Goal: Task Accomplishment & Management: Use online tool/utility

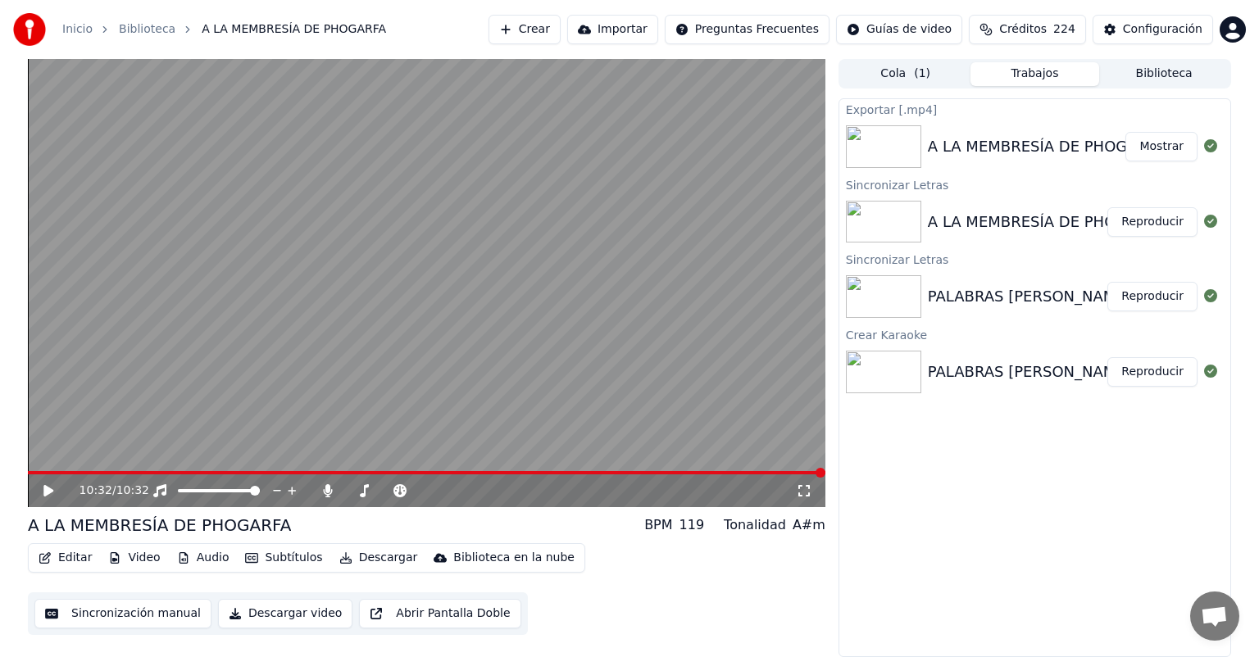
click at [557, 33] on button "Crear" at bounding box center [525, 30] width 72 height 30
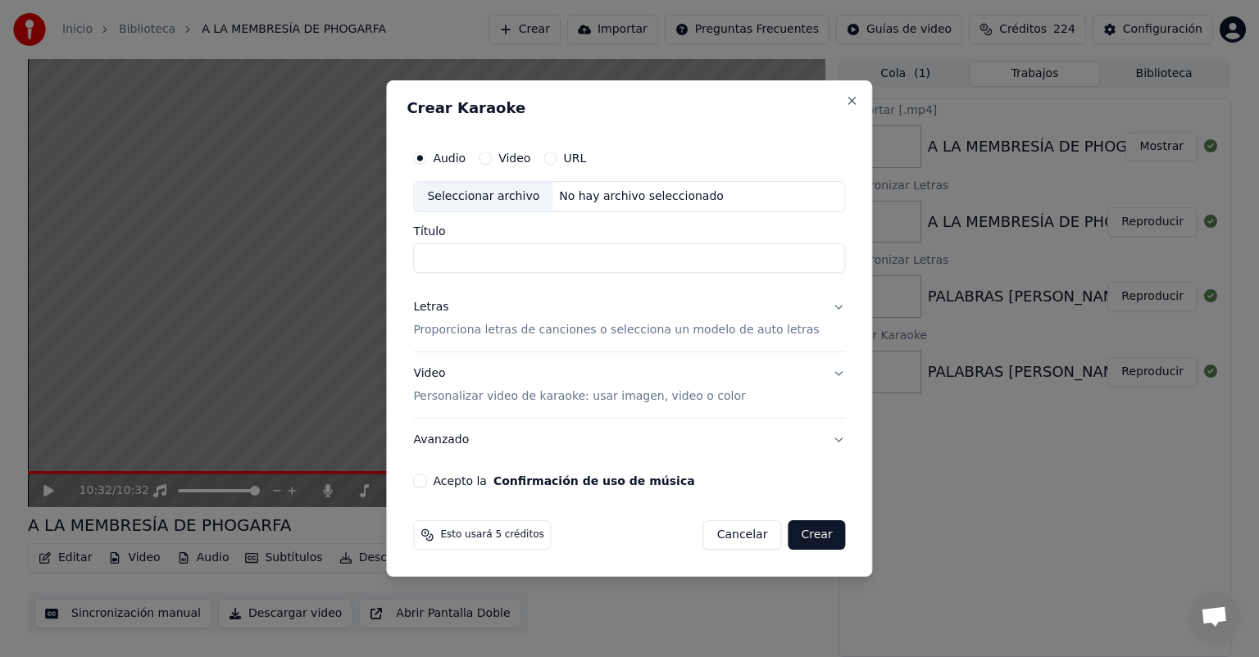
click at [480, 198] on div "Seleccionar archivo" at bounding box center [483, 197] width 139 height 30
type input "**********"
click at [466, 333] on p "Proporciona letras de canciones o selecciona un modelo de auto letras" at bounding box center [616, 330] width 406 height 16
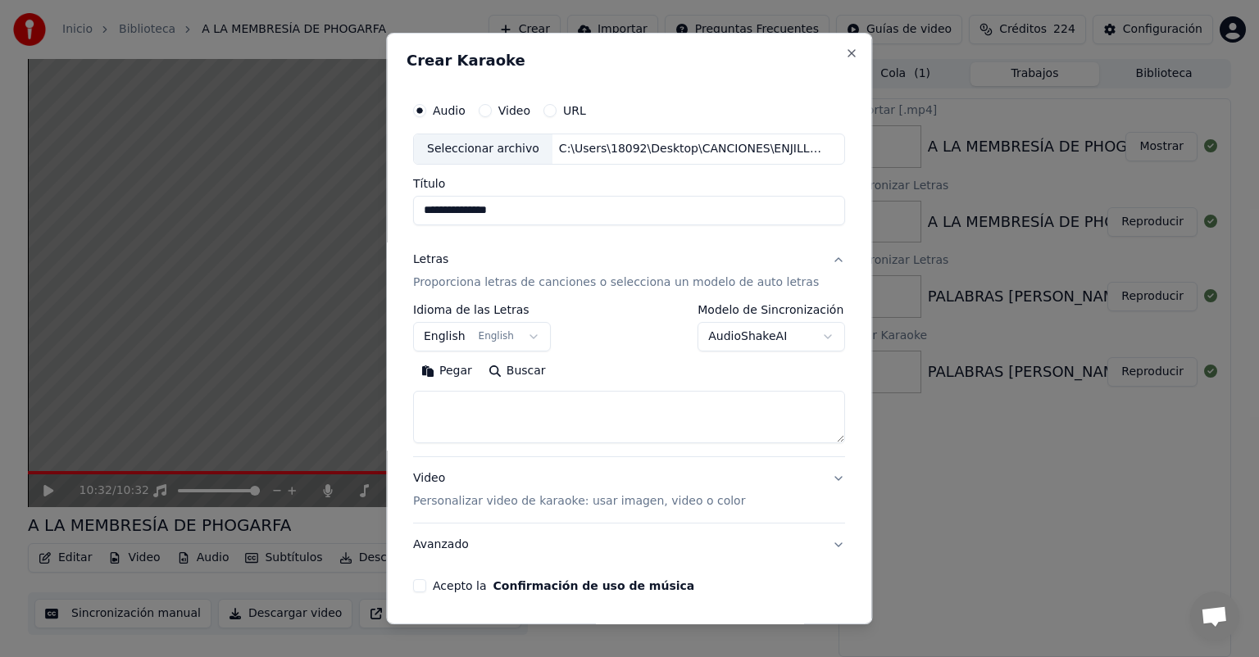
click at [526, 338] on body "**********" at bounding box center [629, 328] width 1259 height 657
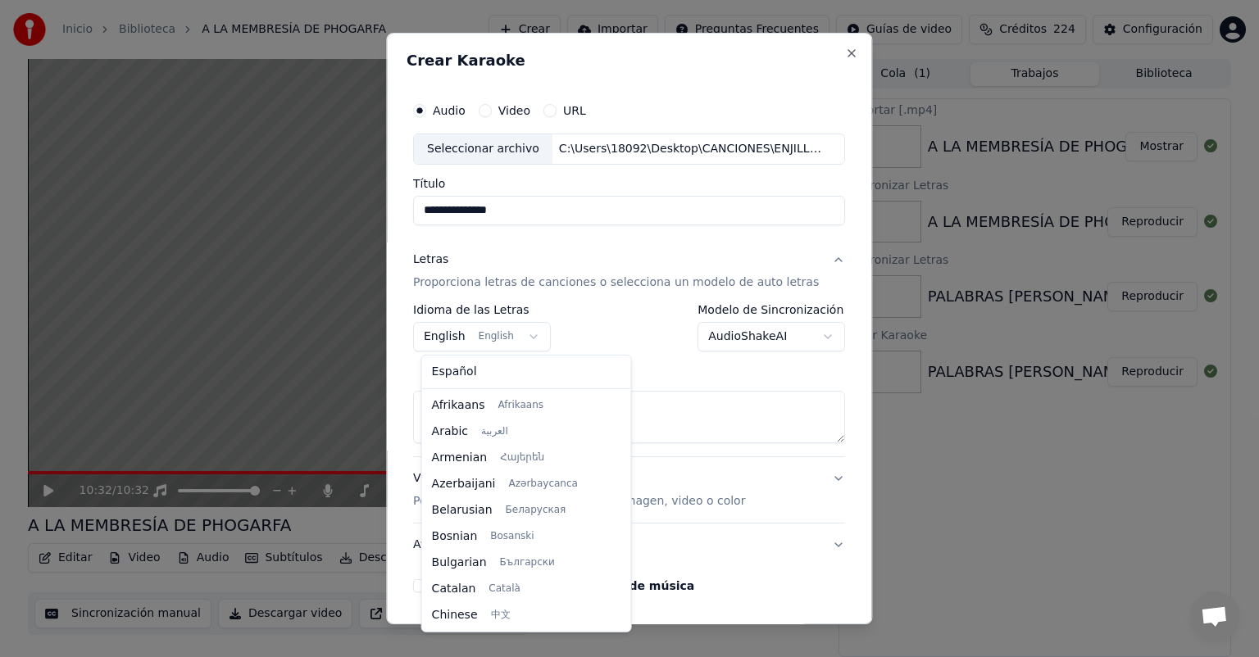
scroll to position [131, 0]
select select "**"
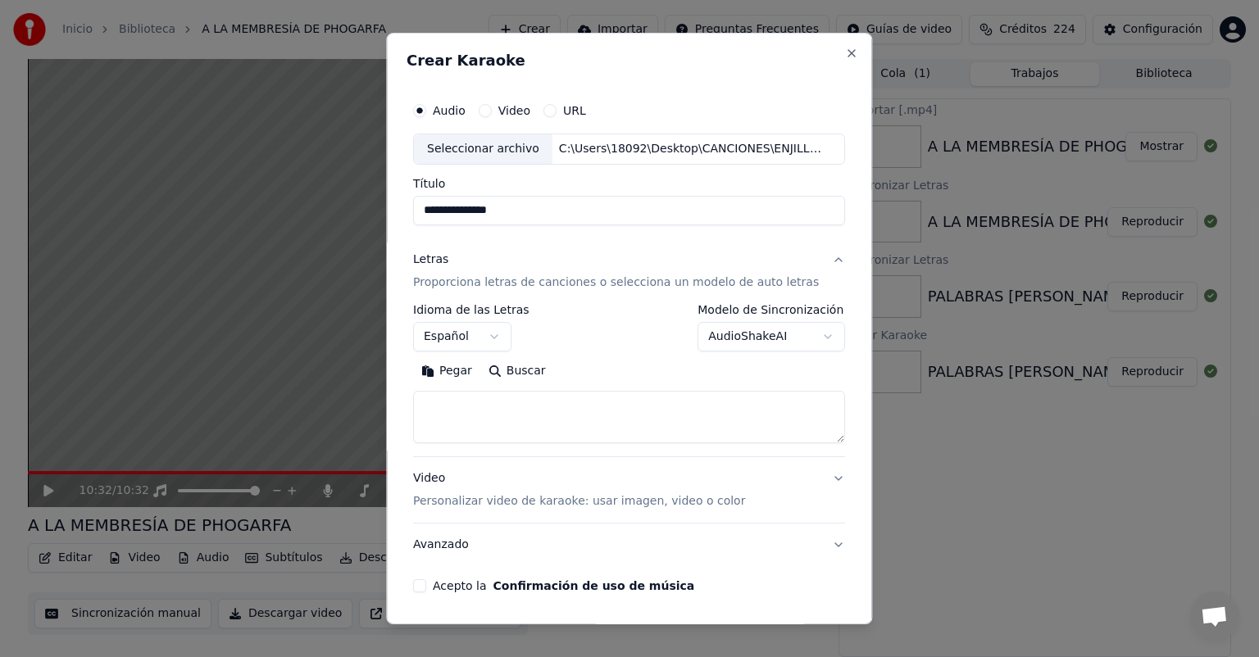
click at [806, 338] on body "**********" at bounding box center [629, 328] width 1259 height 657
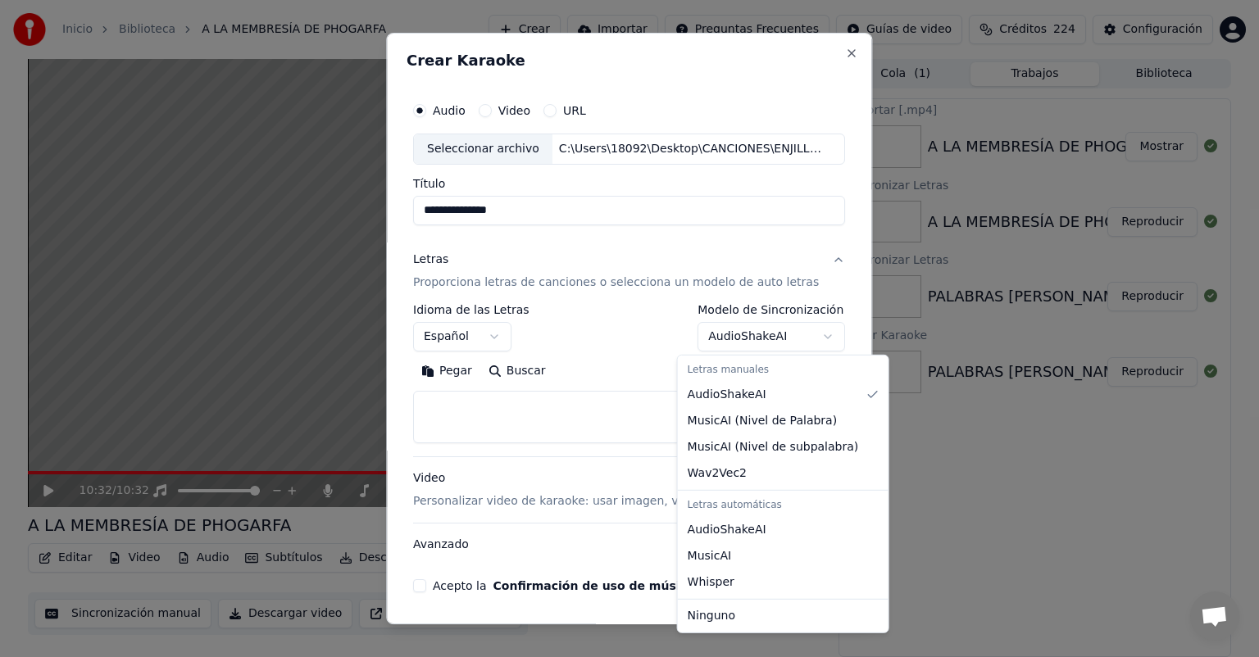
select select "**********"
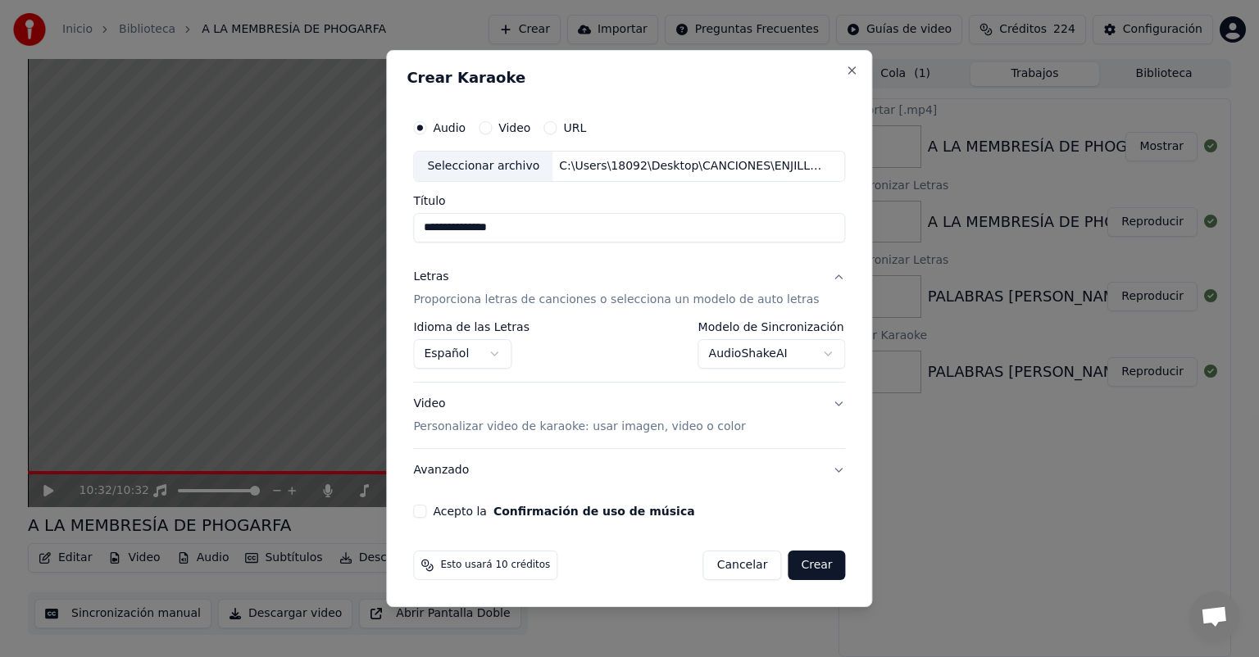
click at [457, 429] on p "Personalizar video de karaoke: usar imagen, video o color" at bounding box center [579, 427] width 332 height 16
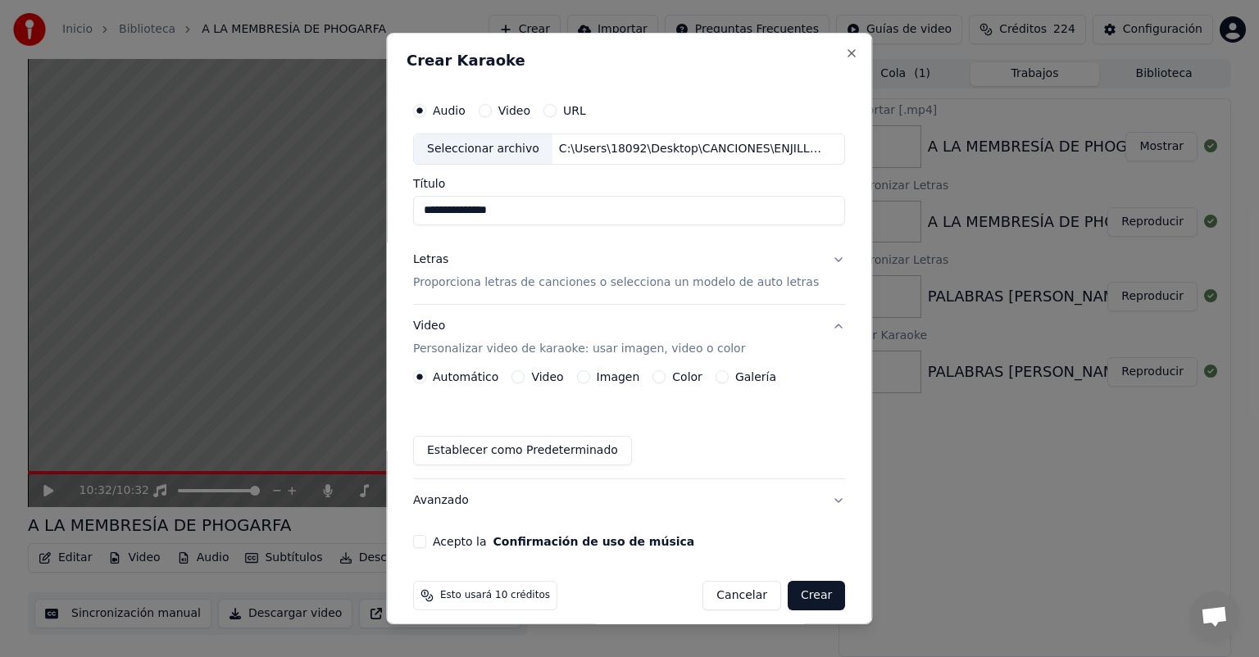
click at [720, 380] on button "Galería" at bounding box center [722, 377] width 13 height 13
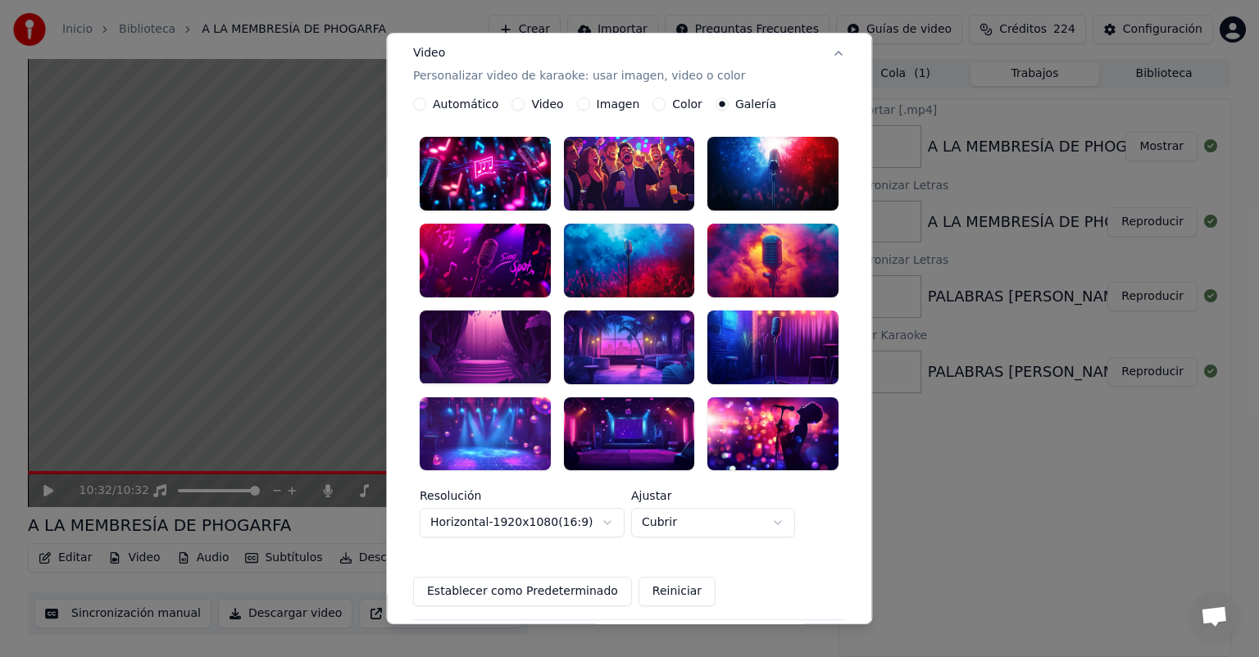
scroll to position [246, 0]
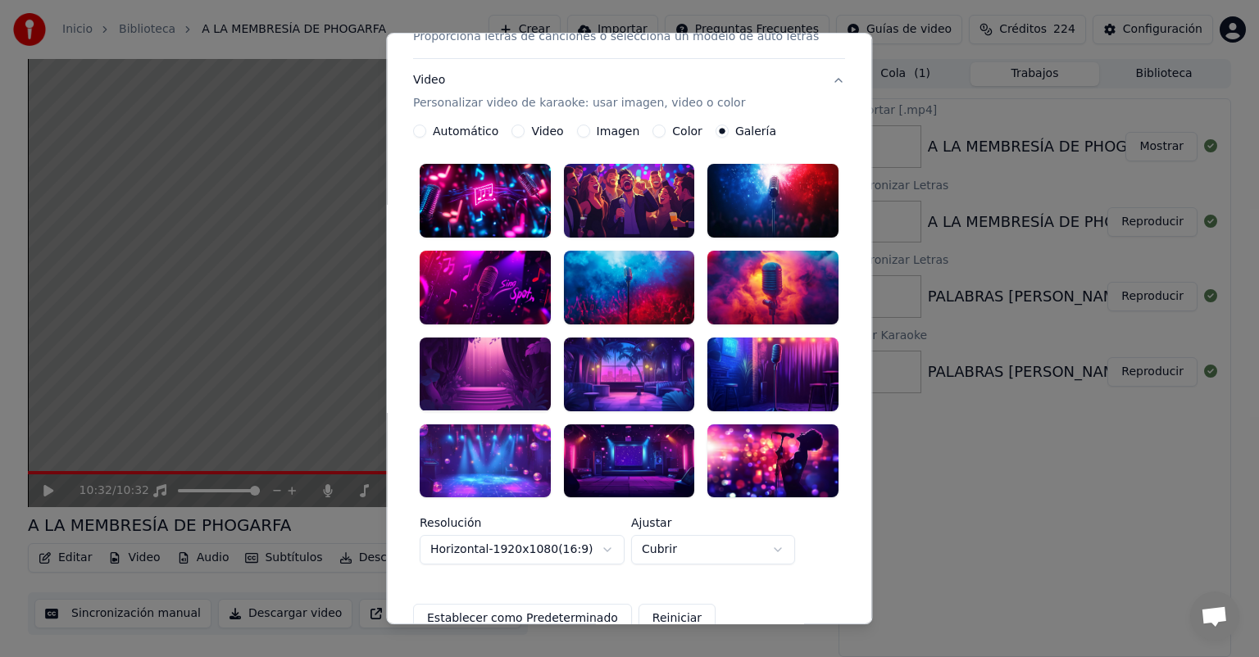
click at [479, 361] on div at bounding box center [485, 375] width 131 height 74
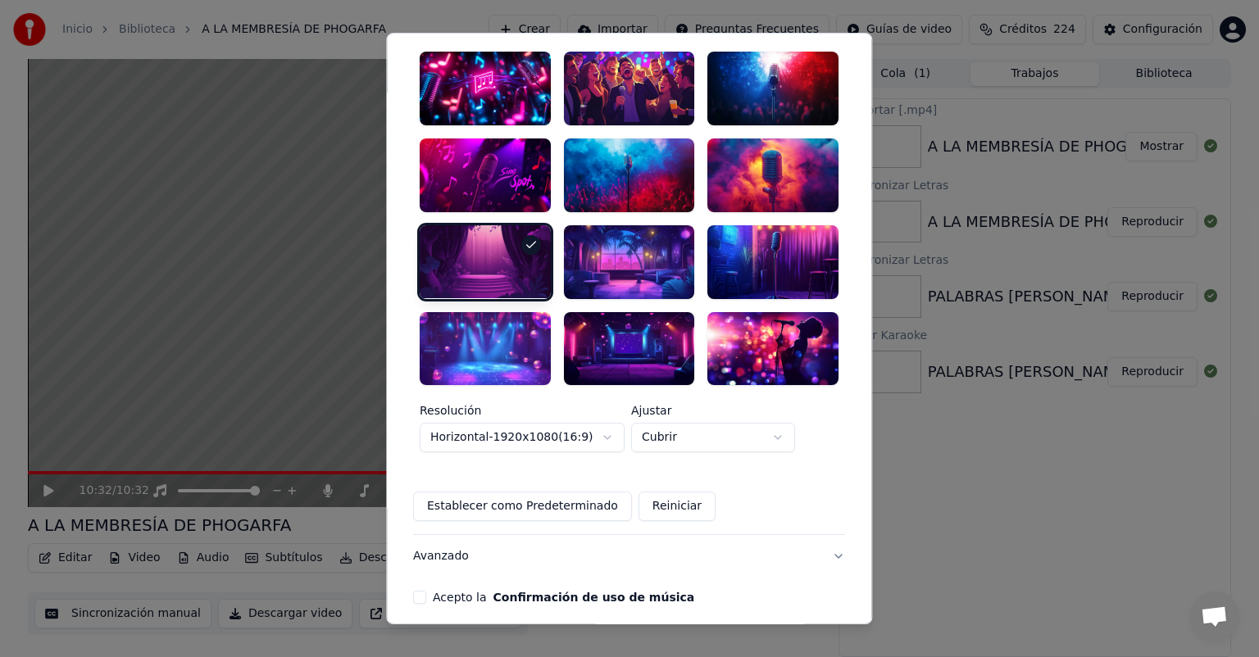
scroll to position [405, 0]
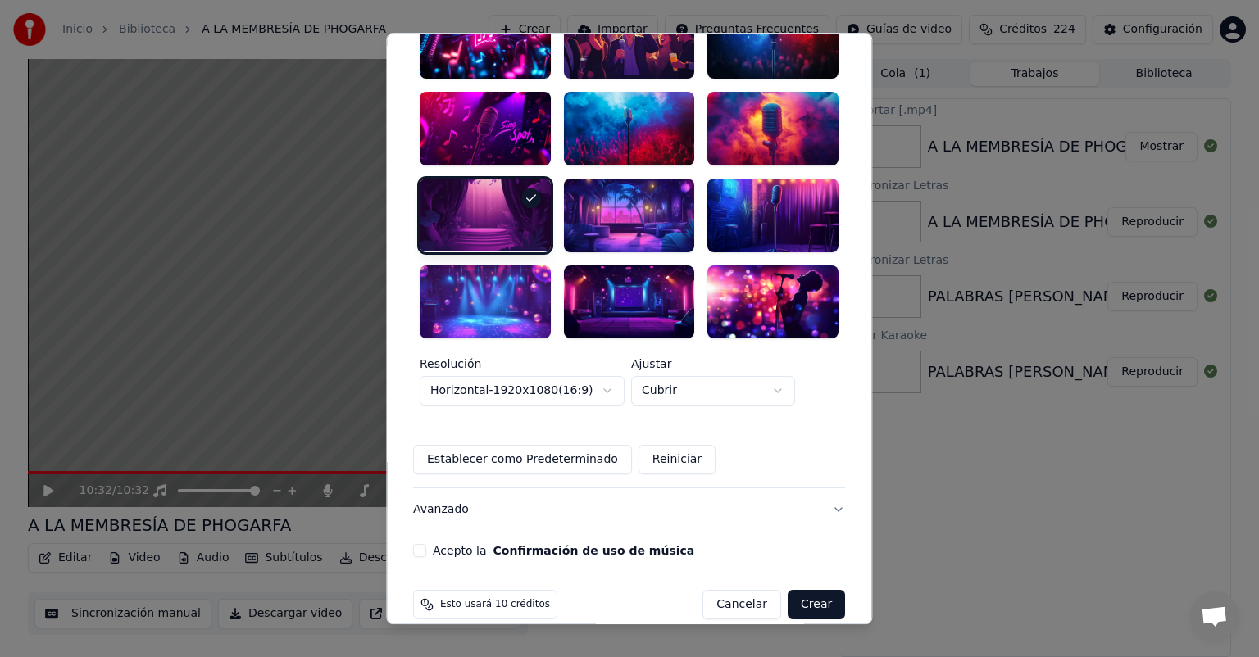
click at [426, 544] on button "Acepto la Confirmación de uso de música" at bounding box center [419, 550] width 13 height 13
click at [795, 590] on button "Crear" at bounding box center [816, 605] width 57 height 30
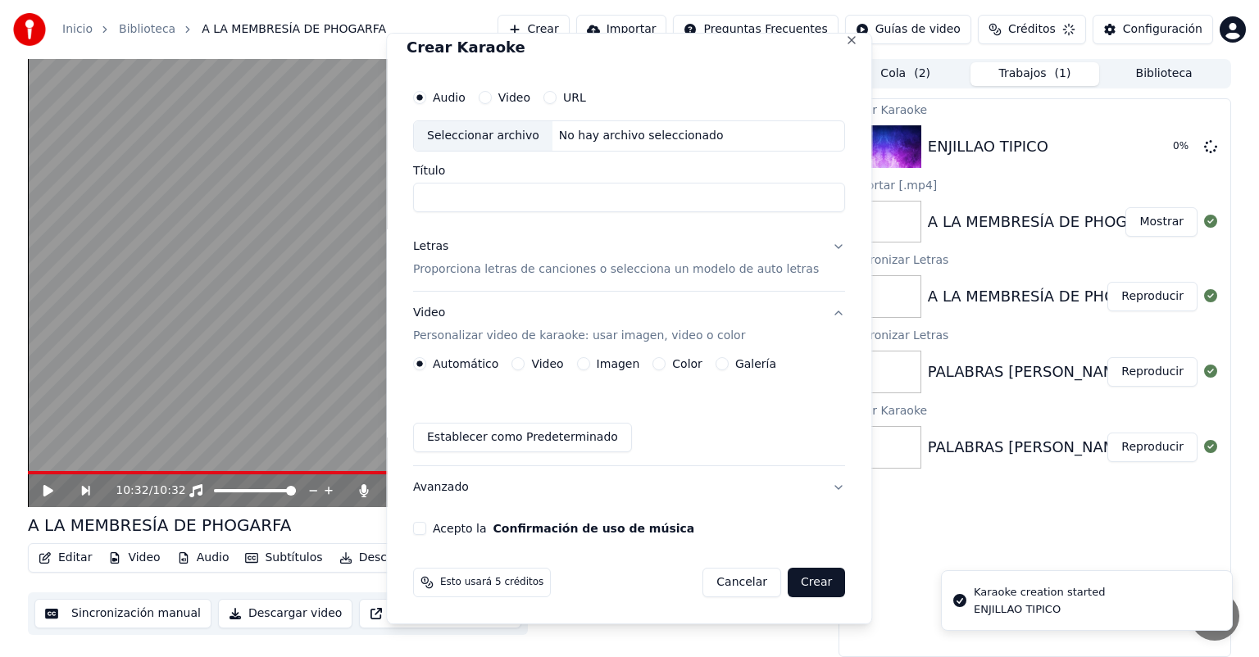
scroll to position [12, 0]
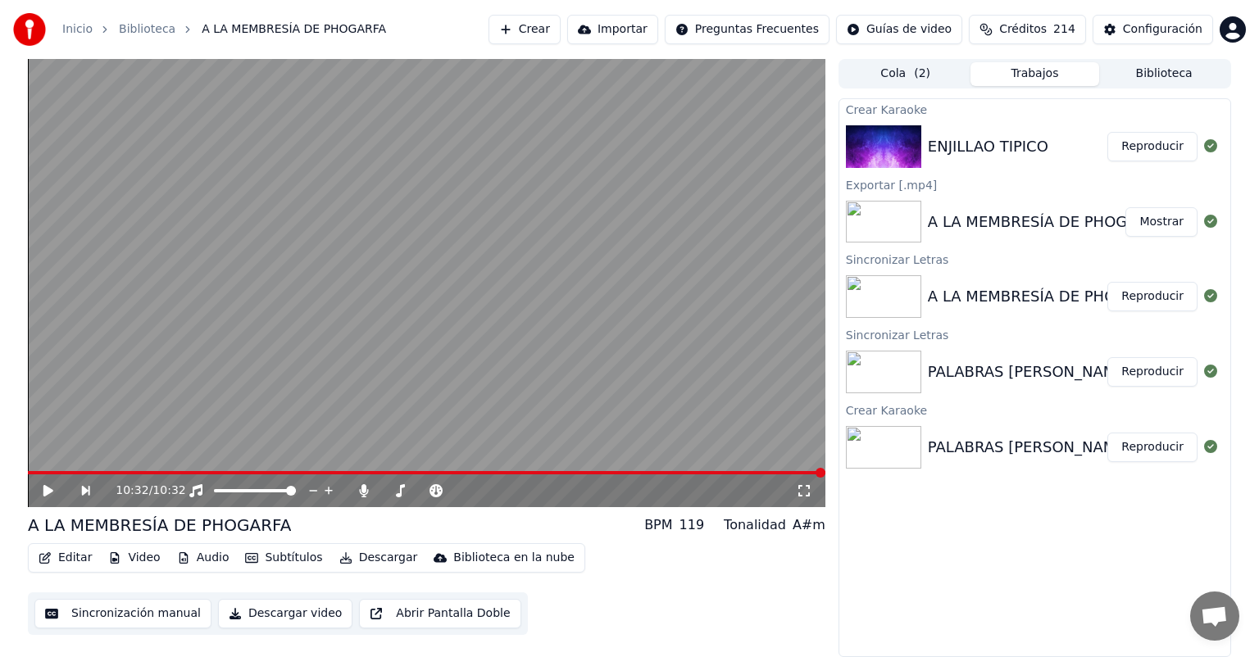
click at [1160, 147] on button "Reproducir" at bounding box center [1153, 147] width 90 height 30
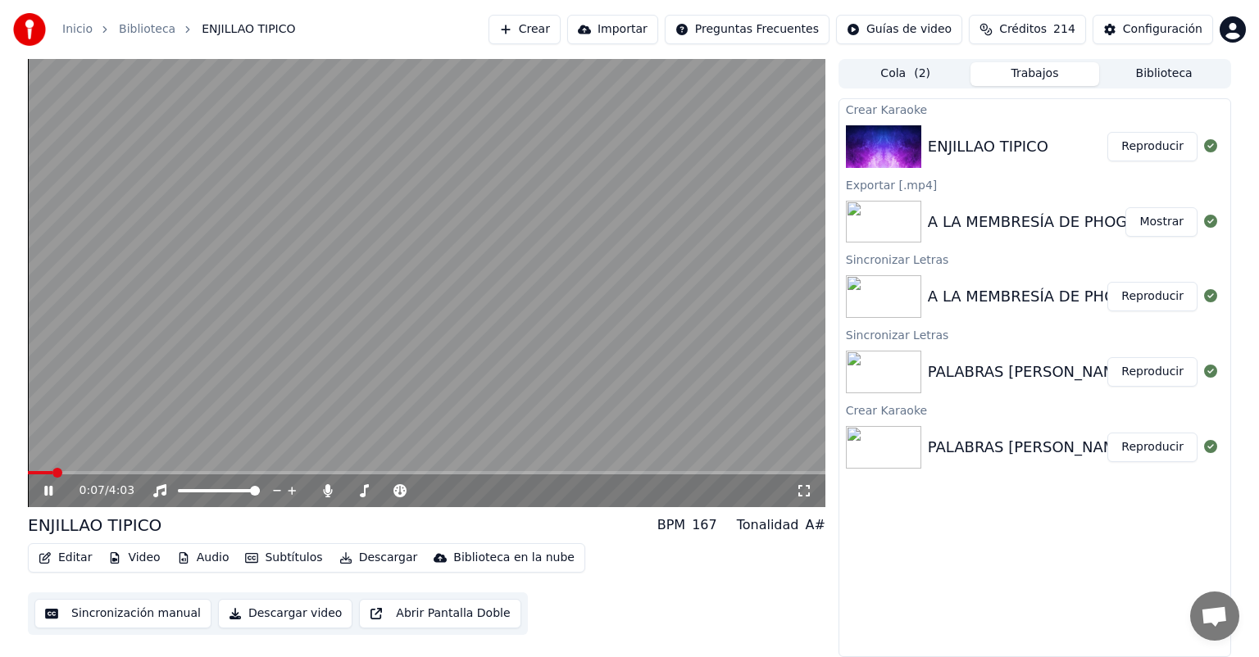
click at [49, 489] on icon at bounding box center [60, 491] width 39 height 13
click at [266, 563] on button "Subtítulos" at bounding box center [284, 558] width 90 height 23
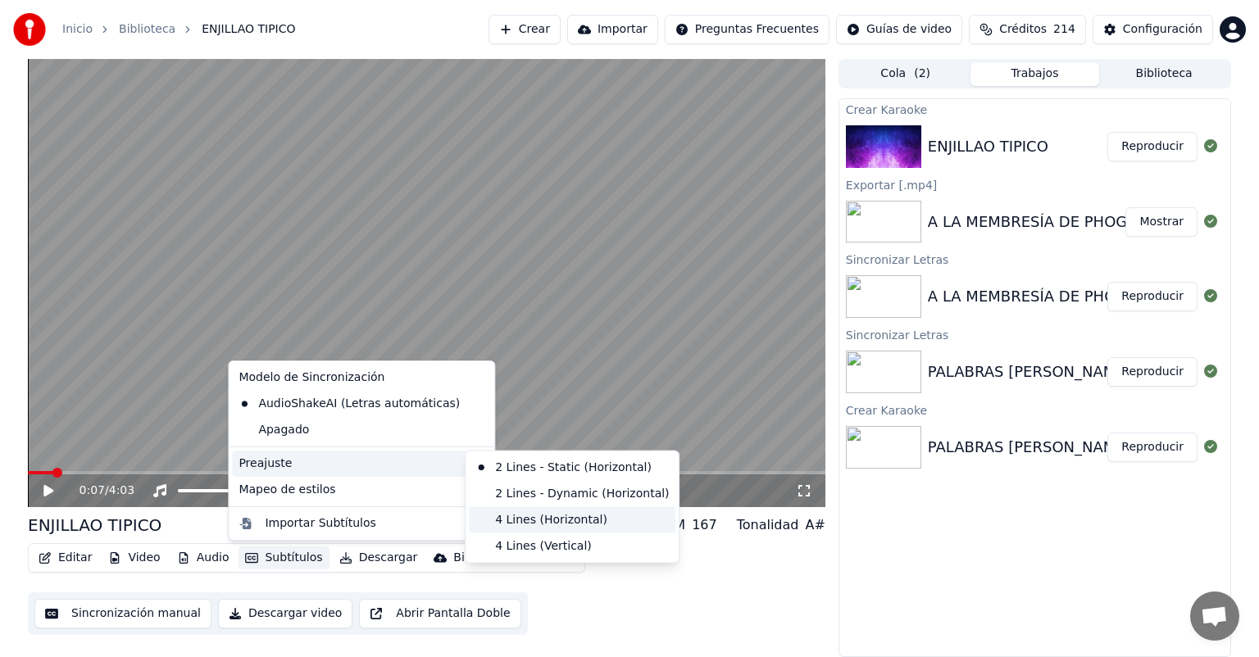
click at [518, 521] on div "4 Lines (Horizontal)" at bounding box center [572, 520] width 207 height 26
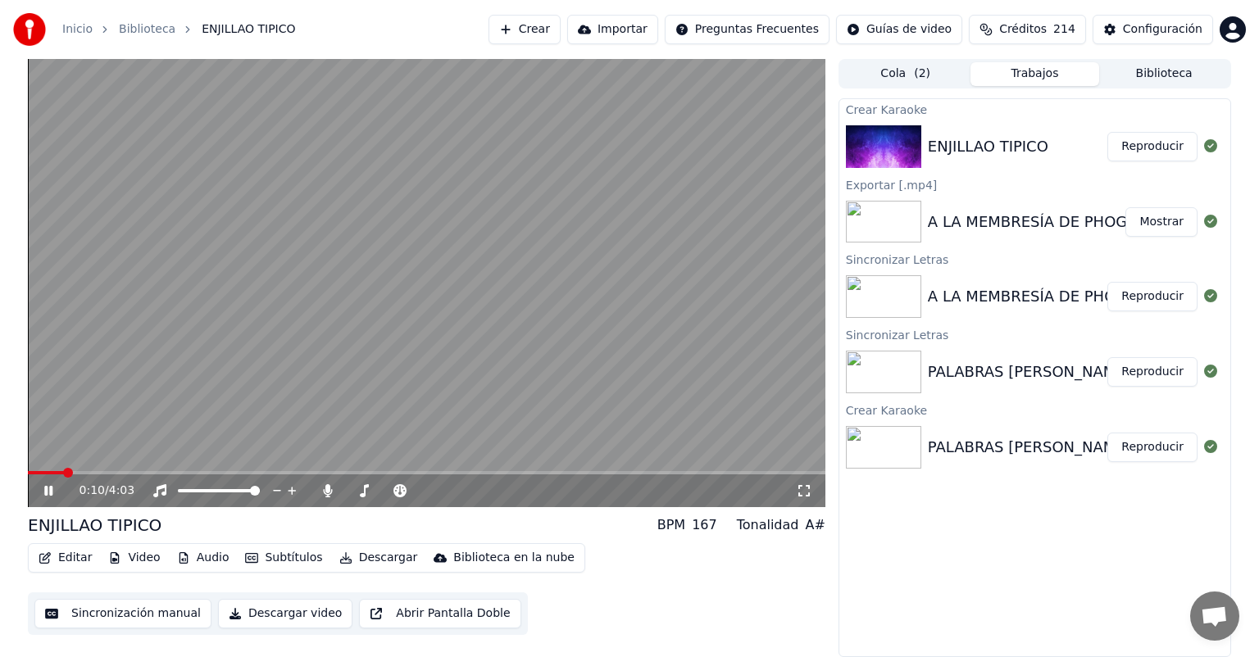
click at [50, 492] on icon at bounding box center [48, 491] width 8 height 10
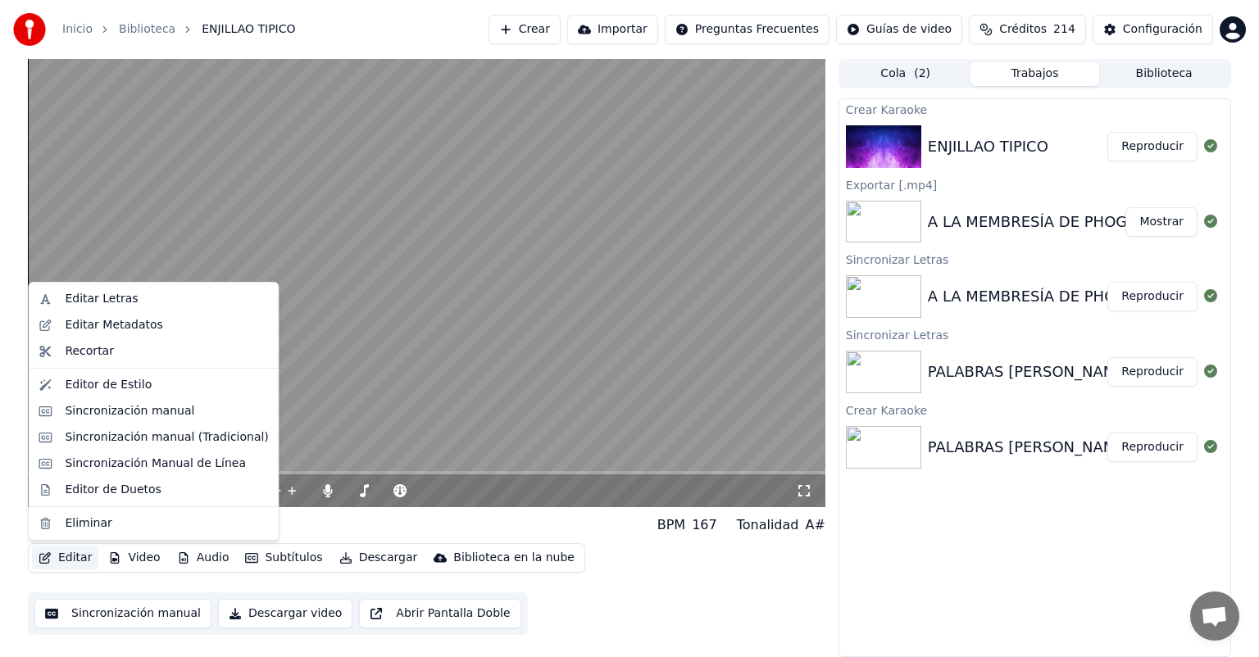
click at [68, 559] on button "Editar" at bounding box center [65, 558] width 66 height 23
click at [118, 326] on div "Editar Metadatos" at bounding box center [114, 325] width 98 height 16
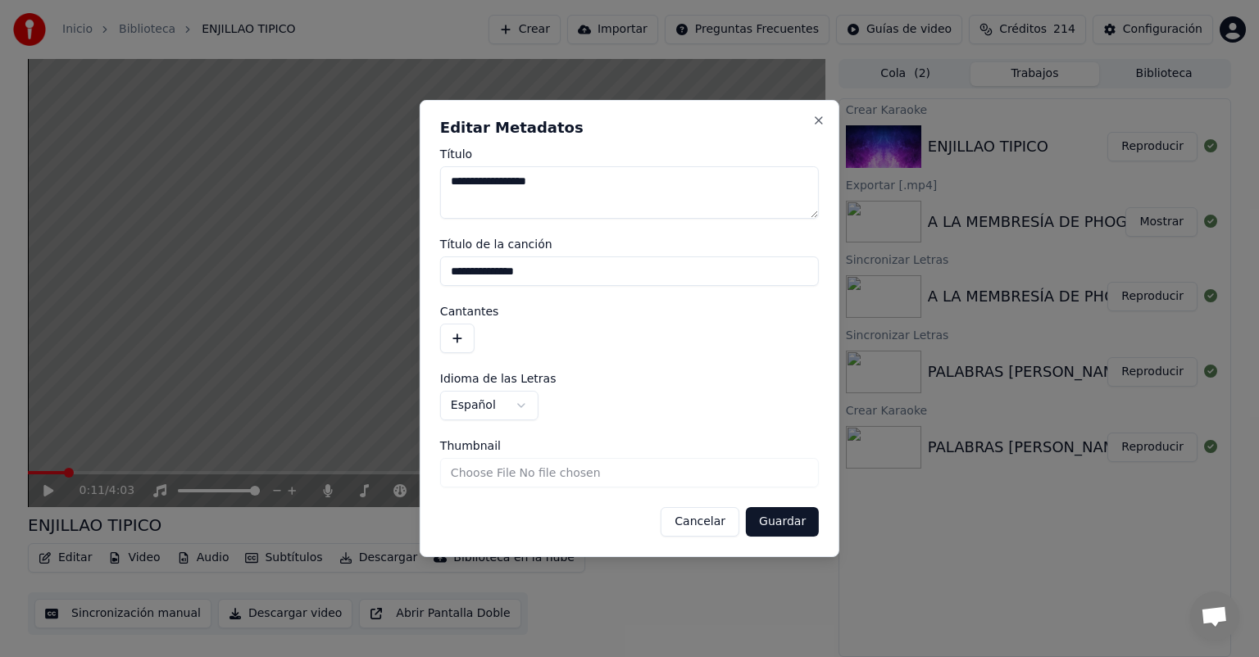
click at [503, 180] on textarea "**********" at bounding box center [629, 192] width 379 height 52
type textarea "**********"
click at [449, 274] on input "**********" at bounding box center [629, 272] width 379 height 30
click at [506, 272] on input "**********" at bounding box center [629, 272] width 379 height 30
type input "**********"
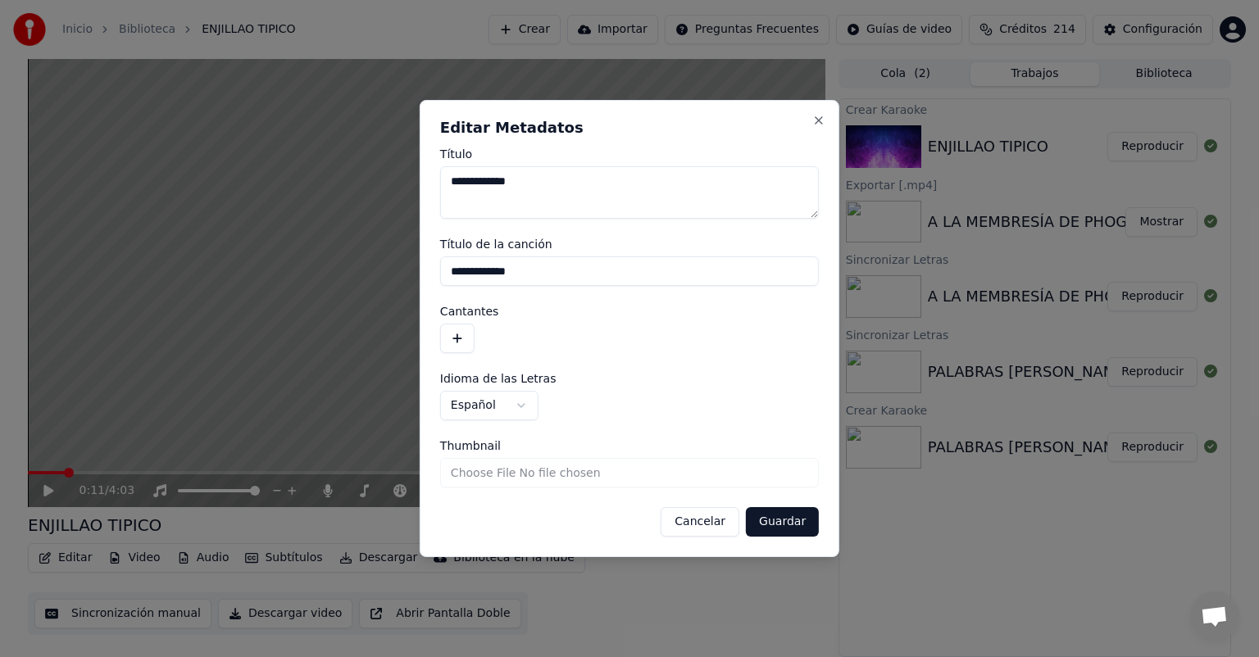
click at [459, 339] on button "button" at bounding box center [457, 339] width 34 height 30
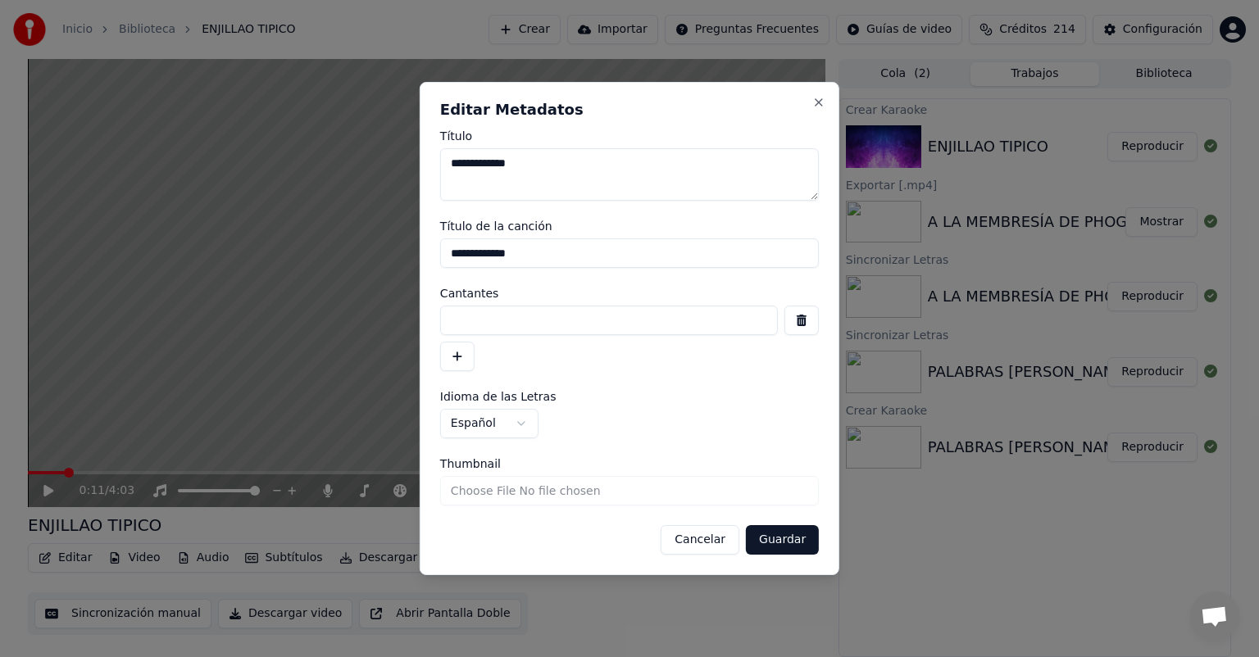
click at [466, 320] on input at bounding box center [609, 321] width 338 height 30
type input "*********"
click at [528, 492] on input "Thumbnail" at bounding box center [629, 491] width 379 height 30
click at [708, 542] on button "Cancelar" at bounding box center [700, 540] width 79 height 30
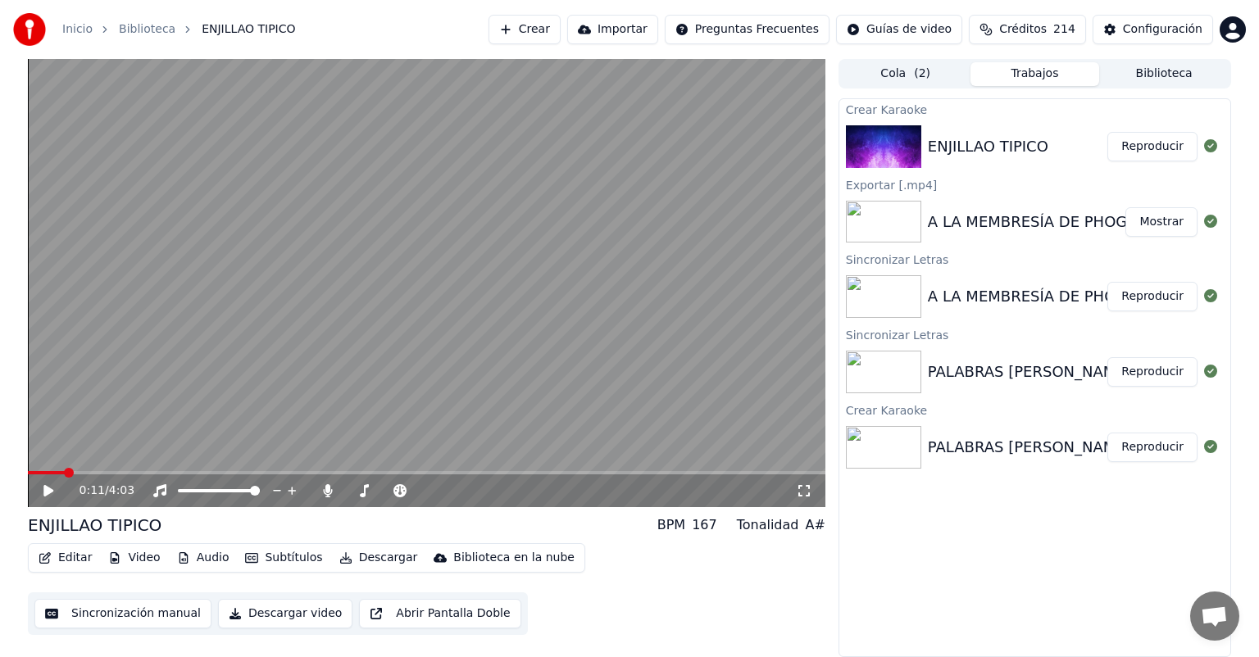
click at [31, 472] on span at bounding box center [46, 472] width 37 height 3
click at [31, 472] on span at bounding box center [36, 473] width 10 height 10
click at [46, 495] on icon at bounding box center [48, 490] width 10 height 11
click at [46, 495] on icon at bounding box center [48, 491] width 8 height 10
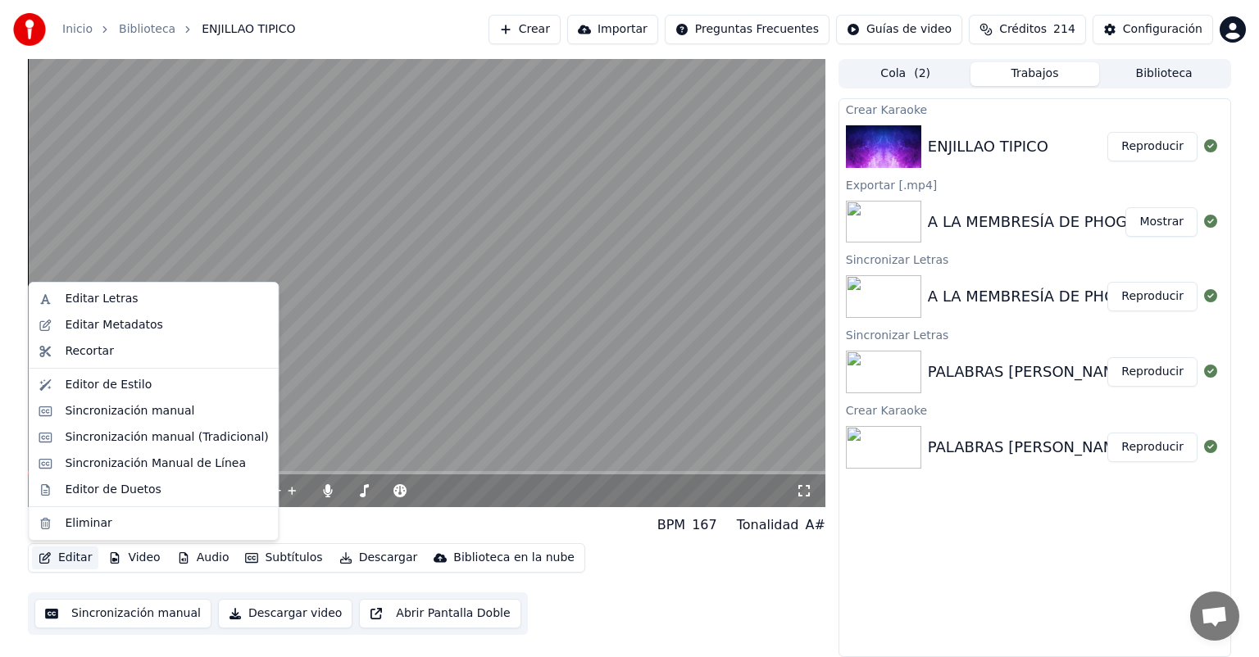
click at [70, 556] on button "Editar" at bounding box center [65, 558] width 66 height 23
click at [131, 325] on div "Editar Metadatos" at bounding box center [114, 325] width 98 height 16
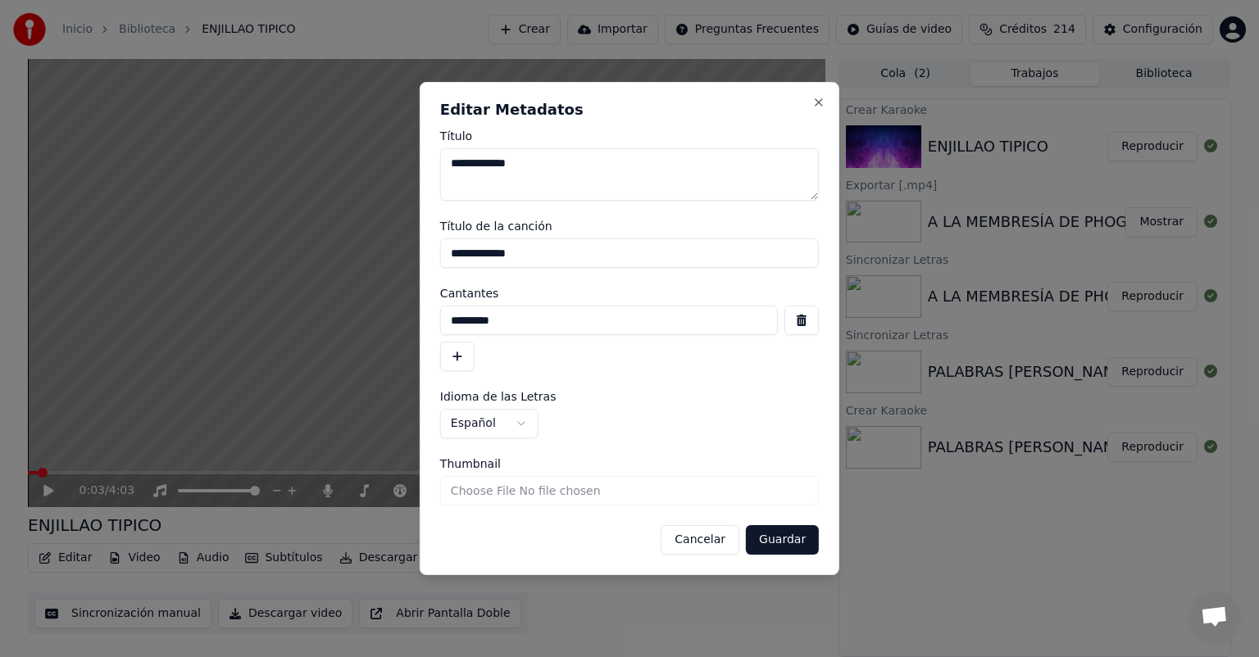
click at [783, 544] on button "Guardar" at bounding box center [782, 540] width 73 height 30
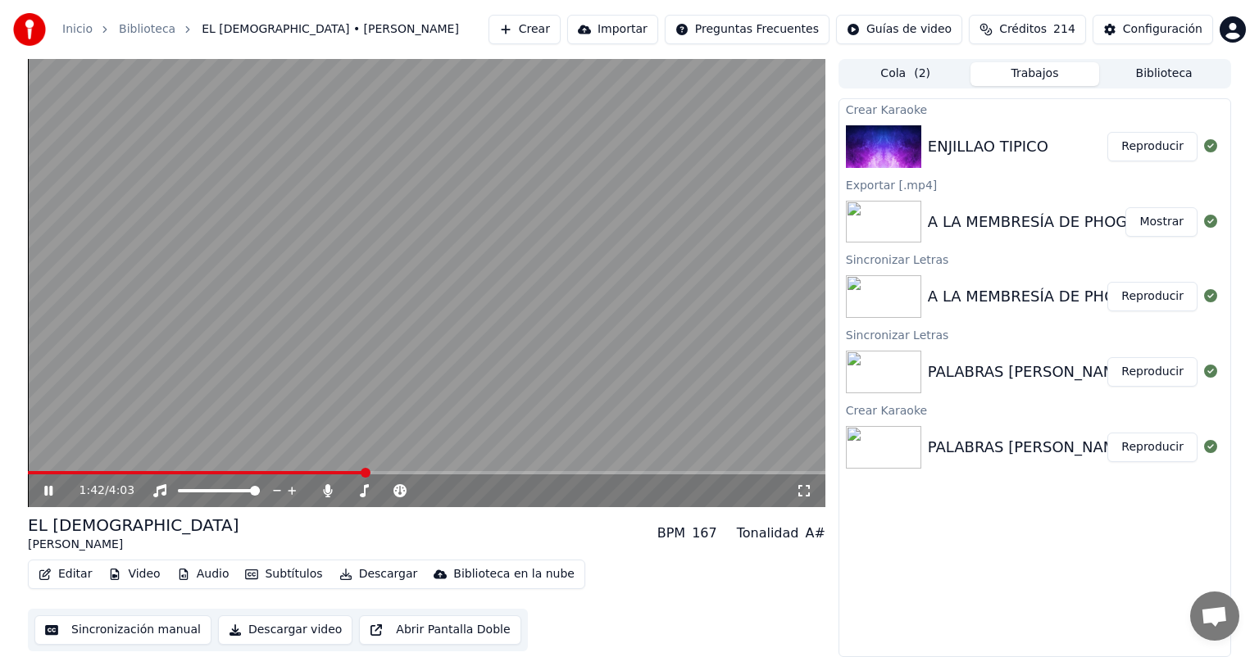
click at [50, 489] on icon at bounding box center [48, 491] width 8 height 10
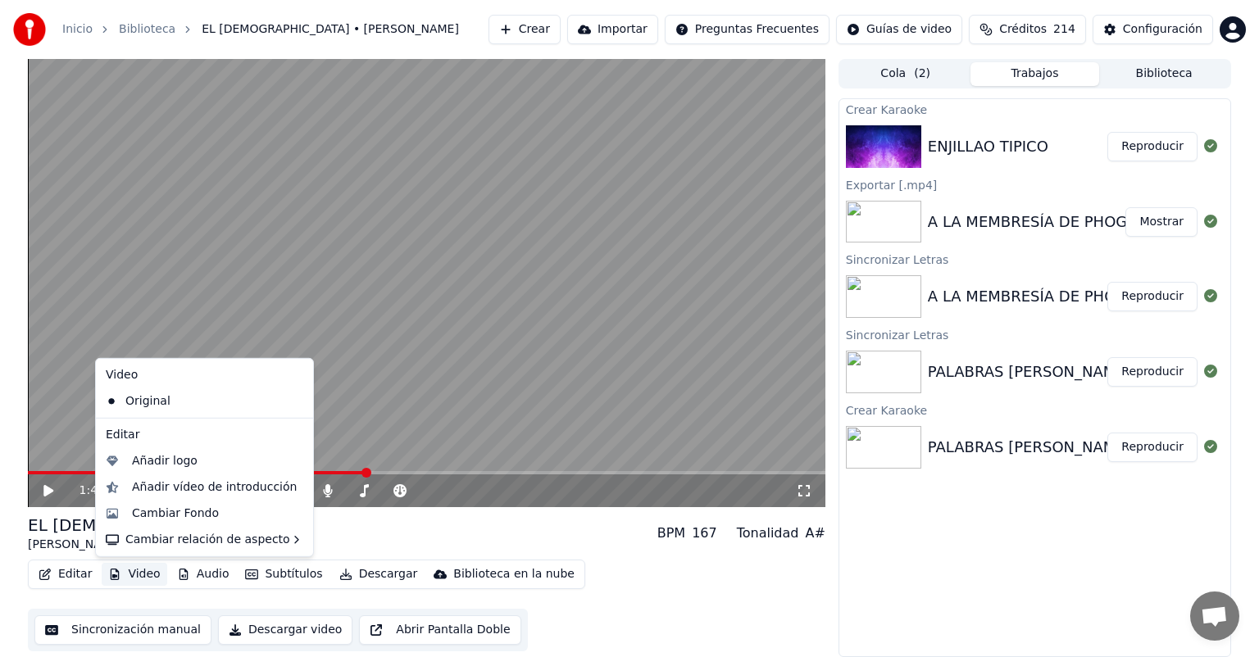
click at [135, 574] on button "Video" at bounding box center [134, 574] width 65 height 23
click at [152, 463] on div "Añadir logo" at bounding box center [165, 461] width 66 height 16
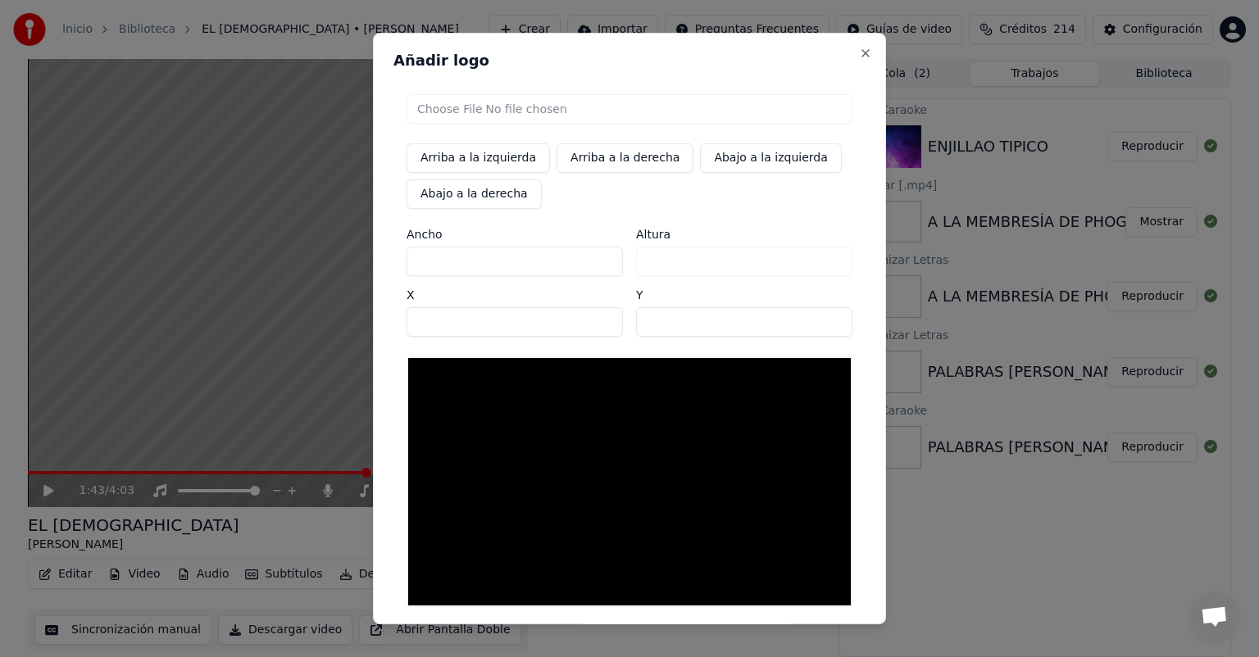
click at [451, 113] on input "file" at bounding box center [630, 109] width 446 height 30
click at [859, 49] on button "Close" at bounding box center [865, 53] width 13 height 13
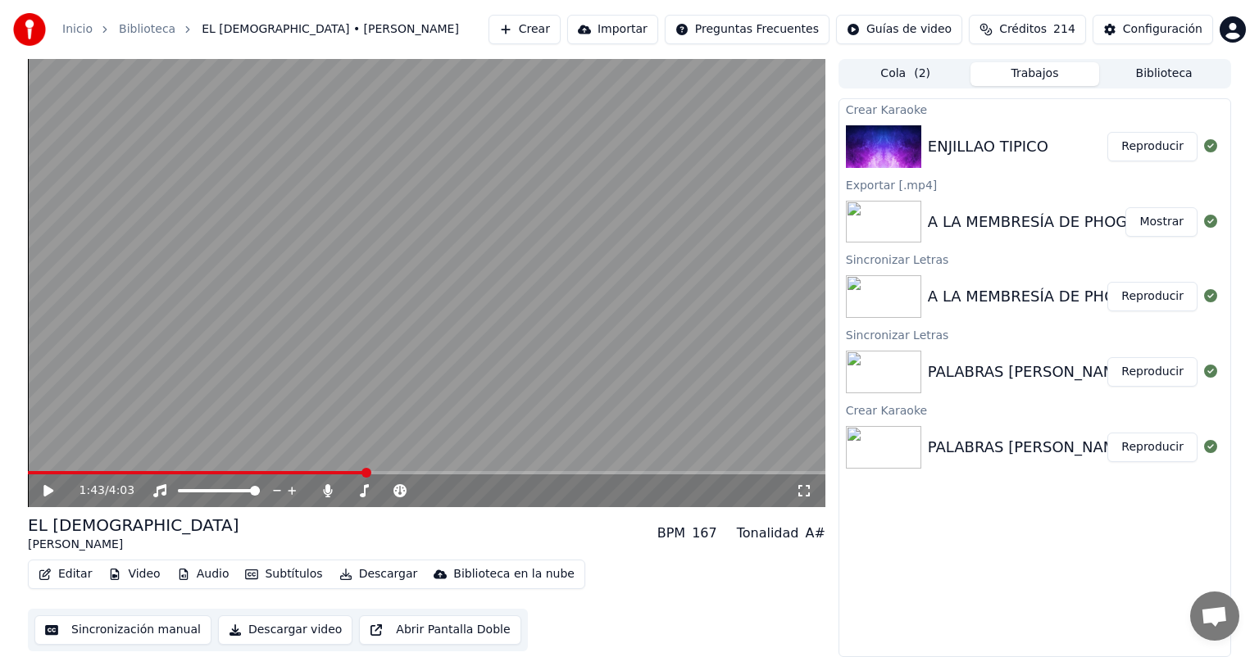
click at [134, 576] on button "Video" at bounding box center [134, 574] width 65 height 23
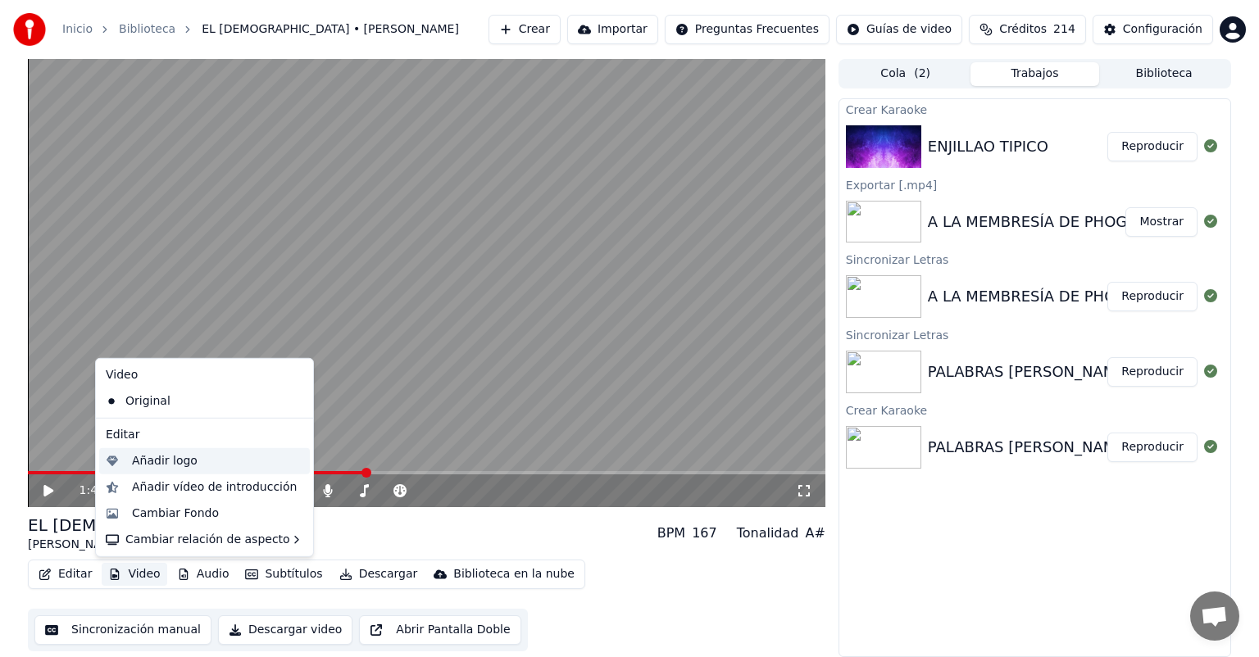
click at [164, 461] on div "Añadir logo" at bounding box center [165, 461] width 66 height 16
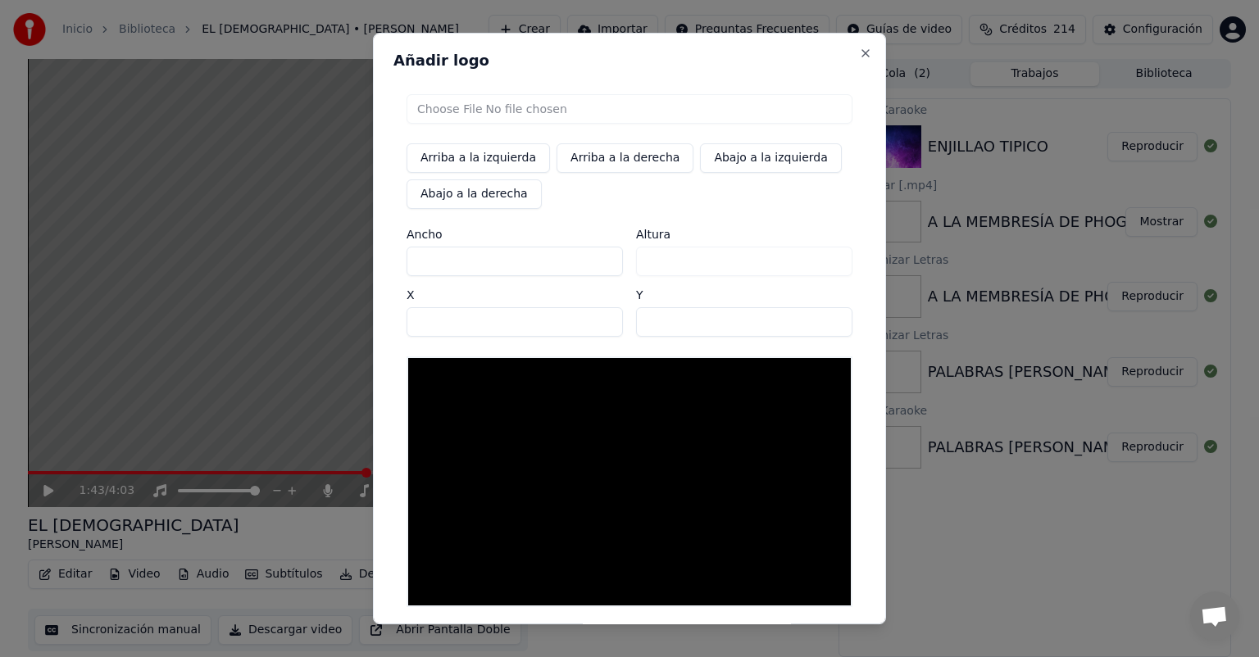
click at [453, 107] on input "file" at bounding box center [630, 109] width 446 height 30
type input "**********"
type input "***"
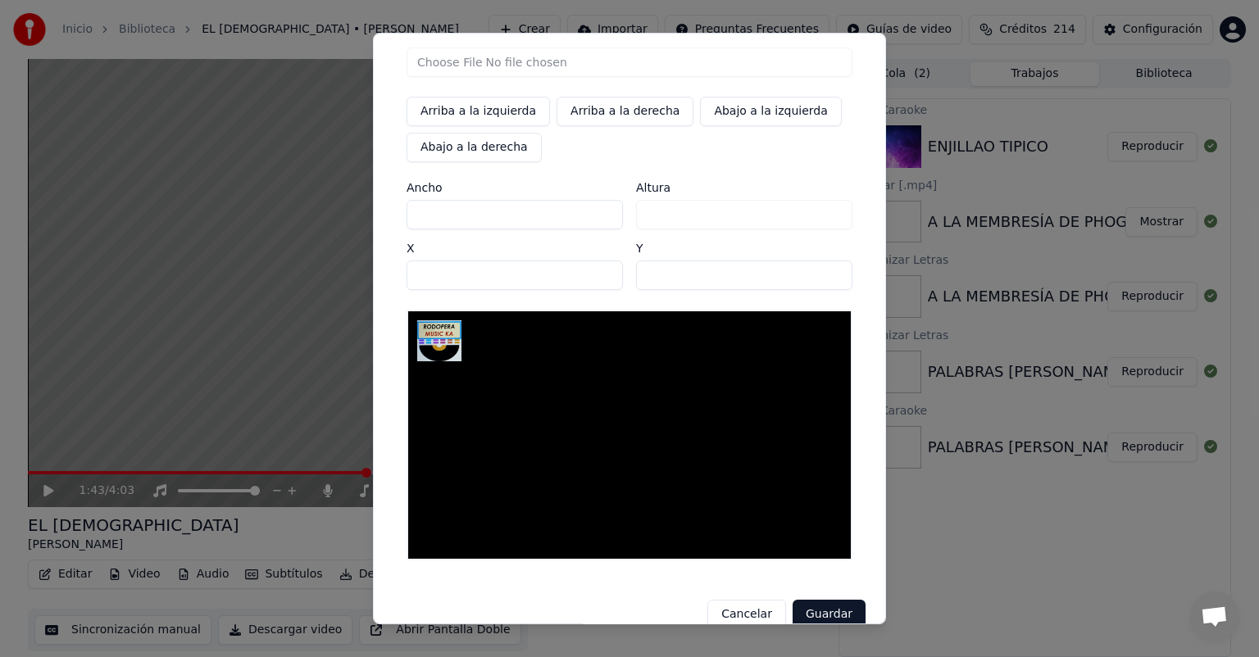
scroll to position [72, 0]
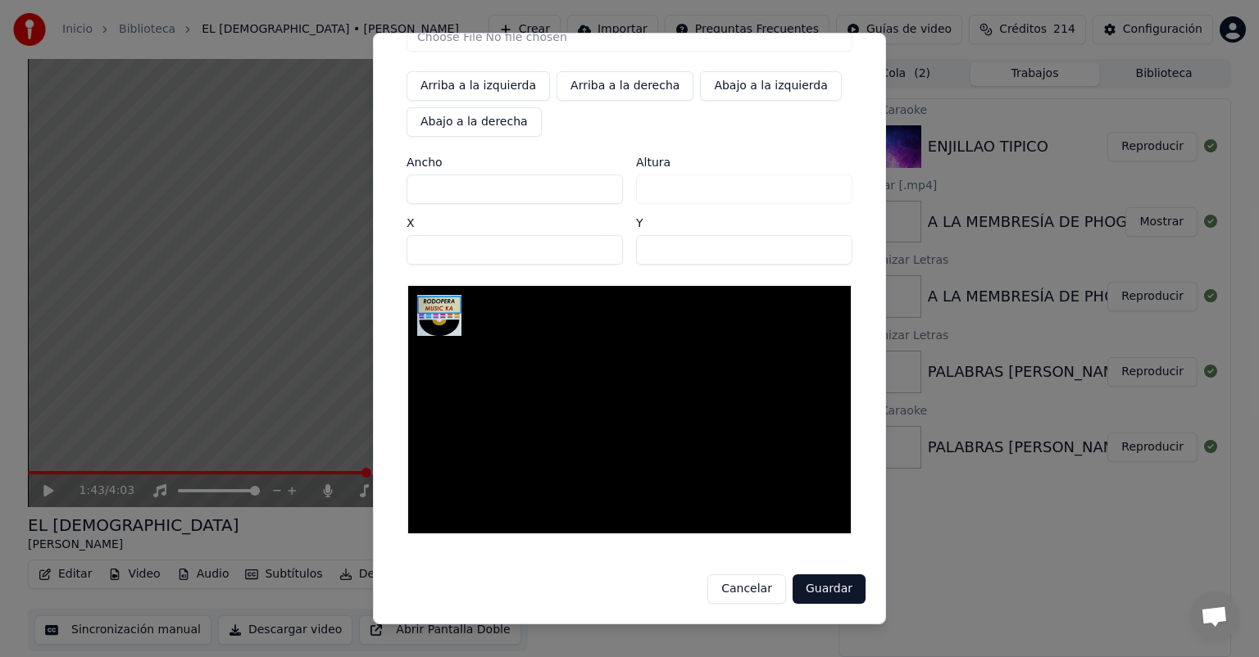
click at [826, 594] on button "Guardar" at bounding box center [829, 590] width 73 height 30
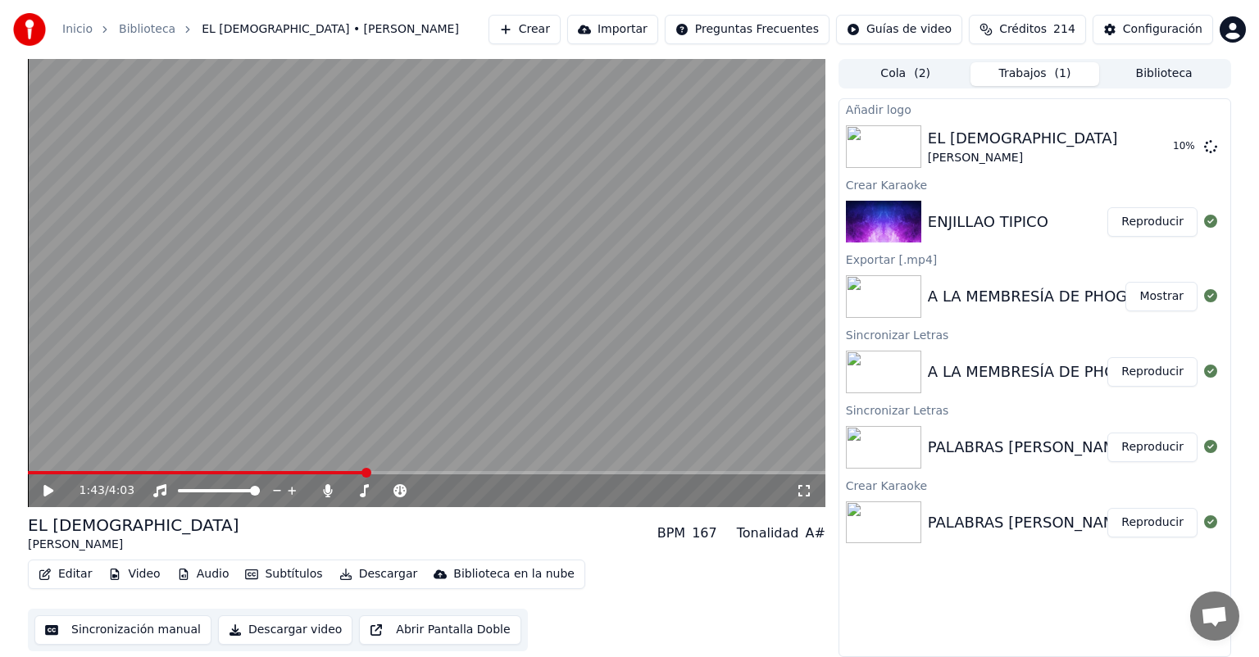
click at [134, 576] on button "Video" at bounding box center [134, 574] width 65 height 23
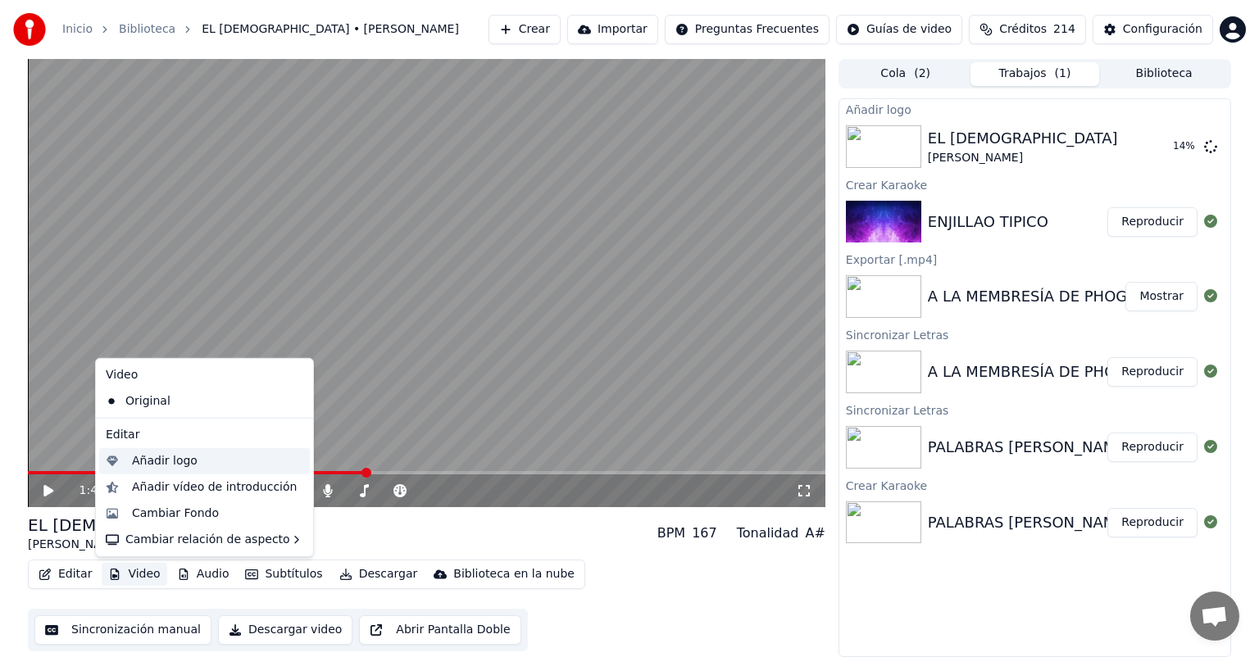
click at [151, 462] on div "Añadir logo" at bounding box center [165, 461] width 66 height 16
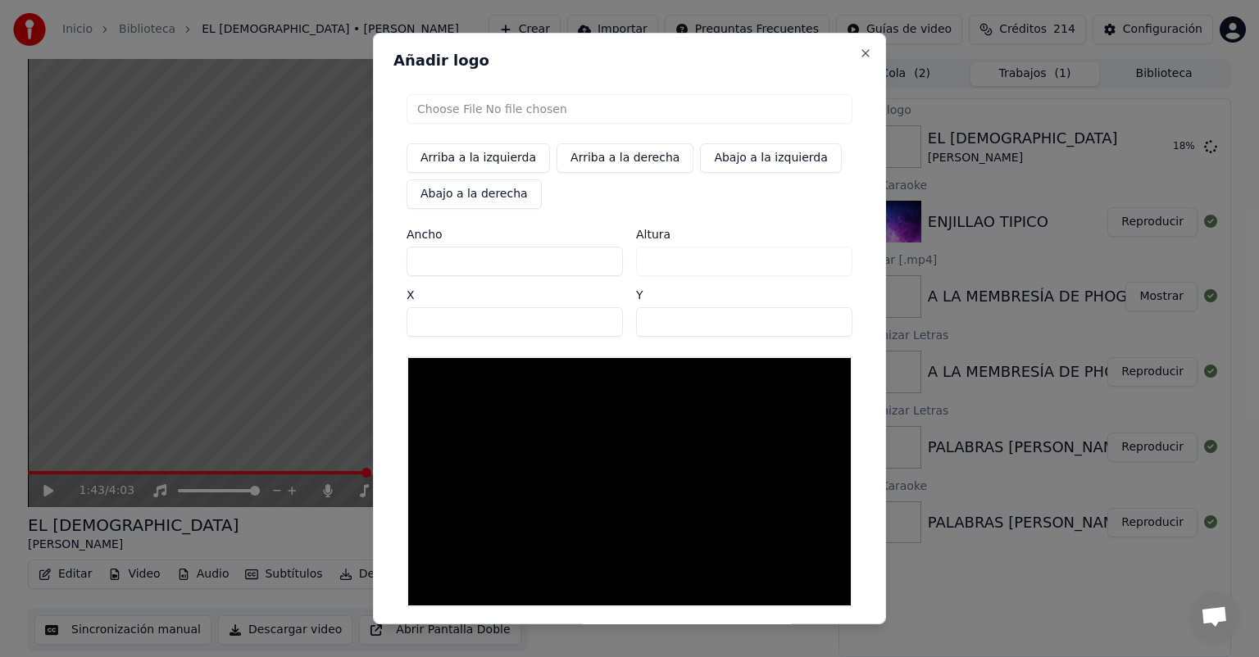
click at [444, 112] on input "file" at bounding box center [630, 109] width 446 height 30
type input "**********"
type input "***"
click at [469, 195] on button "Abajo a la derecha" at bounding box center [474, 195] width 135 height 30
type input "****"
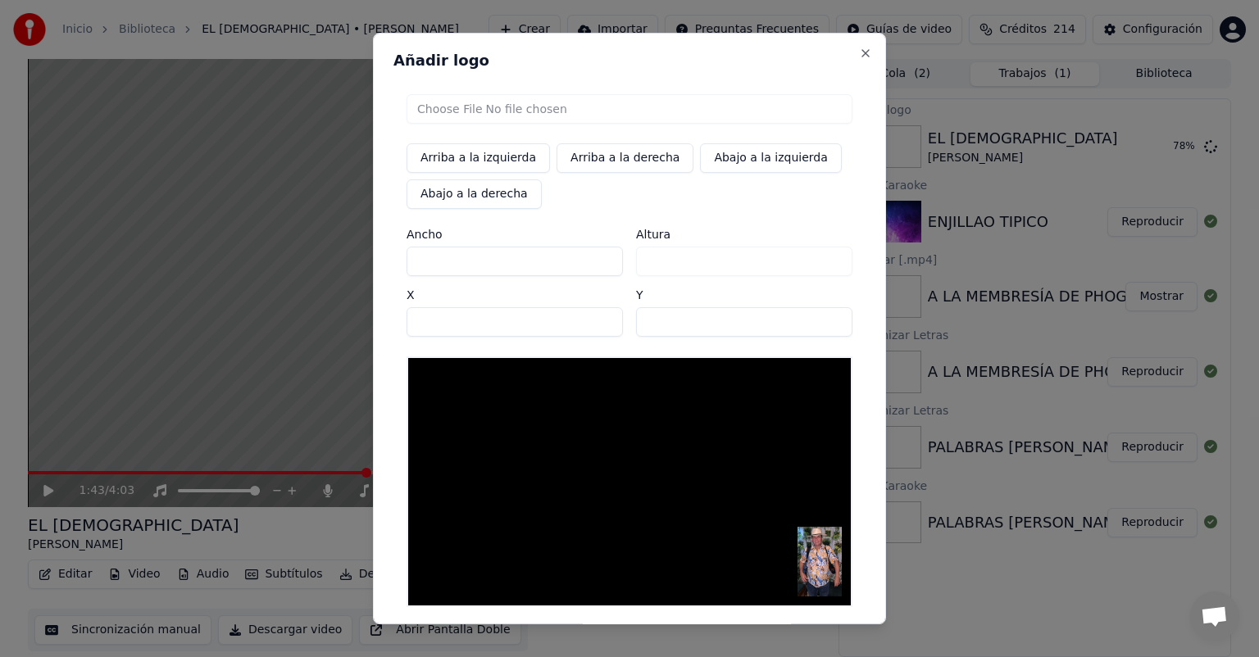
click at [626, 158] on button "Arriba a la derecha" at bounding box center [625, 158] width 137 height 30
type input "**"
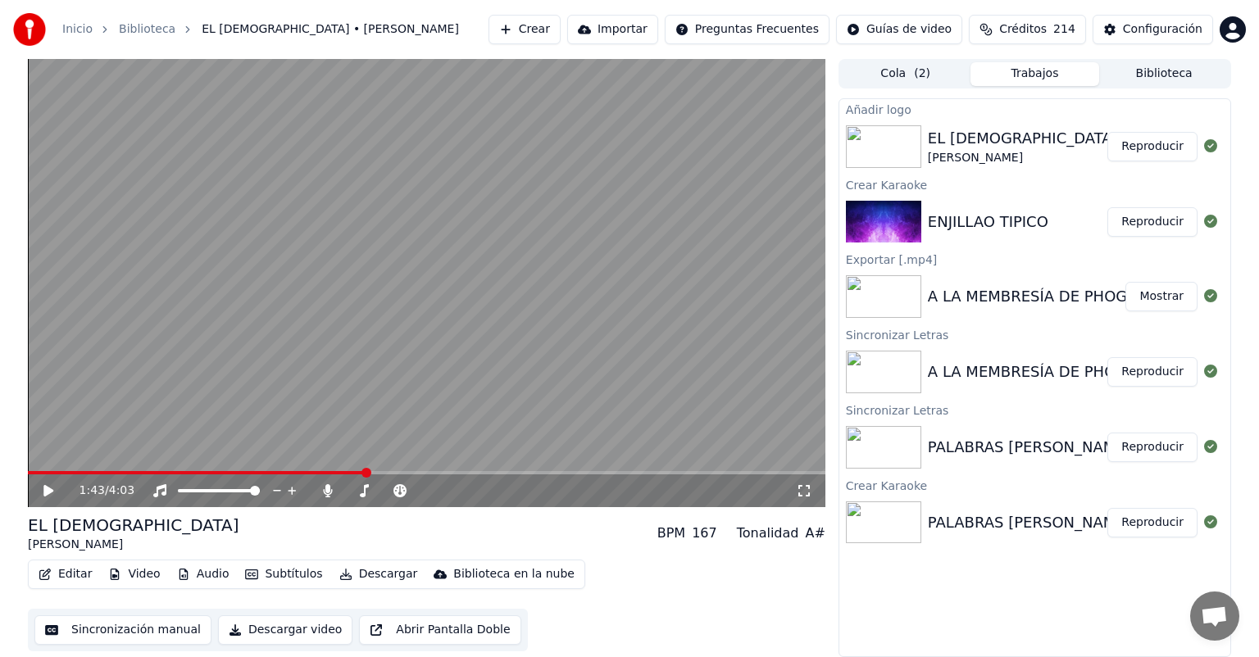
click at [1155, 146] on button "Reproducir" at bounding box center [1153, 147] width 90 height 30
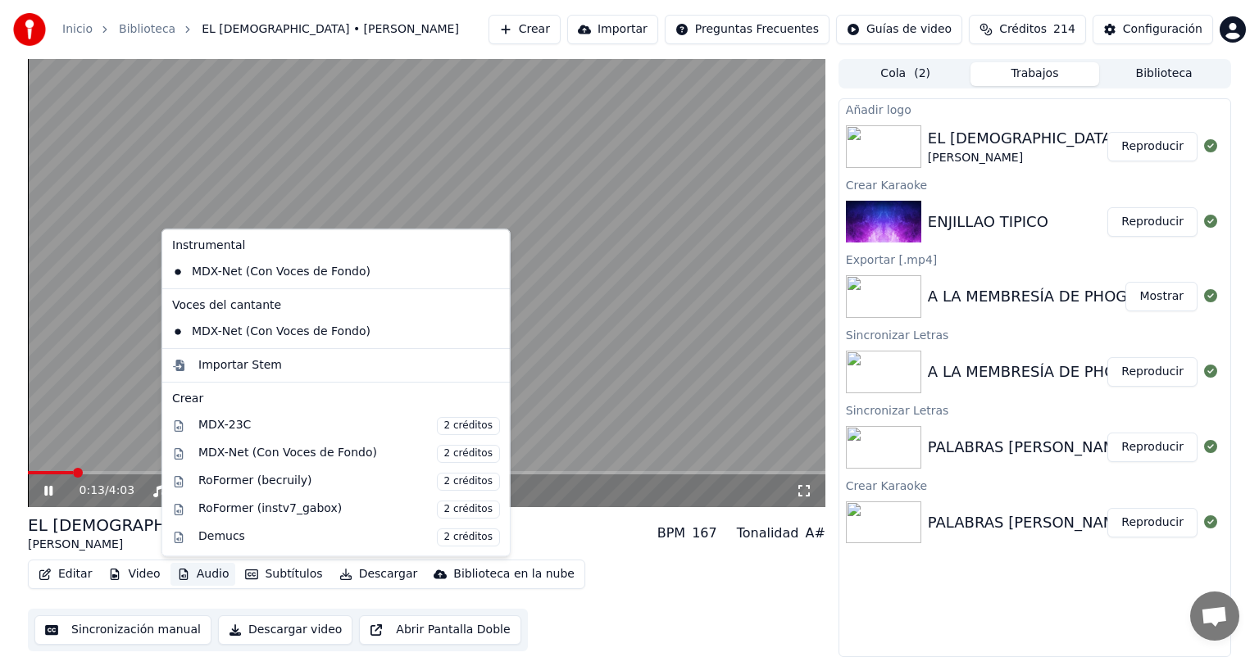
click at [193, 575] on button "Audio" at bounding box center [204, 574] width 66 height 23
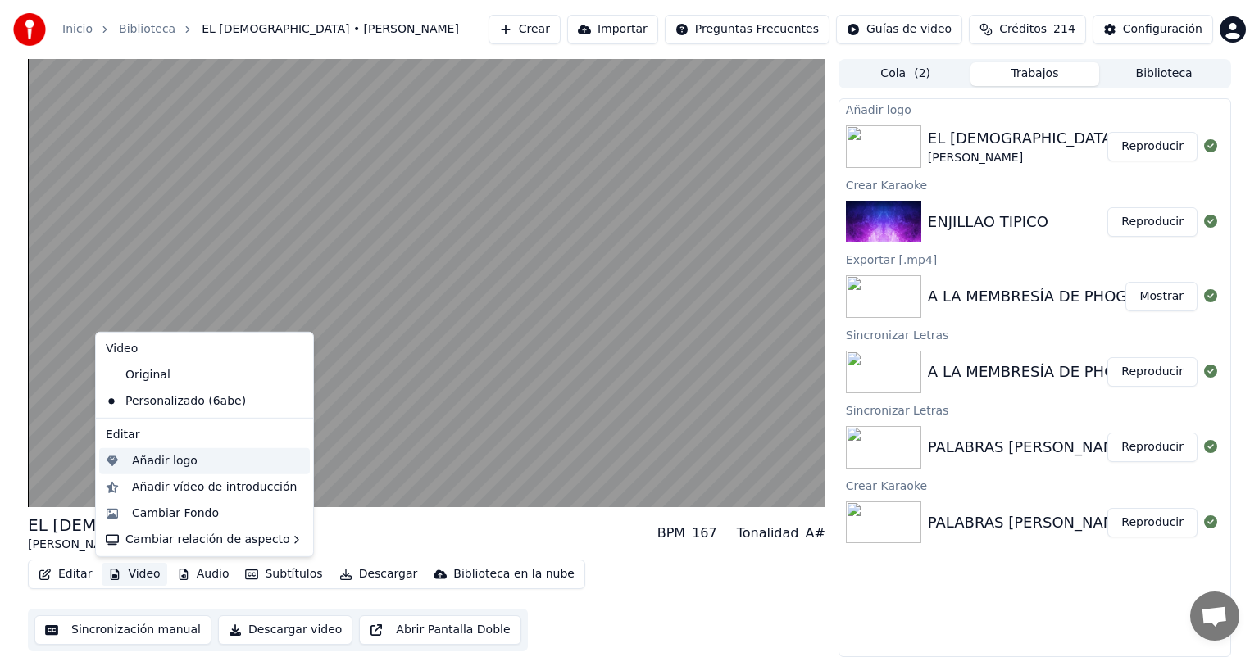
click at [140, 466] on div "Añadir logo" at bounding box center [165, 461] width 66 height 16
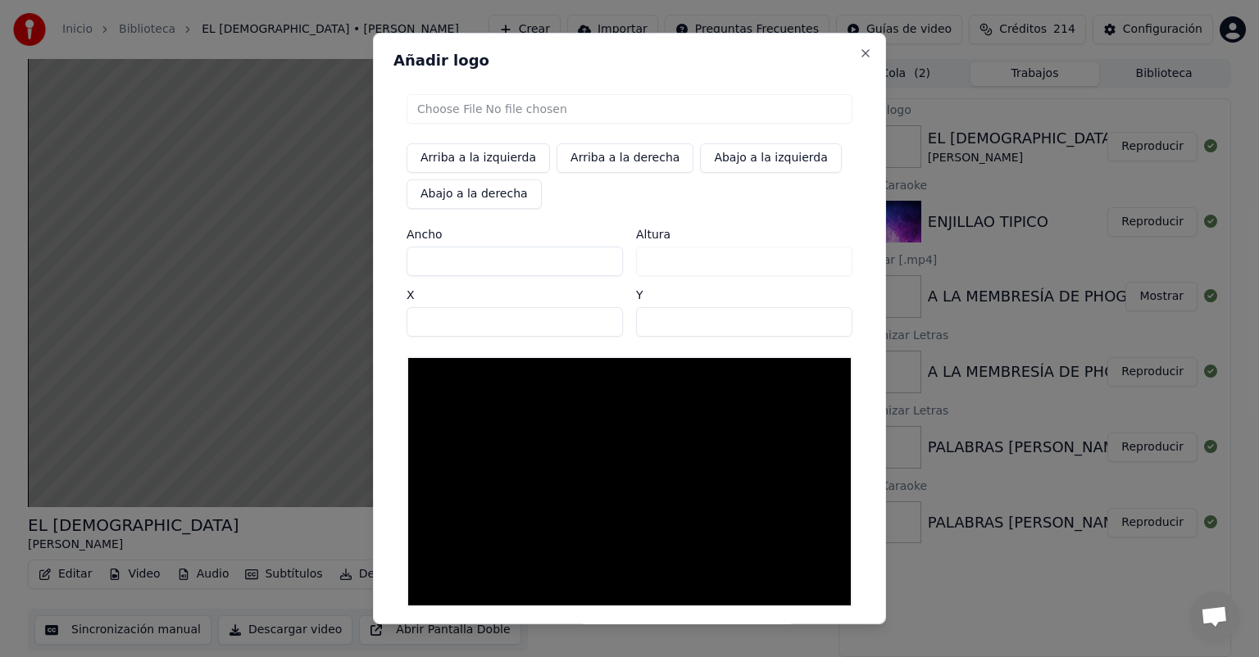
click at [458, 108] on input "file" at bounding box center [630, 109] width 446 height 30
type input "**********"
type input "***"
click at [595, 162] on button "Arriba a la derecha" at bounding box center [625, 158] width 137 height 30
type input "****"
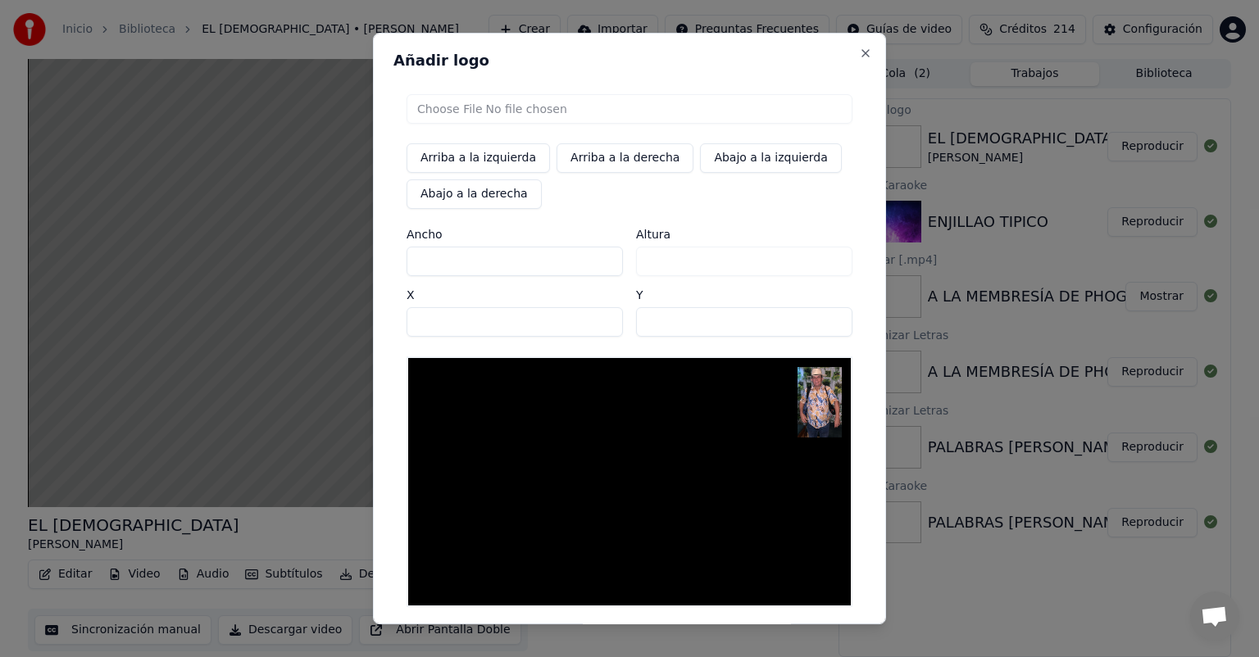
scroll to position [72, 0]
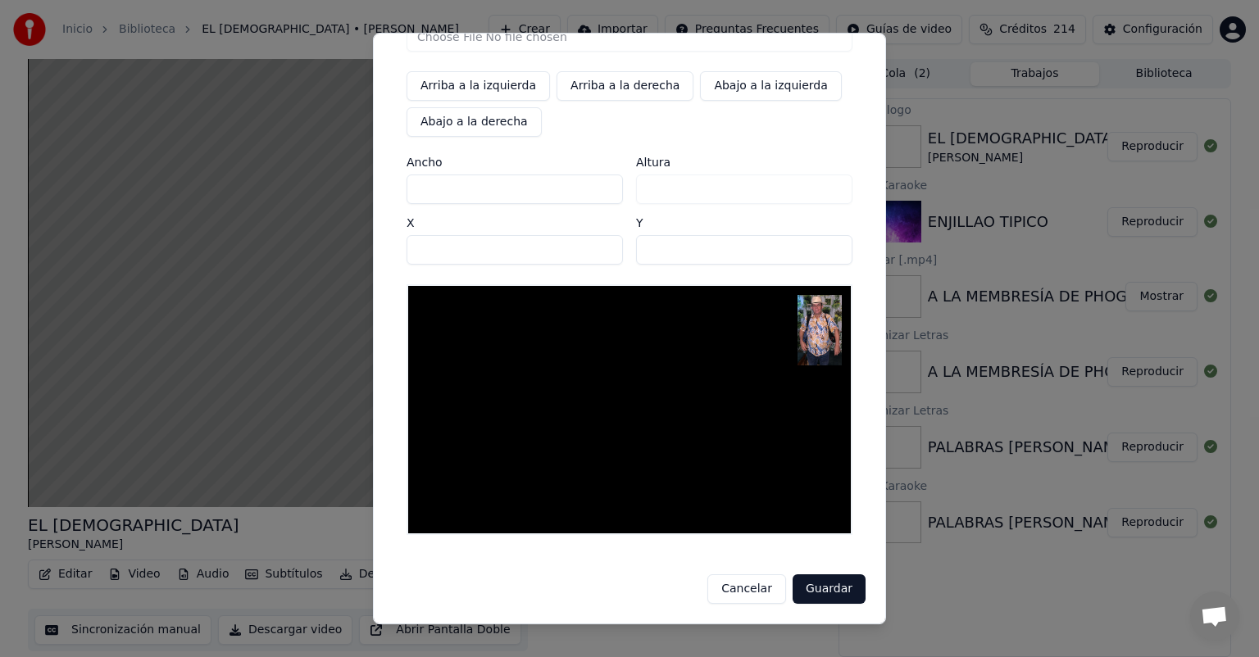
click at [823, 594] on button "Guardar" at bounding box center [829, 590] width 73 height 30
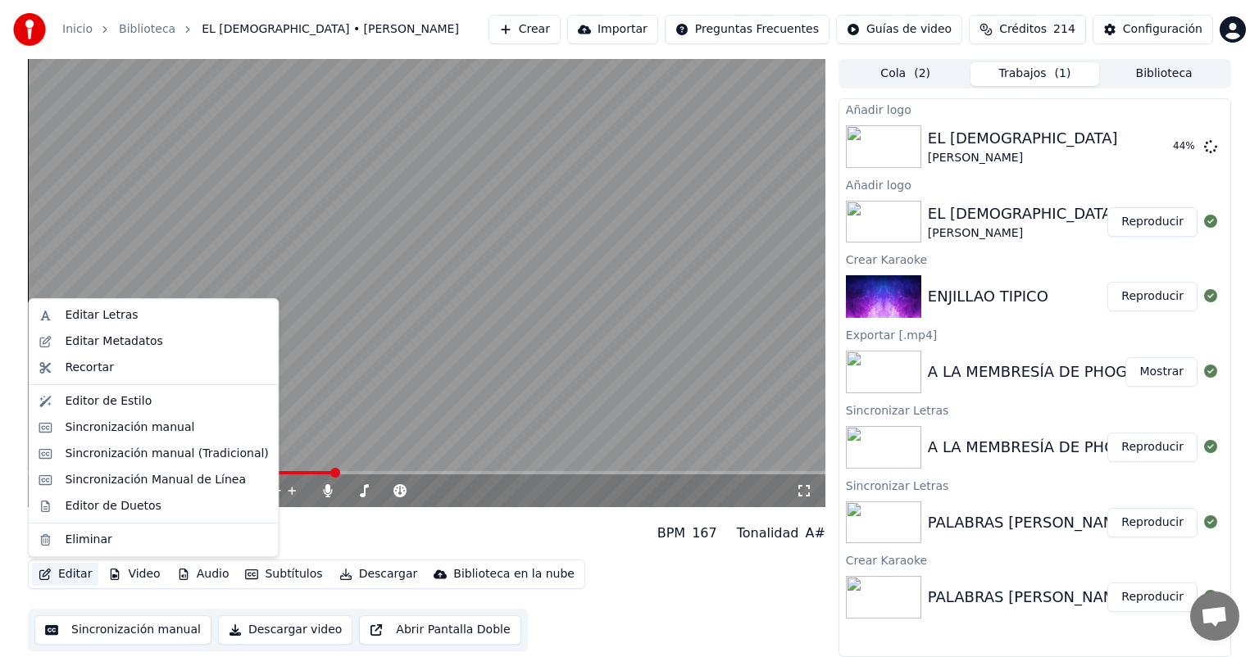
click at [65, 580] on button "Editar" at bounding box center [65, 574] width 66 height 23
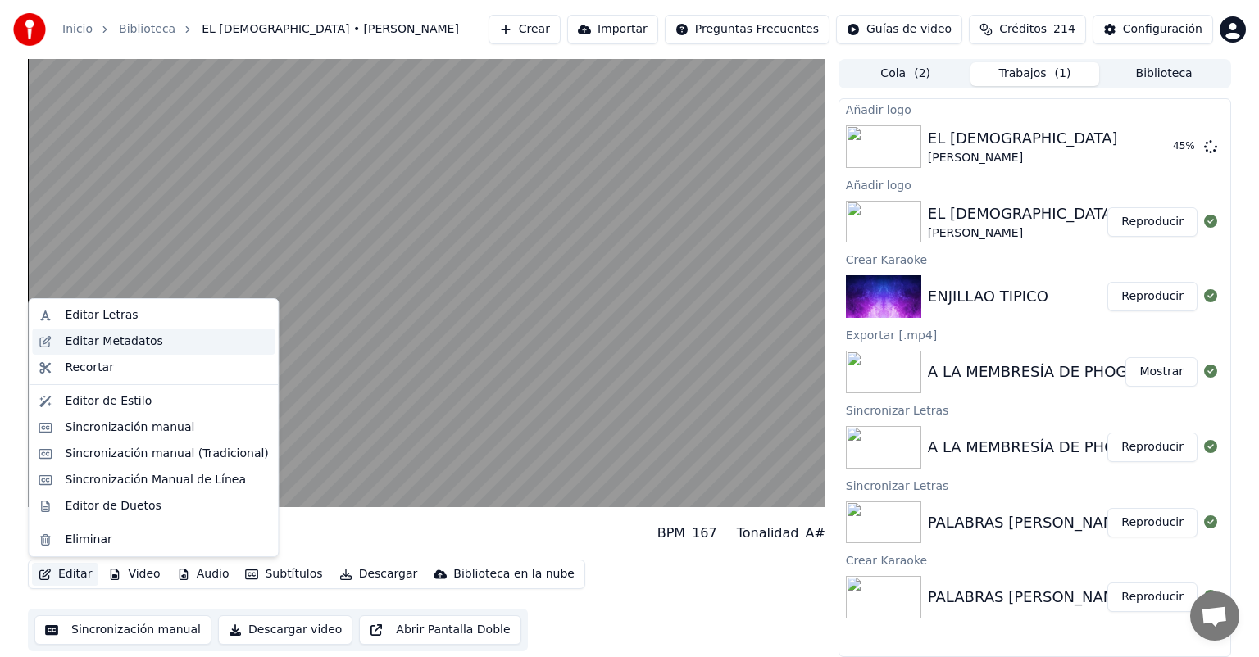
click at [109, 341] on div "Editar Metadatos" at bounding box center [114, 342] width 98 height 16
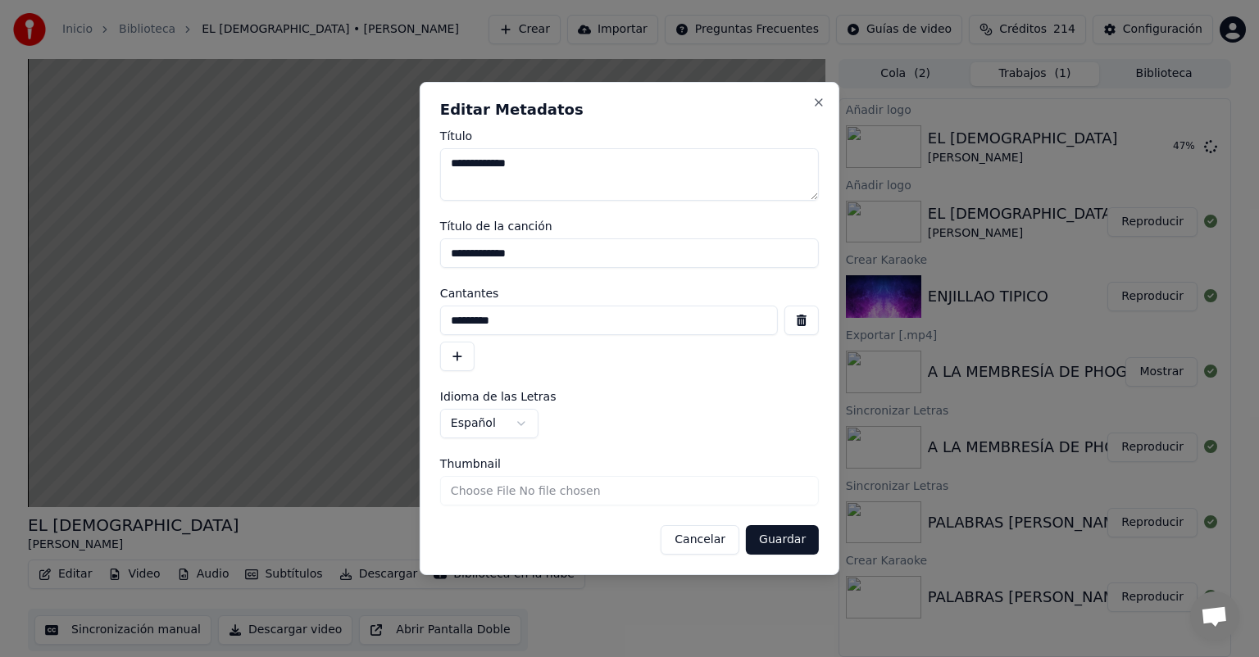
click at [505, 321] on input "*********" at bounding box center [609, 321] width 338 height 30
type input "*********"
click at [787, 544] on button "Guardar" at bounding box center [782, 540] width 73 height 30
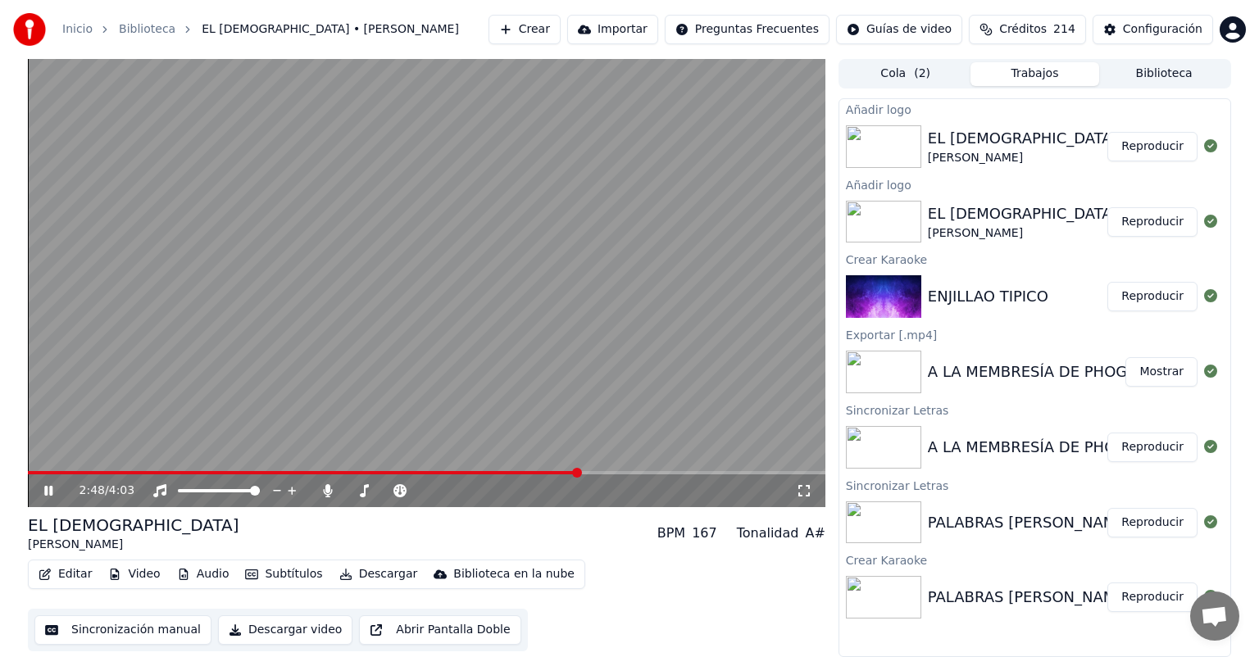
click at [1157, 143] on button "Reproducir" at bounding box center [1153, 147] width 90 height 30
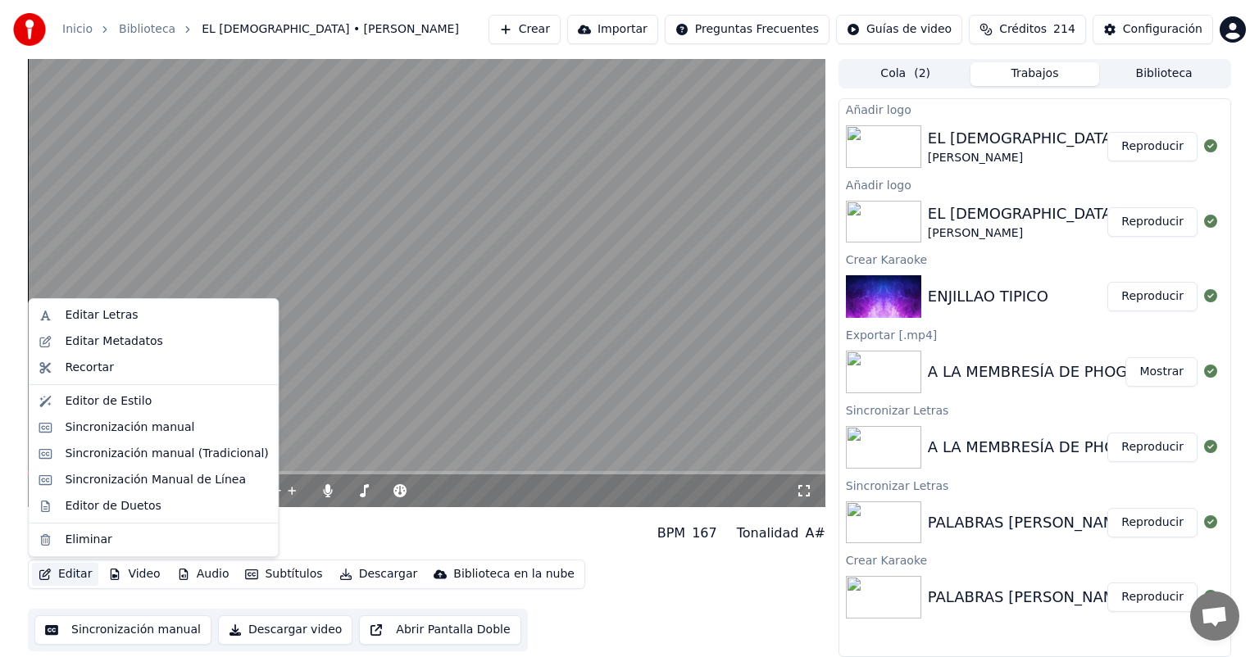
click at [67, 576] on button "Editar" at bounding box center [65, 574] width 66 height 23
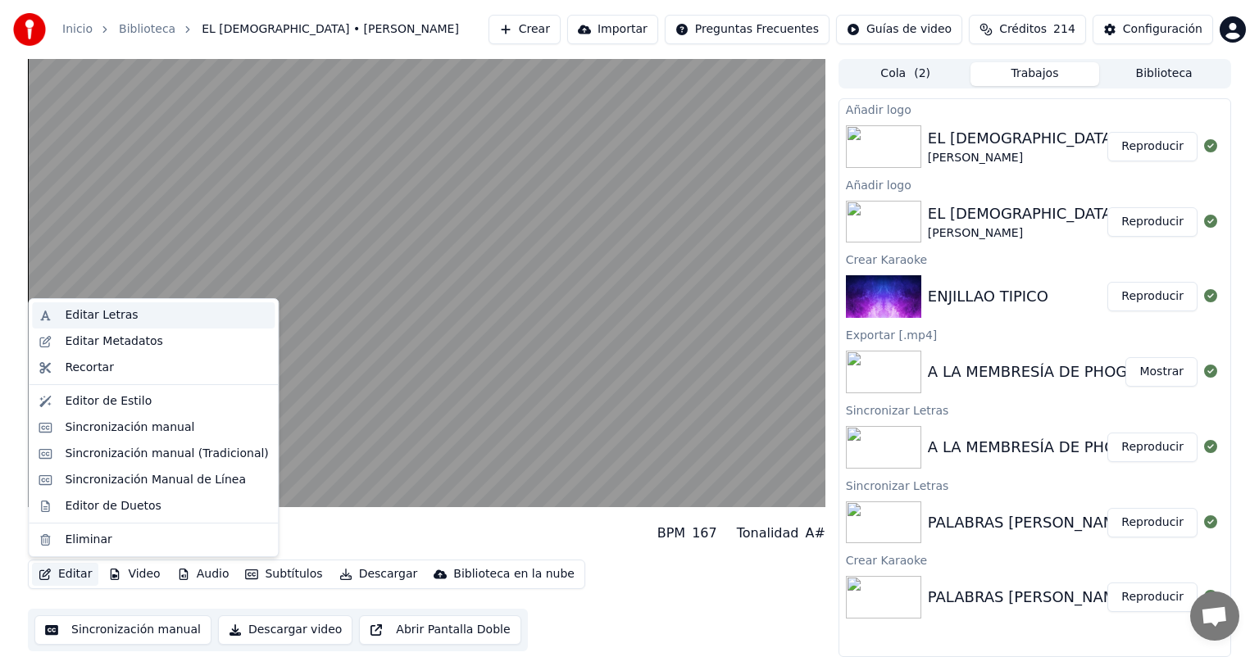
click at [111, 313] on div "Editar Letras" at bounding box center [101, 315] width 73 height 16
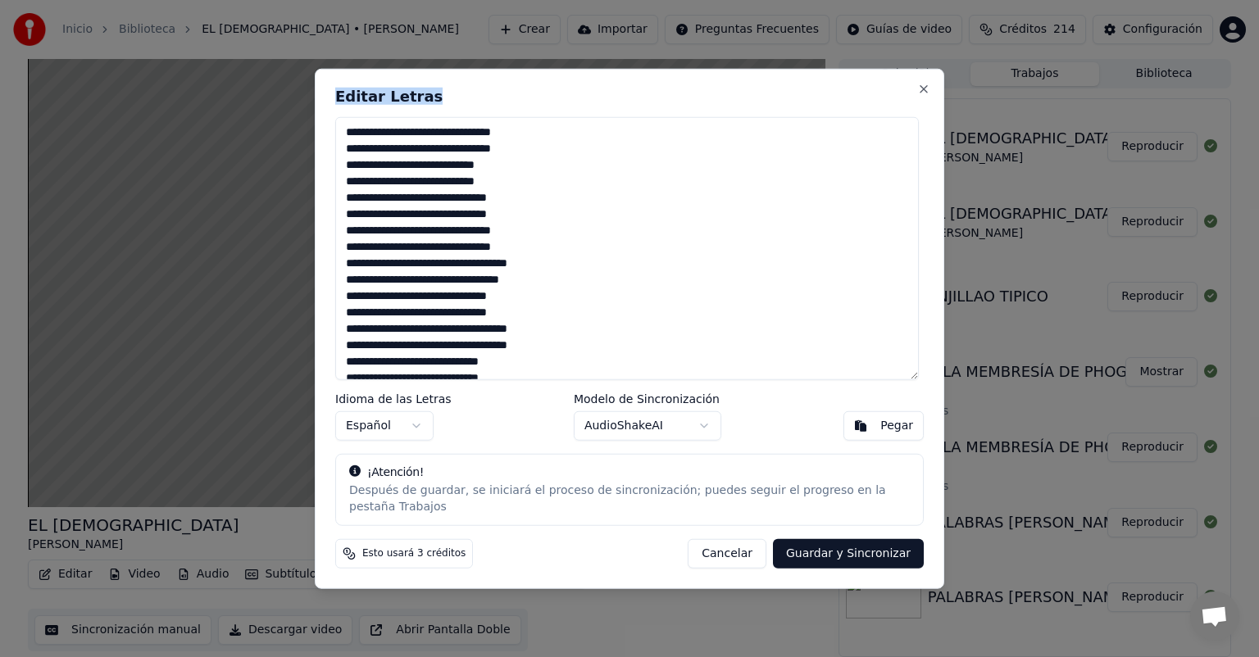
drag, startPoint x: 669, startPoint y: 103, endPoint x: 803, endPoint y: 197, distance: 163.1
click at [803, 197] on div "Editar Letras Idioma de las Letras Español Modelo de Sincronización AudioShakeA…" at bounding box center [630, 329] width 630 height 521
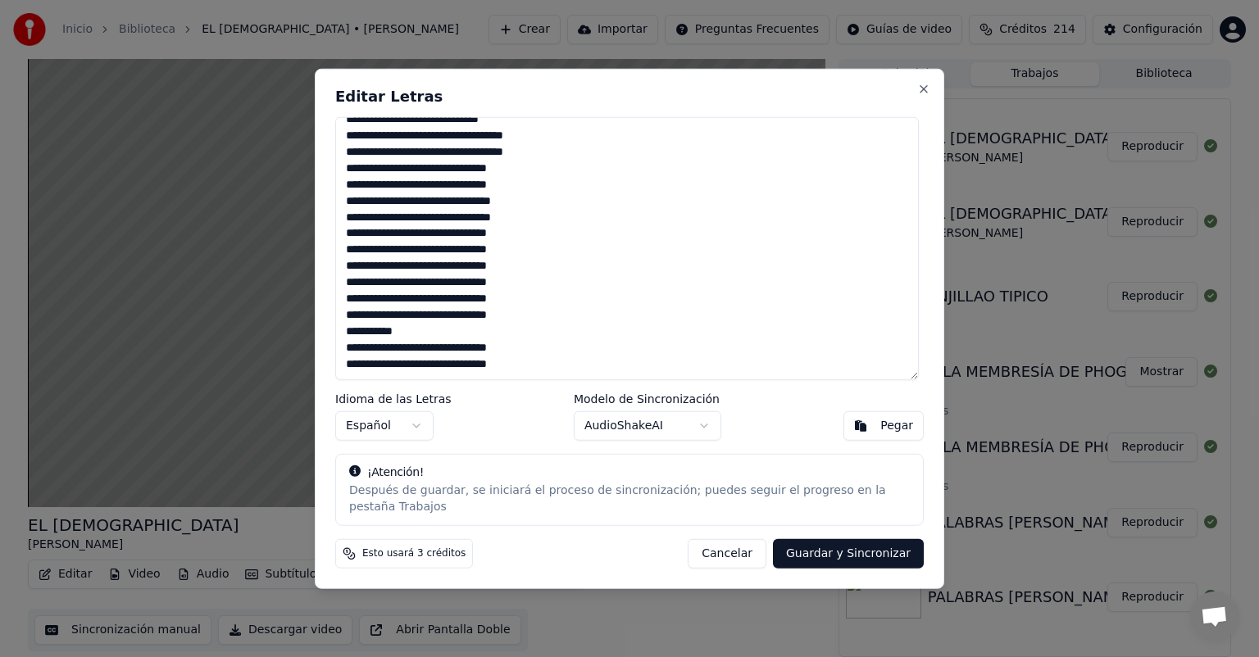
drag, startPoint x: 348, startPoint y: 137, endPoint x: 542, endPoint y: 372, distance: 305.1
click at [542, 372] on textarea at bounding box center [627, 248] width 584 height 263
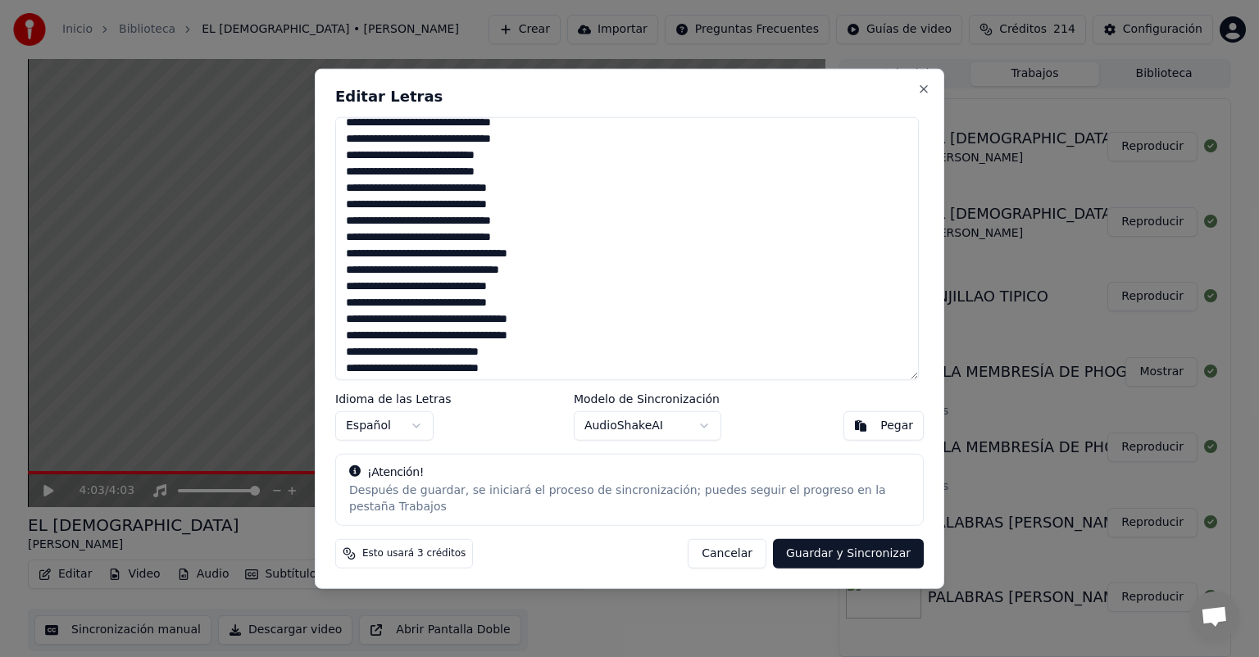
scroll to position [0, 0]
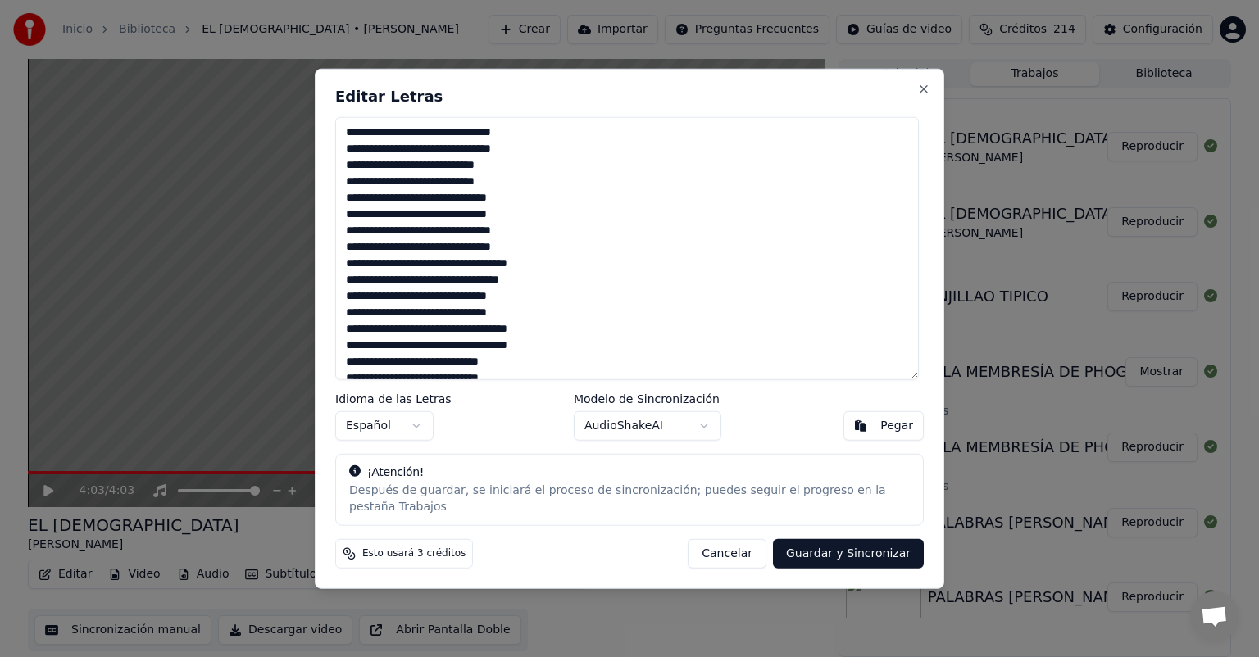
paste textarea "**********"
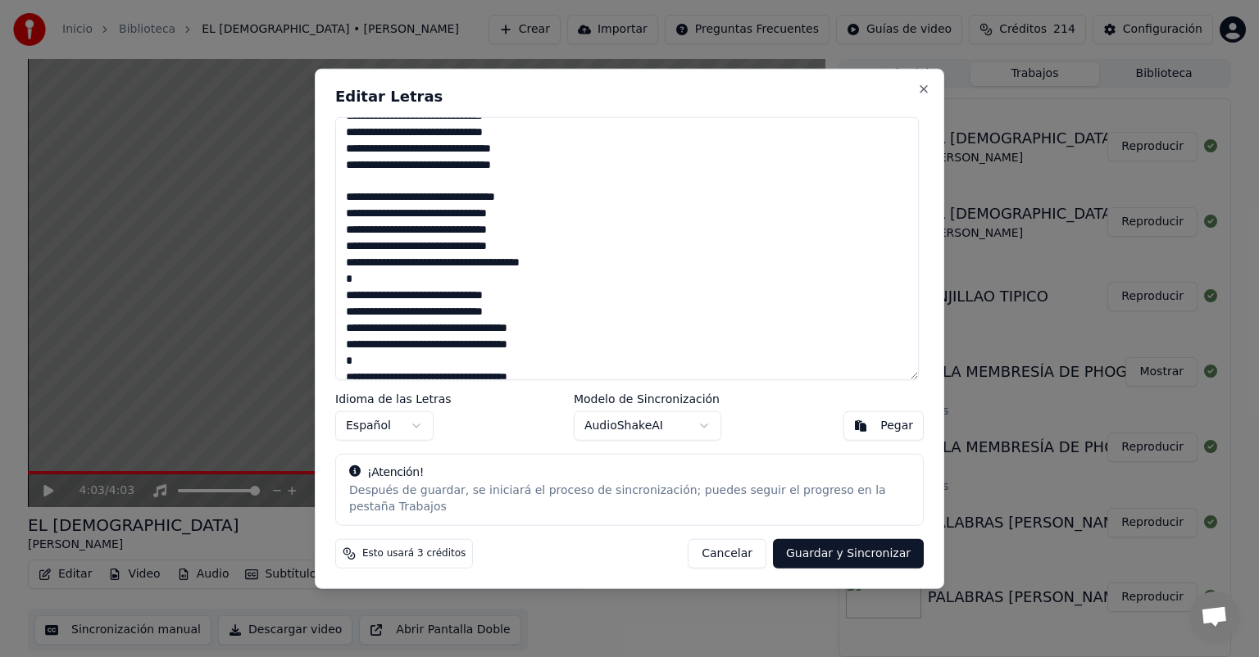
scroll to position [784, 0]
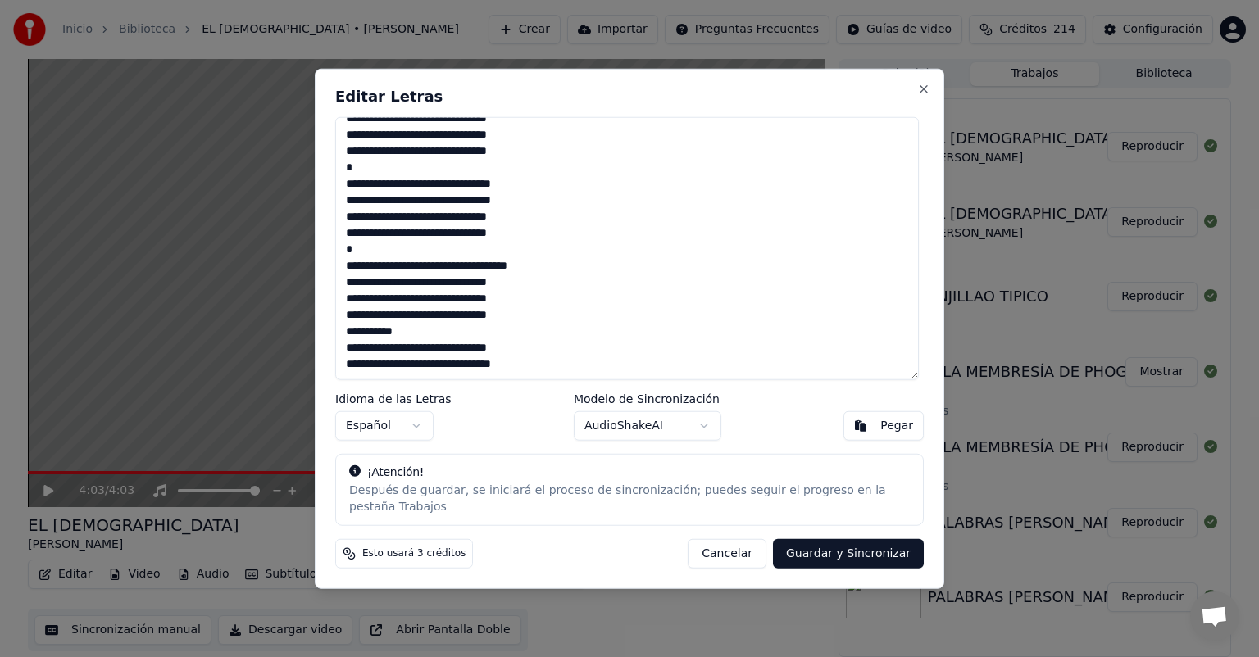
click at [845, 544] on button "Guardar y Sincronizar" at bounding box center [848, 554] width 151 height 30
type textarea "**********"
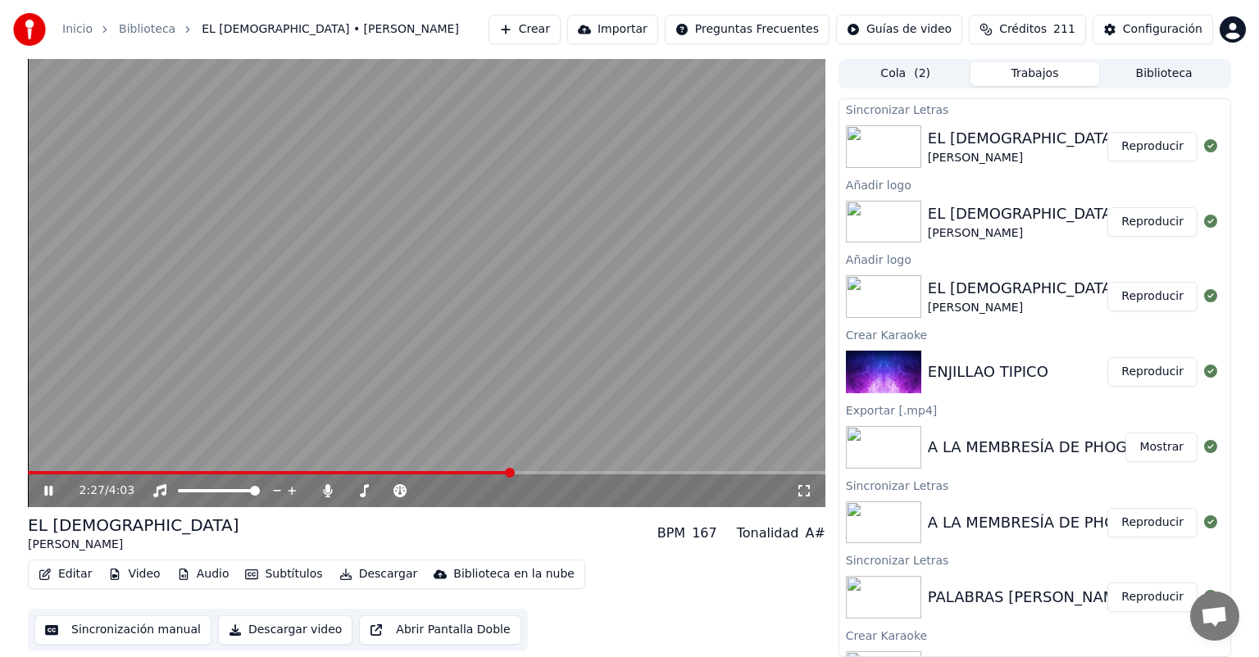
click at [47, 489] on icon at bounding box center [48, 491] width 8 height 10
click at [70, 571] on button "Editar" at bounding box center [65, 574] width 66 height 23
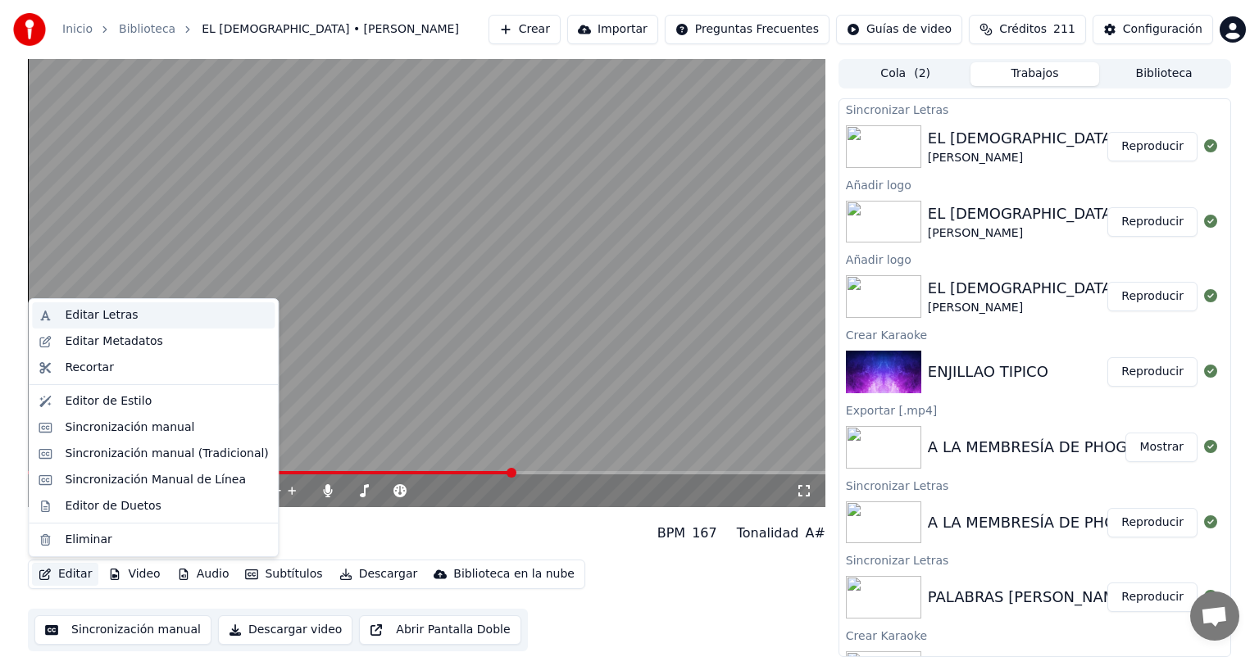
click at [111, 316] on div "Editar Letras" at bounding box center [101, 315] width 73 height 16
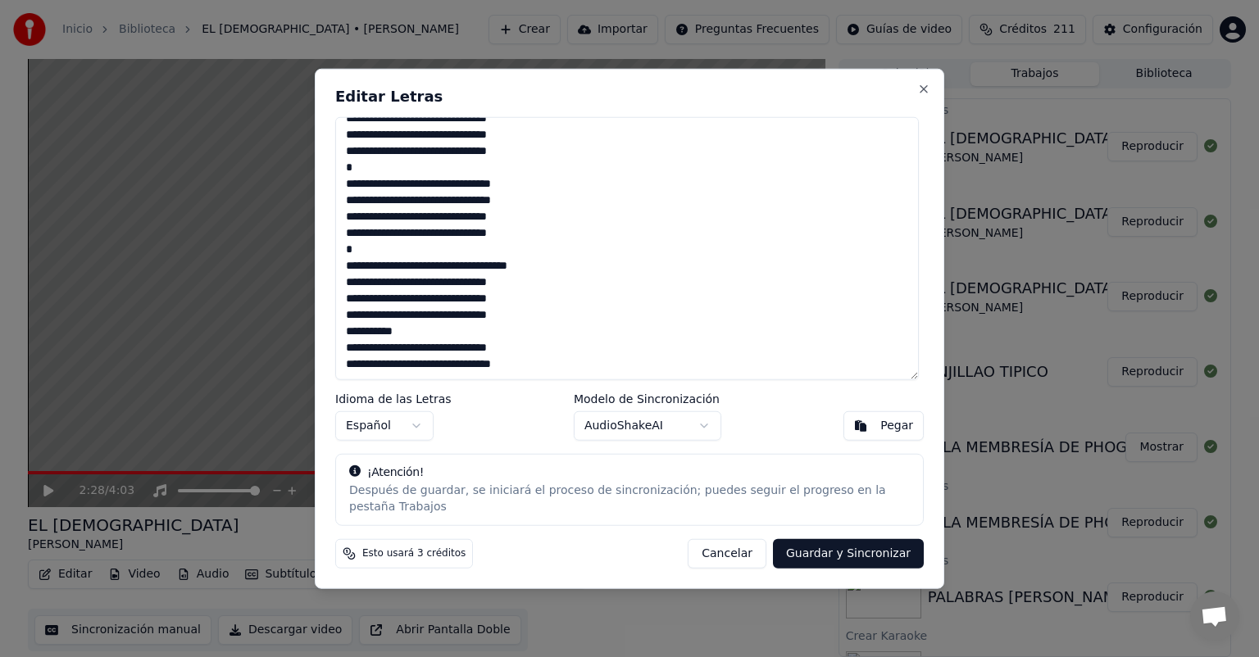
drag, startPoint x: 348, startPoint y: 141, endPoint x: 611, endPoint y: 357, distance: 339.6
click at [611, 357] on textarea at bounding box center [627, 248] width 584 height 263
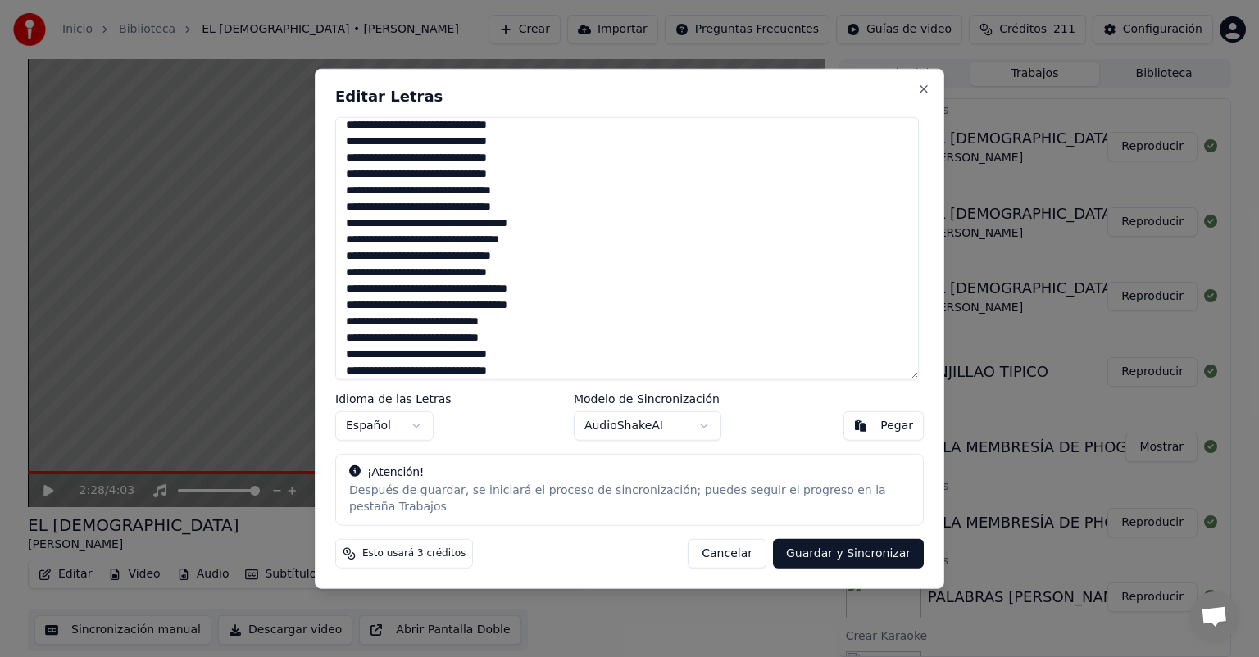
scroll to position [0, 0]
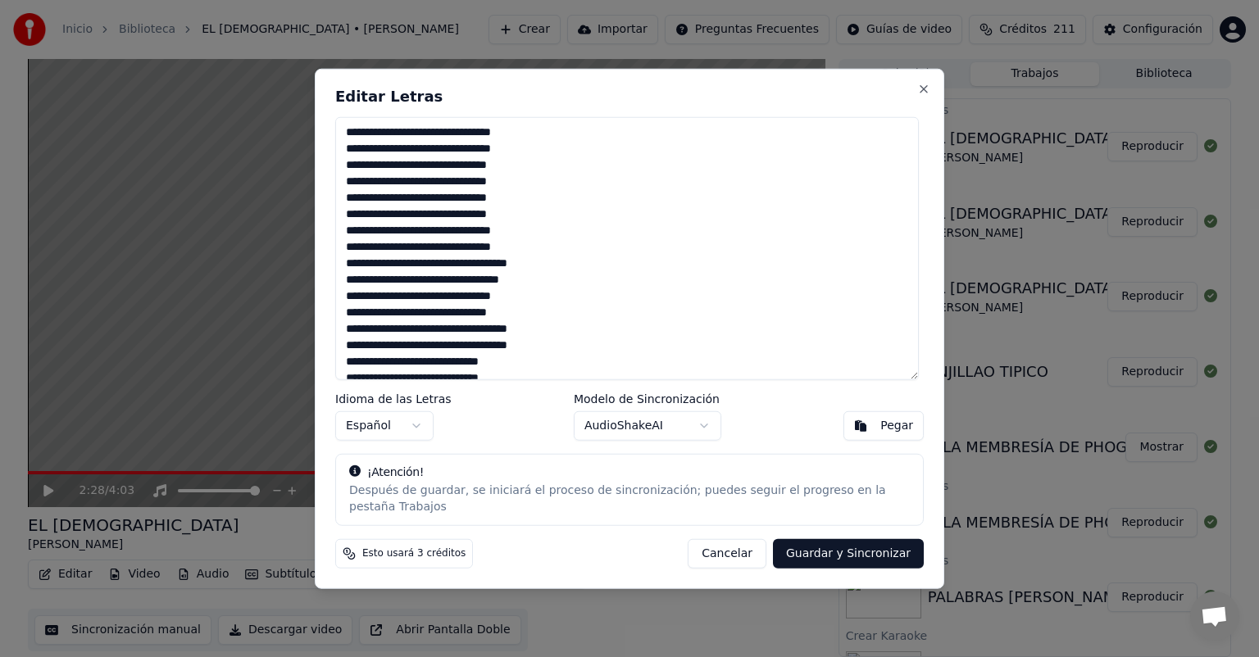
click at [858, 546] on button "Guardar y Sincronizar" at bounding box center [848, 554] width 151 height 30
type textarea "**********"
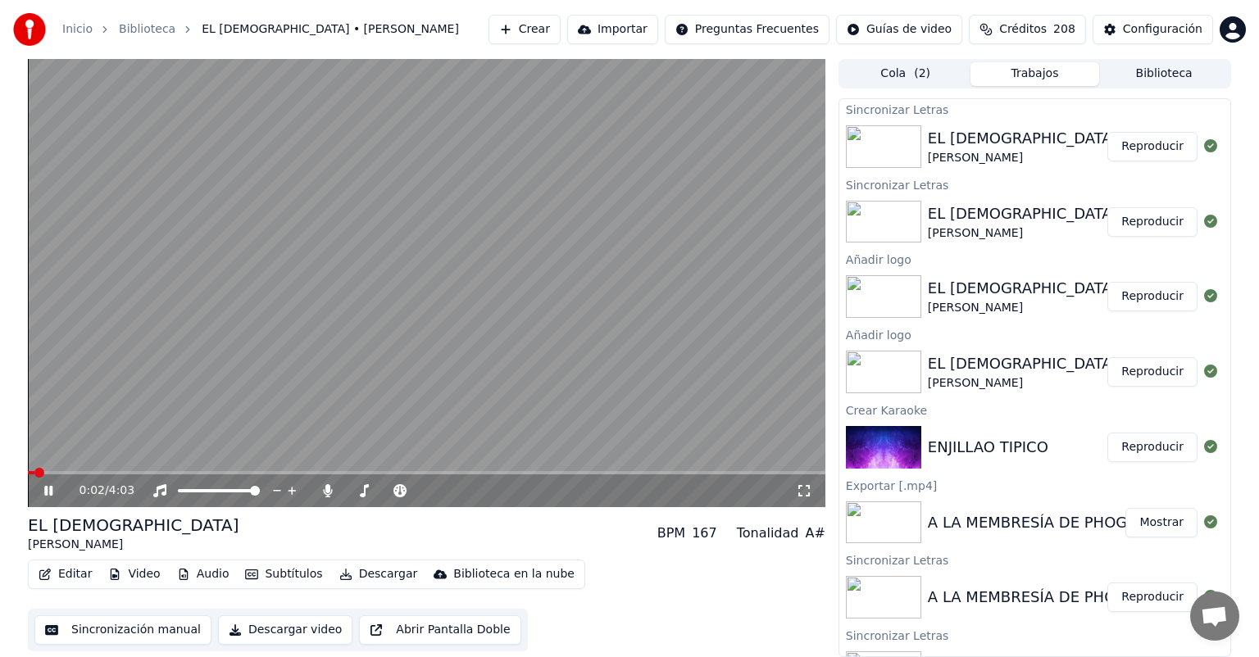
click at [33, 472] on span at bounding box center [31, 472] width 7 height 3
click at [29, 473] on span at bounding box center [32, 472] width 8 height 3
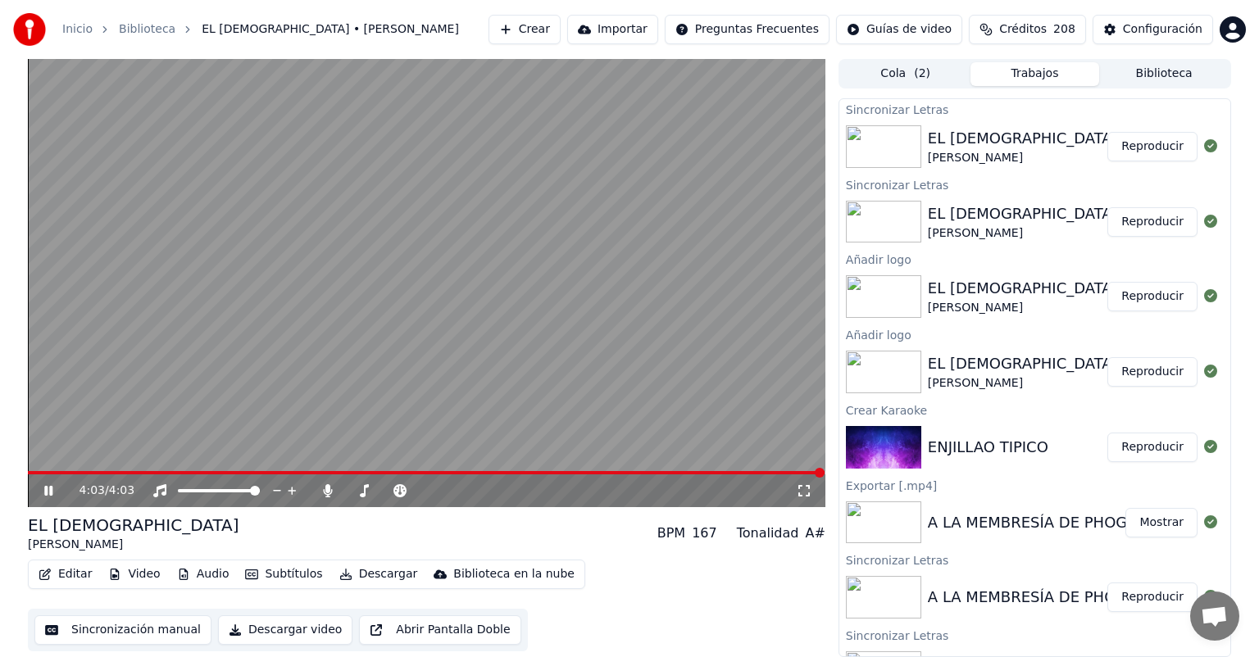
click at [33, 475] on span at bounding box center [426, 472] width 797 height 3
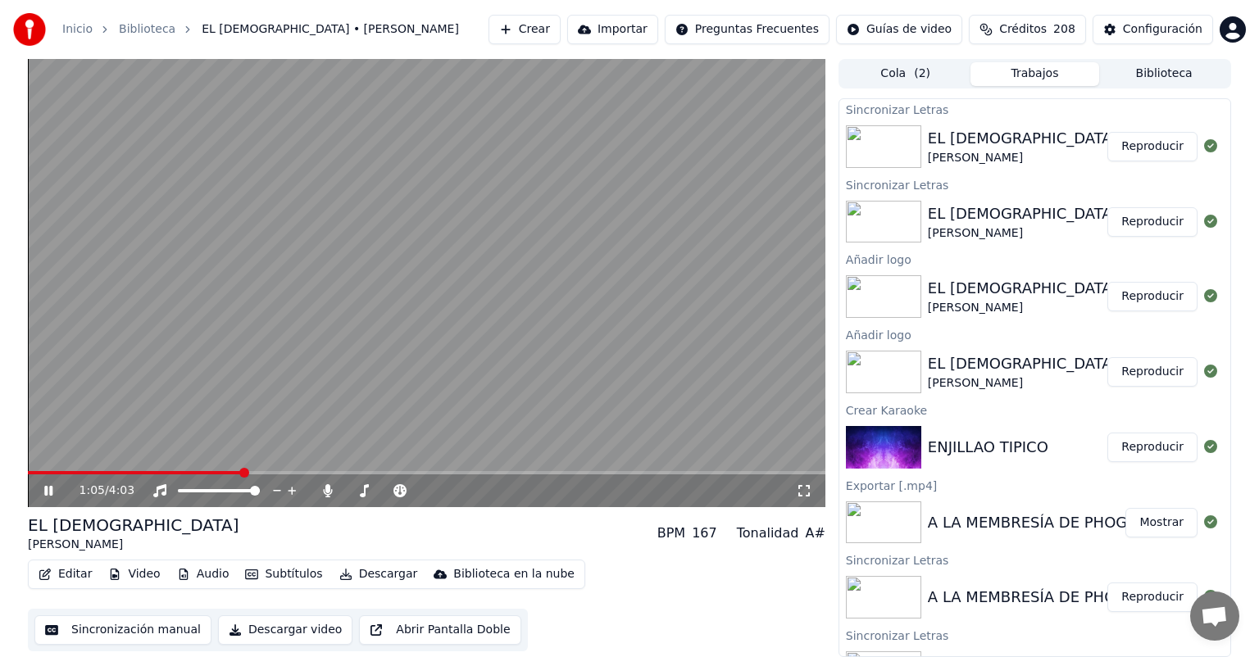
click at [48, 491] on icon at bounding box center [60, 491] width 39 height 13
click at [48, 491] on icon at bounding box center [48, 490] width 10 height 11
click at [48, 491] on icon at bounding box center [60, 491] width 39 height 13
click at [48, 491] on icon at bounding box center [48, 490] width 10 height 11
click at [48, 491] on icon at bounding box center [60, 491] width 39 height 13
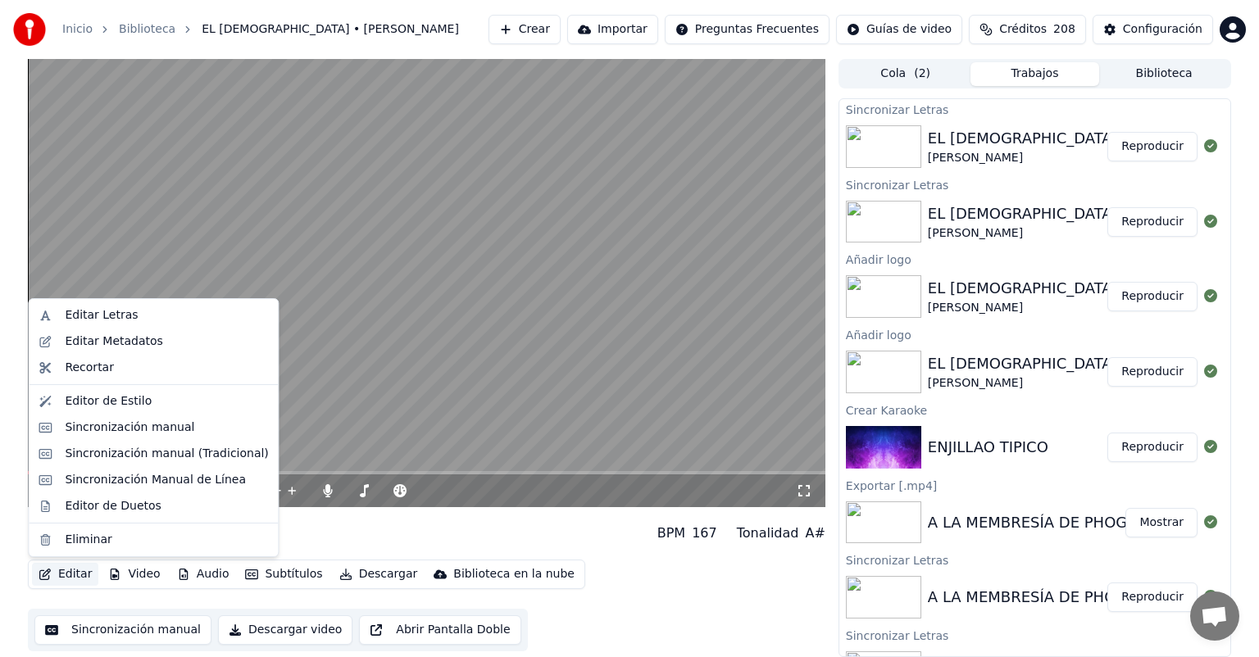
click at [71, 575] on button "Editar" at bounding box center [65, 574] width 66 height 23
click at [115, 316] on div "Editar Letras" at bounding box center [101, 315] width 73 height 16
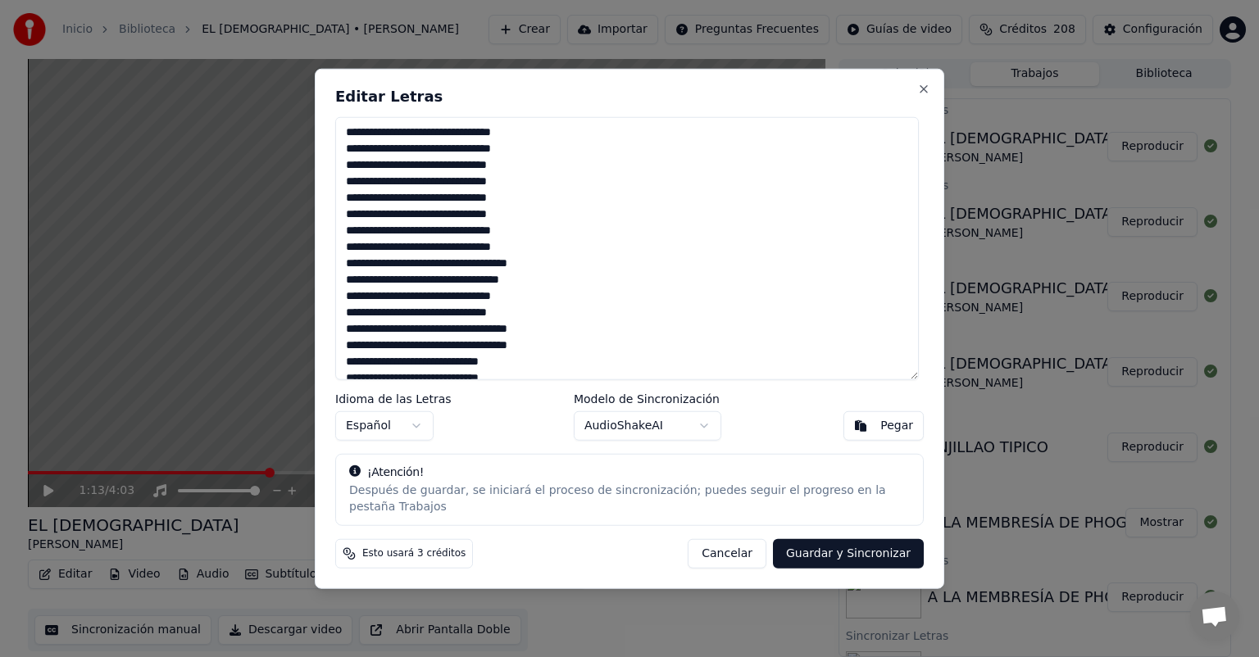
click at [357, 274] on textarea at bounding box center [627, 248] width 584 height 263
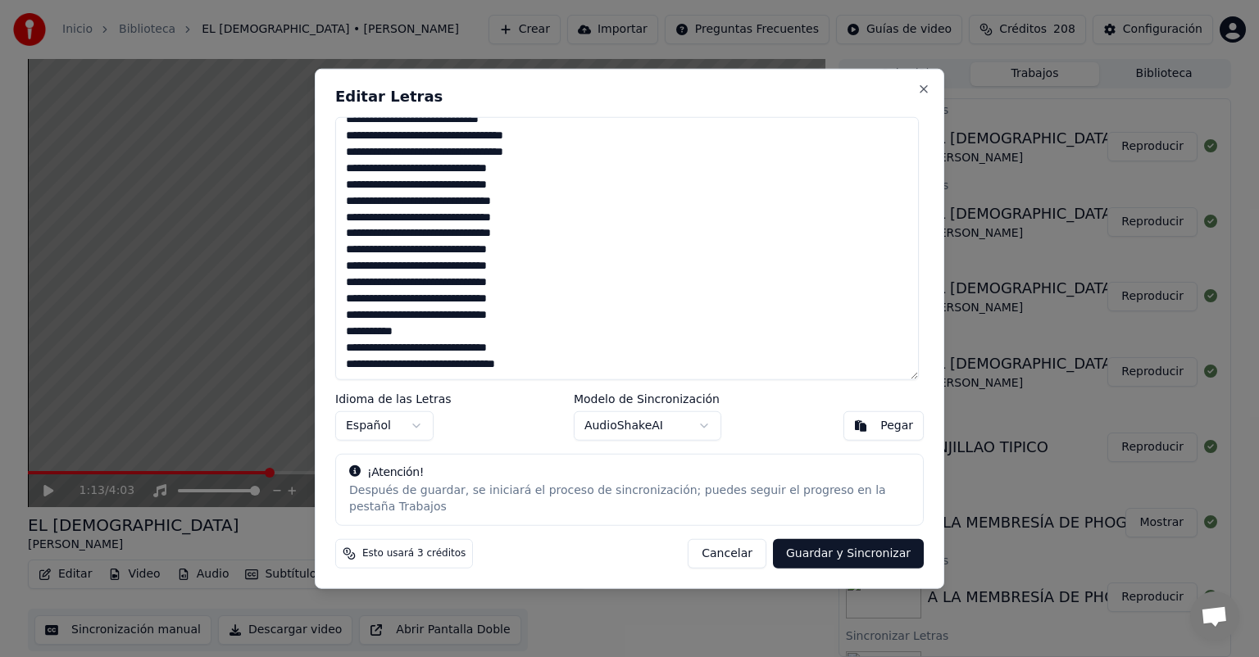
scroll to position [472, 0]
click at [367, 311] on textarea at bounding box center [627, 248] width 584 height 263
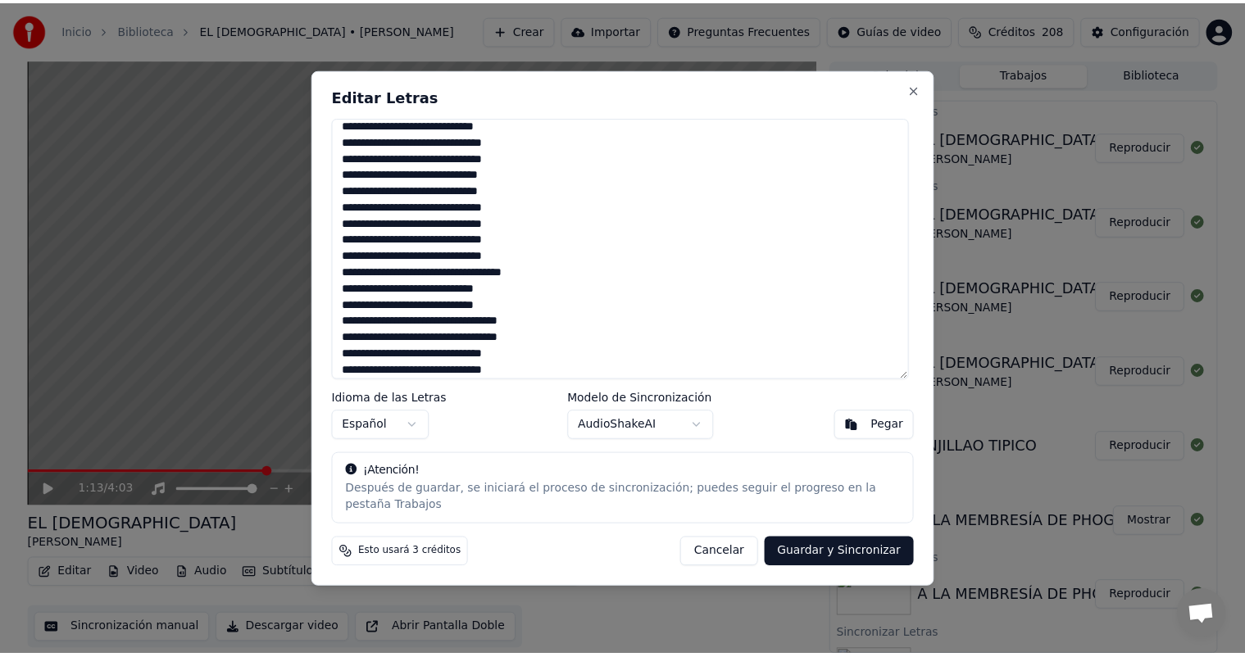
scroll to position [226, 0]
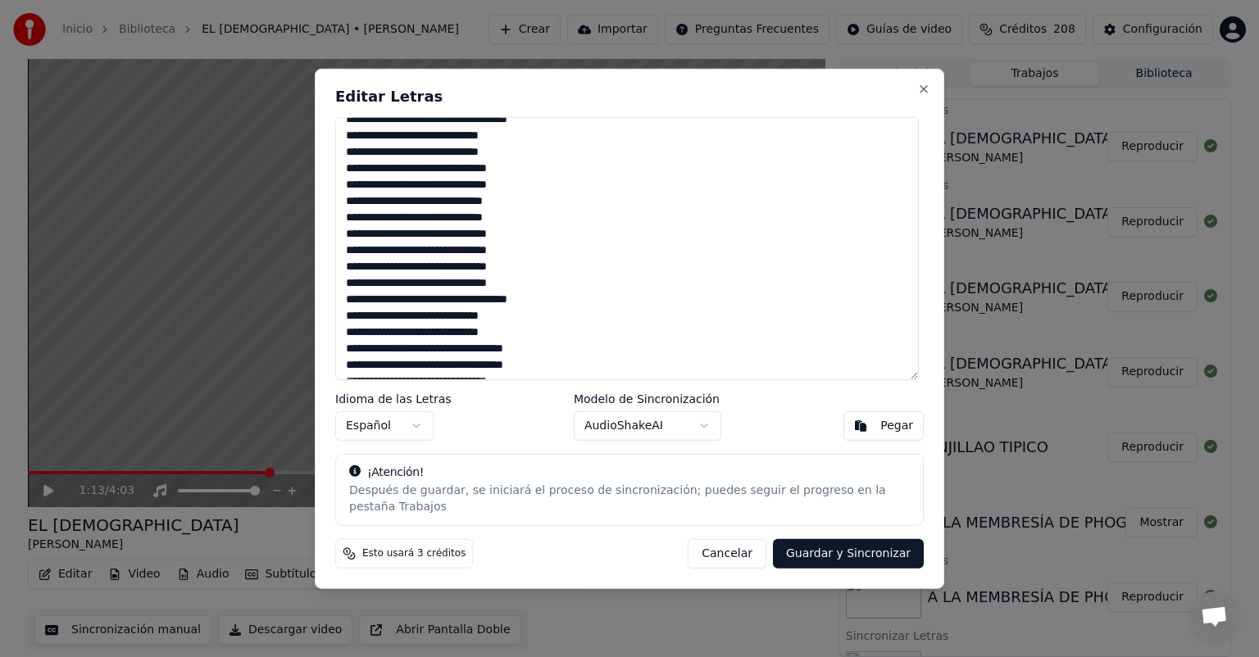
type textarea "**********"
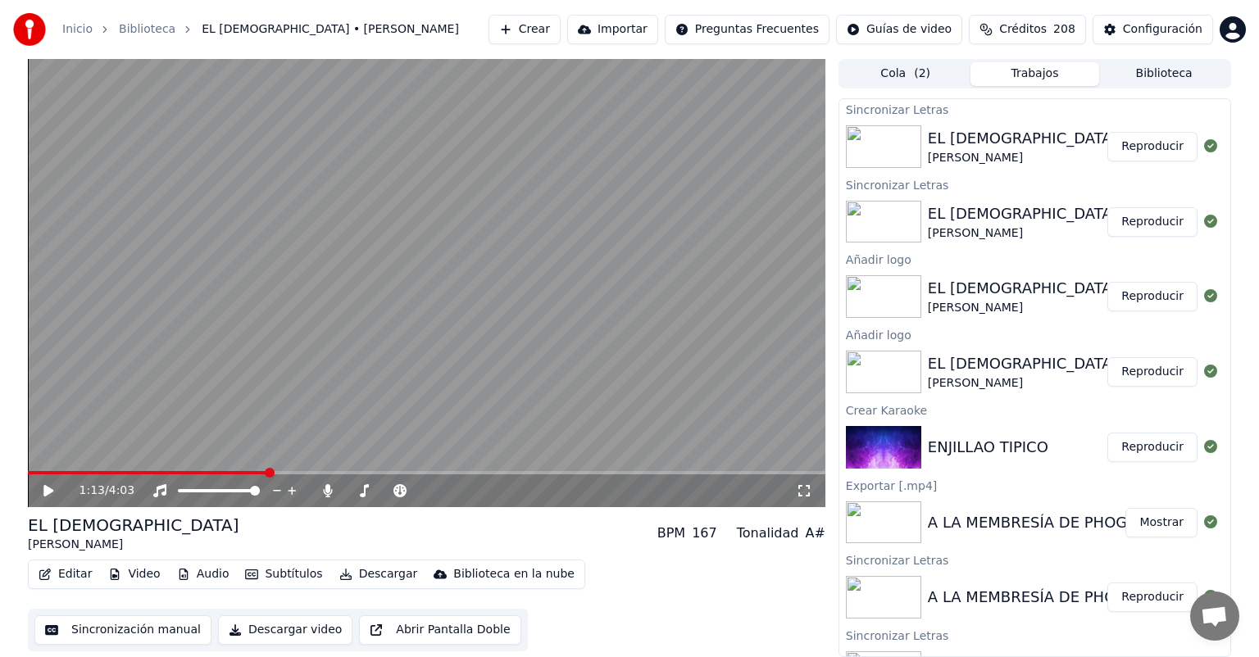
click at [48, 490] on icon at bounding box center [48, 490] width 10 height 11
click at [179, 472] on span at bounding box center [103, 472] width 151 height 3
click at [48, 492] on icon at bounding box center [60, 491] width 39 height 13
click at [48, 492] on icon at bounding box center [48, 490] width 10 height 11
click at [48, 492] on icon at bounding box center [60, 491] width 39 height 13
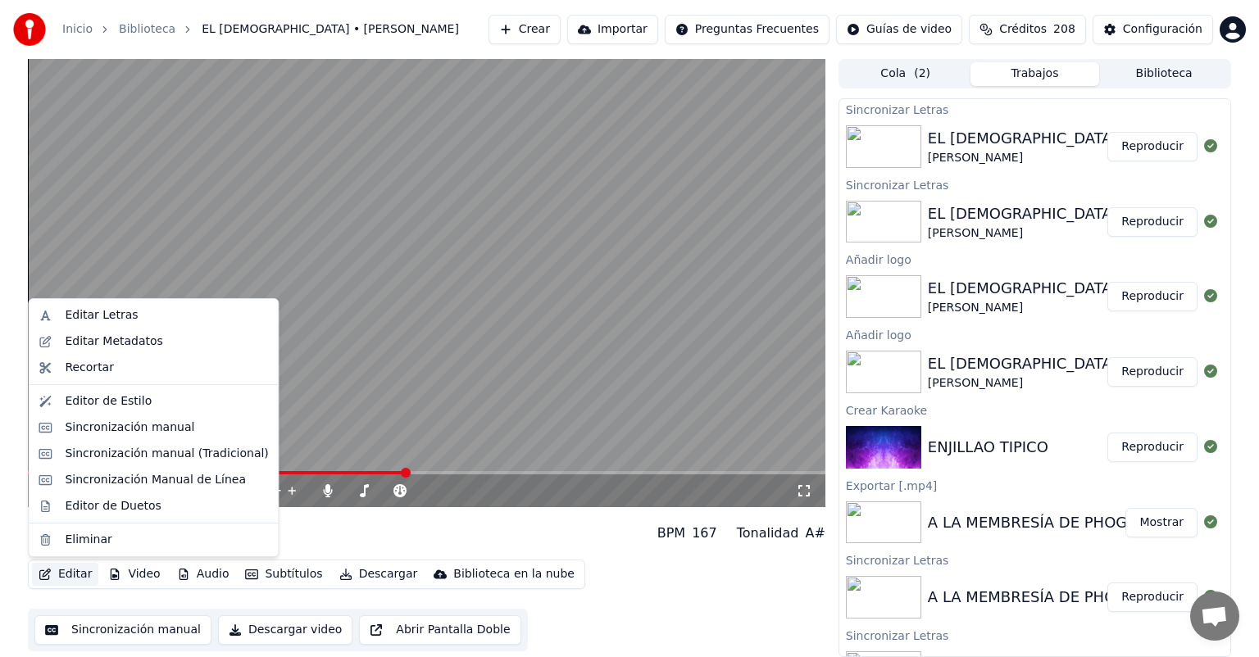
click at [74, 574] on button "Editar" at bounding box center [65, 574] width 66 height 23
click at [109, 310] on div "Editar Letras" at bounding box center [101, 315] width 73 height 16
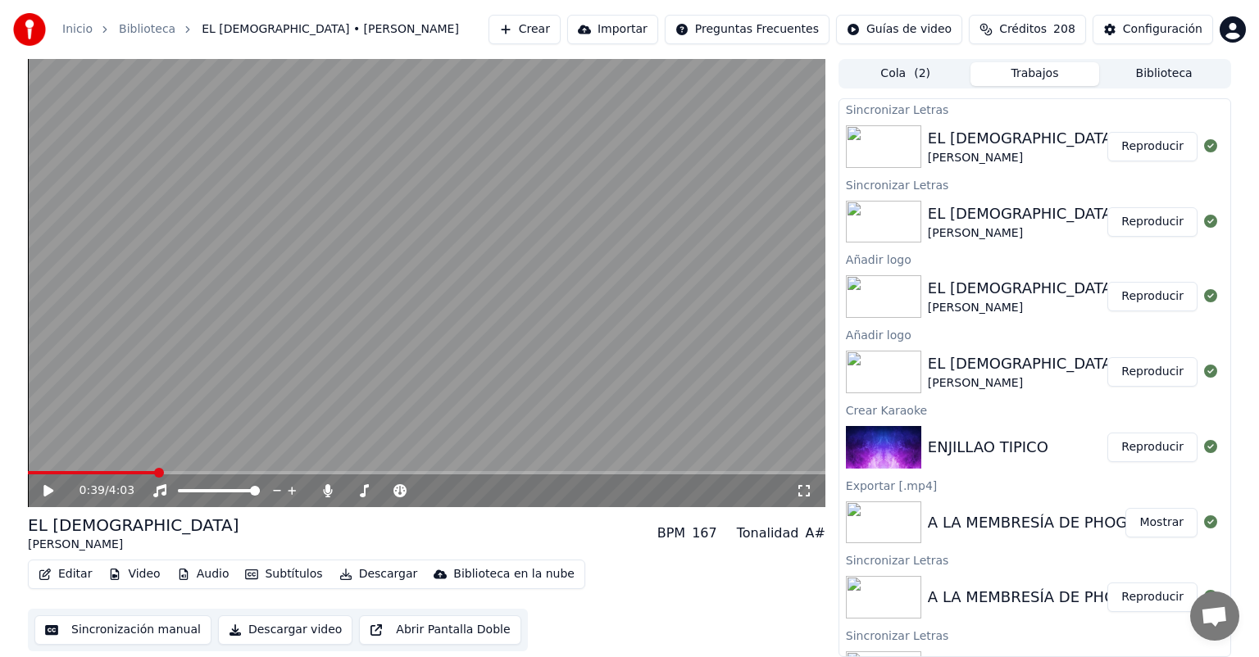
click at [154, 472] on span at bounding box center [92, 472] width 128 height 3
click at [48, 494] on icon at bounding box center [48, 490] width 10 height 11
click at [90, 473] on span at bounding box center [101, 472] width 146 height 3
click at [49, 492] on icon at bounding box center [48, 491] width 8 height 10
click at [72, 574] on button "Editar" at bounding box center [65, 574] width 66 height 23
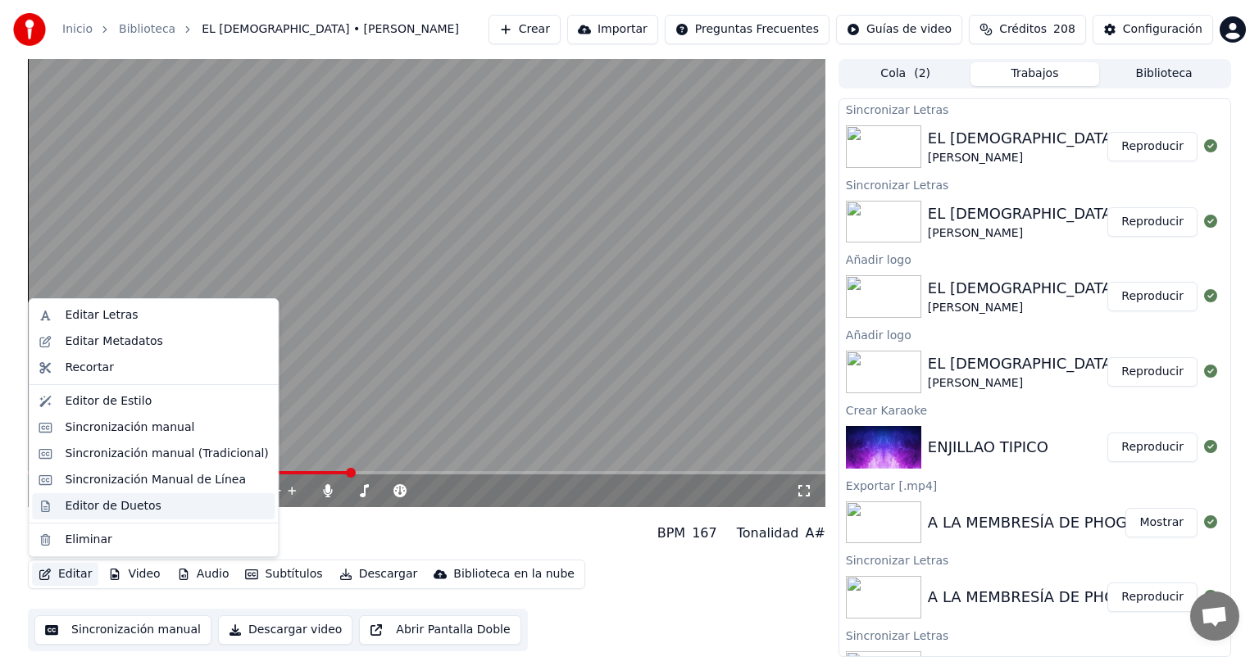
click at [104, 507] on div "Editor de Duetos" at bounding box center [113, 506] width 96 height 16
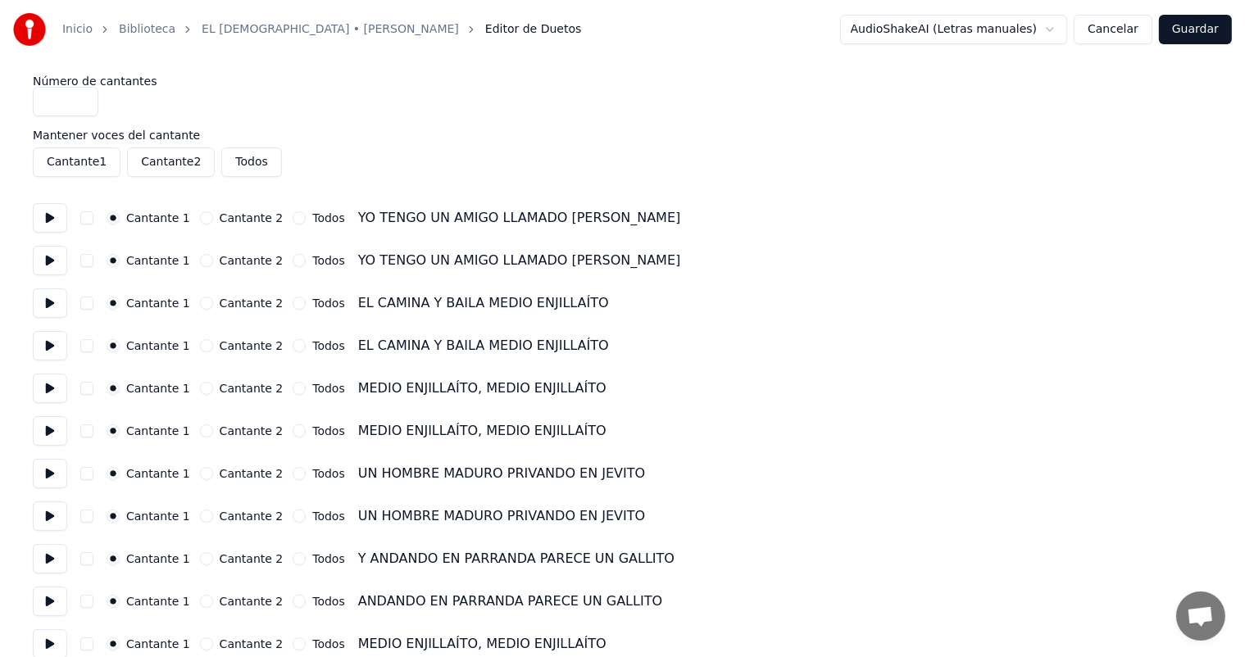
click at [85, 390] on button "button" at bounding box center [86, 388] width 13 height 13
click at [88, 432] on button "button" at bounding box center [86, 431] width 13 height 13
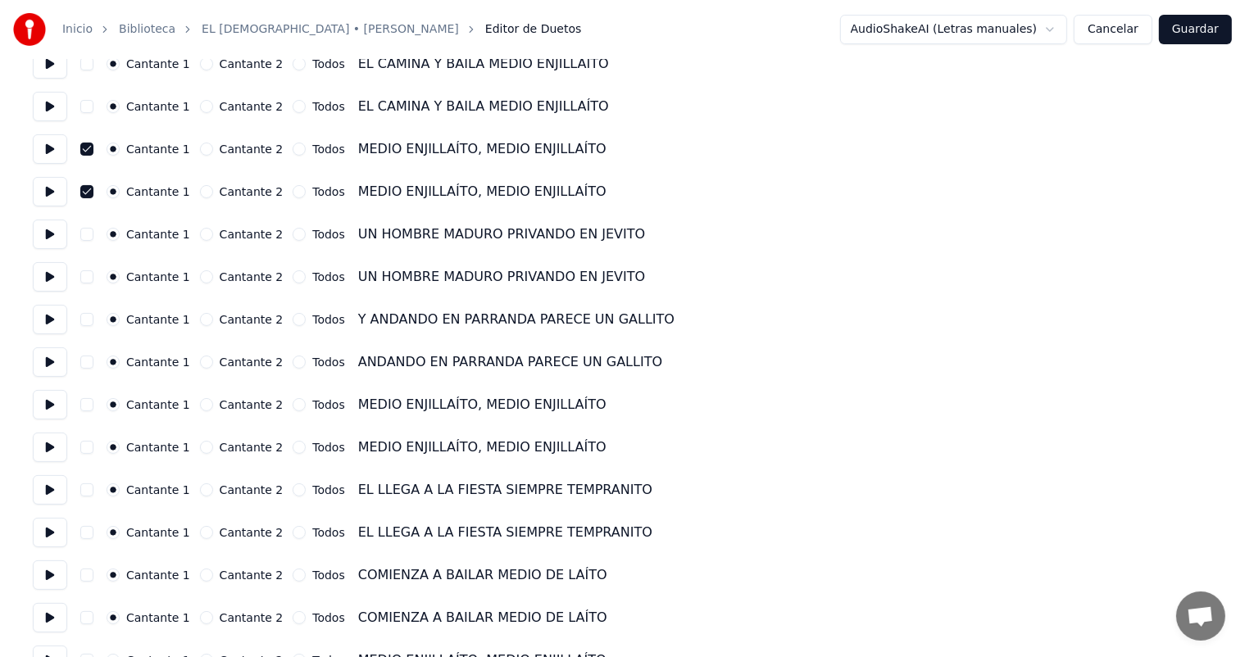
scroll to position [328, 0]
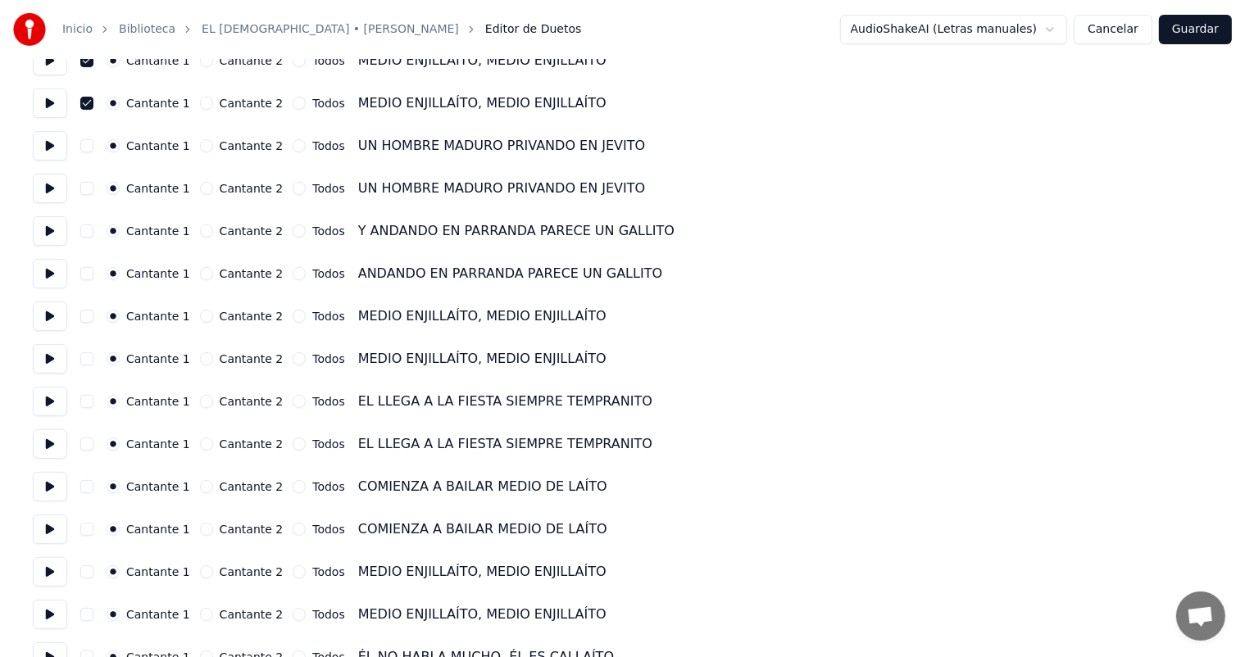
click at [85, 321] on button "button" at bounding box center [86, 316] width 13 height 13
click at [85, 362] on button "button" at bounding box center [86, 359] width 13 height 13
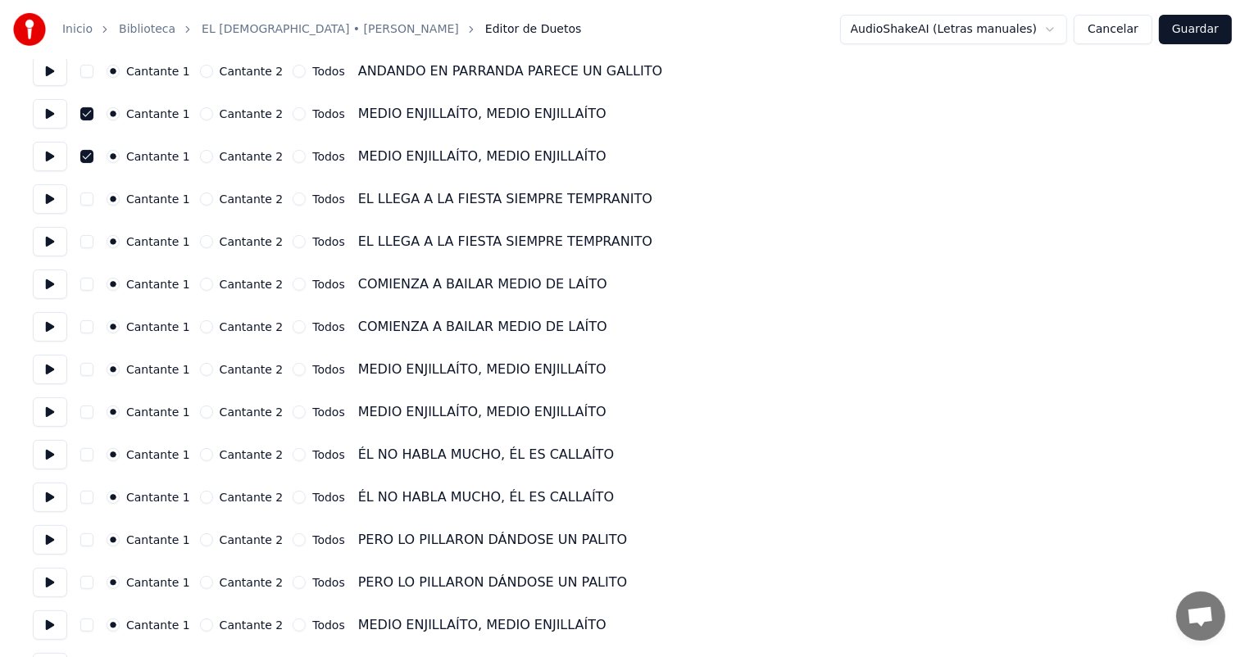
scroll to position [574, 0]
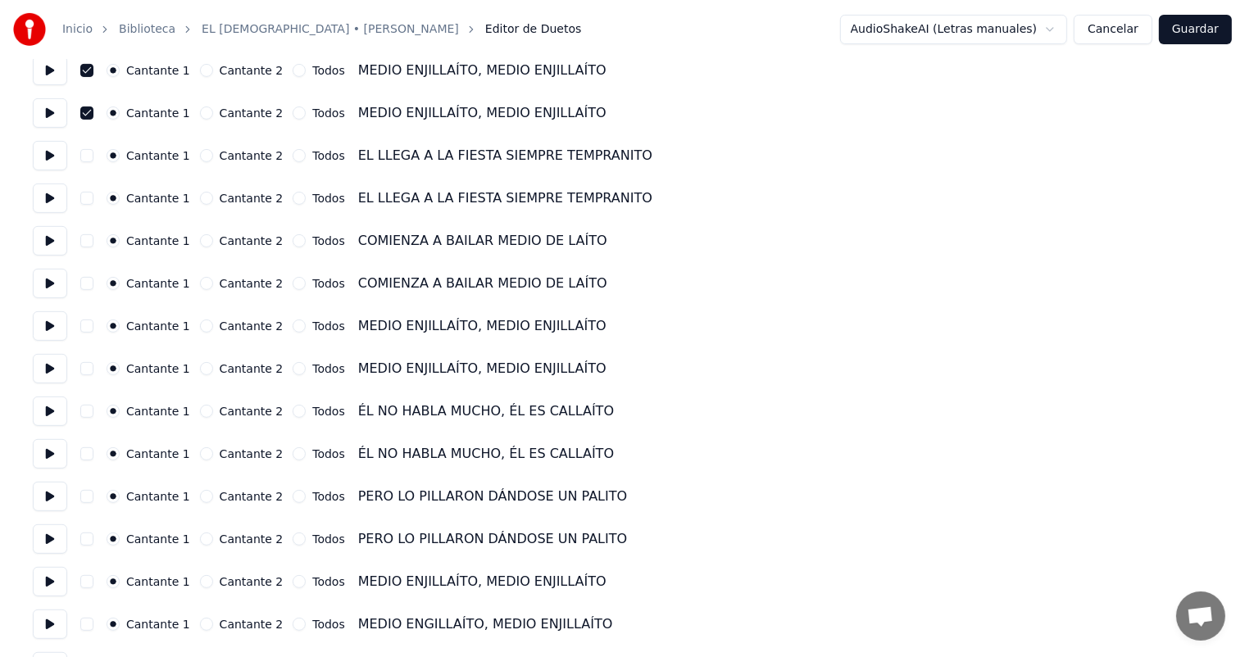
click at [85, 326] on button "button" at bounding box center [86, 326] width 13 height 13
click at [87, 369] on button "button" at bounding box center [86, 368] width 13 height 13
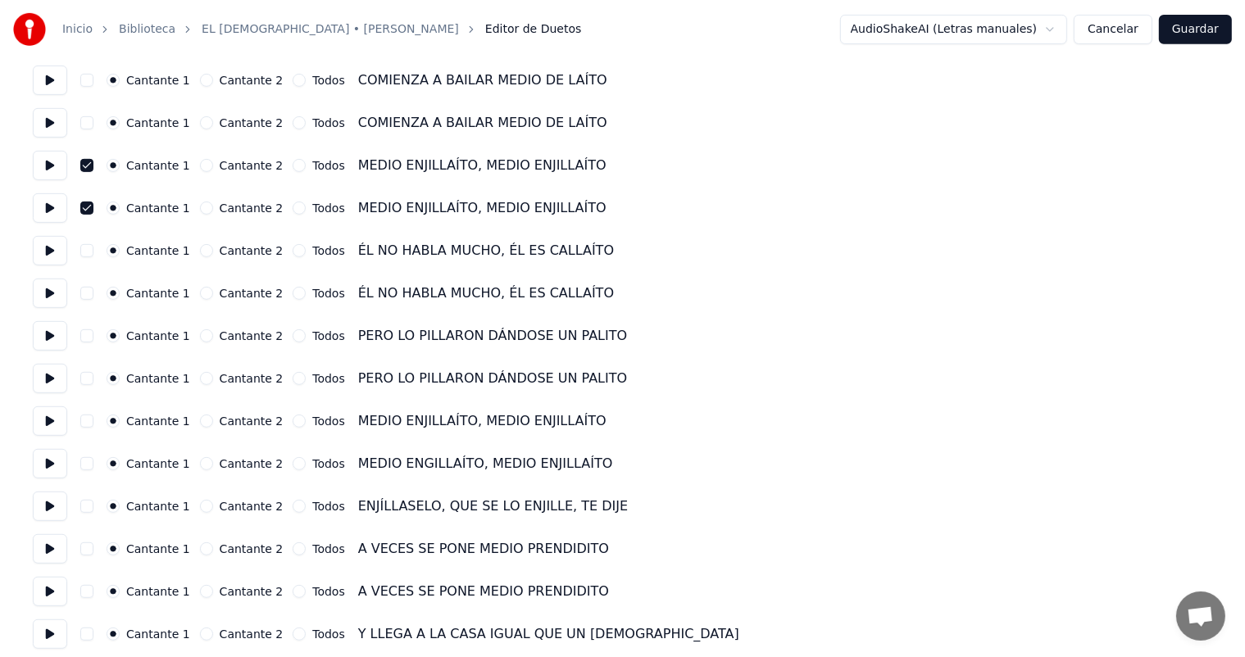
scroll to position [738, 0]
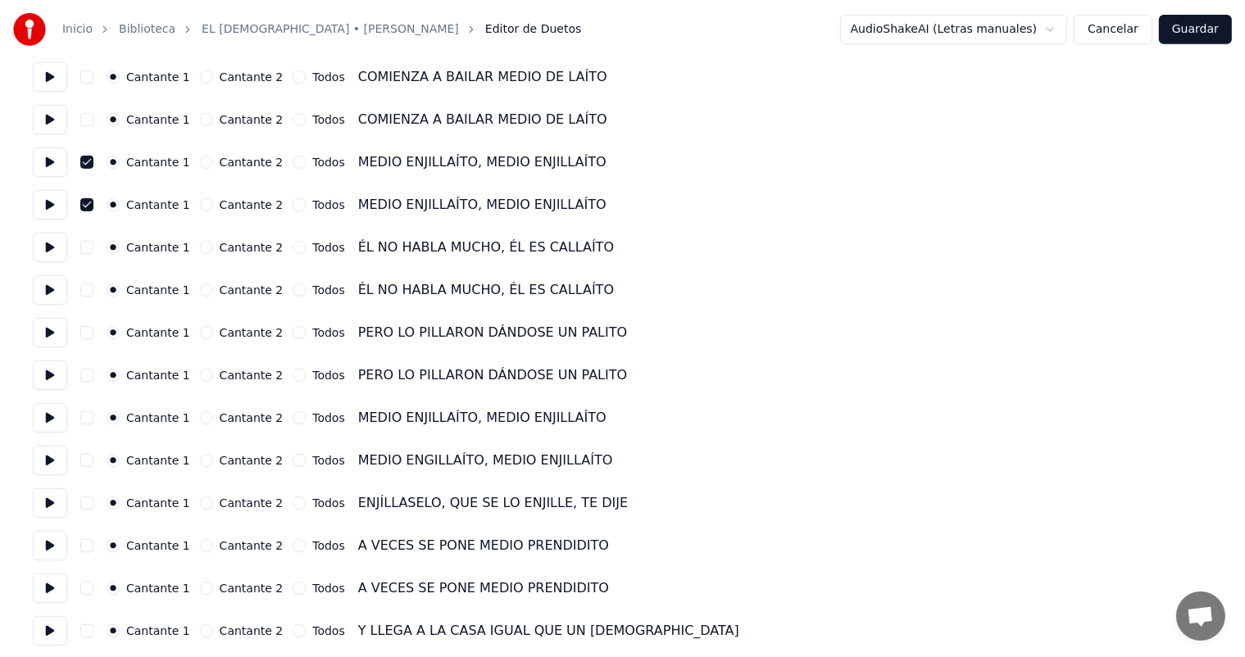
click at [89, 416] on button "button" at bounding box center [86, 418] width 13 height 13
click at [84, 462] on button "button" at bounding box center [86, 460] width 13 height 13
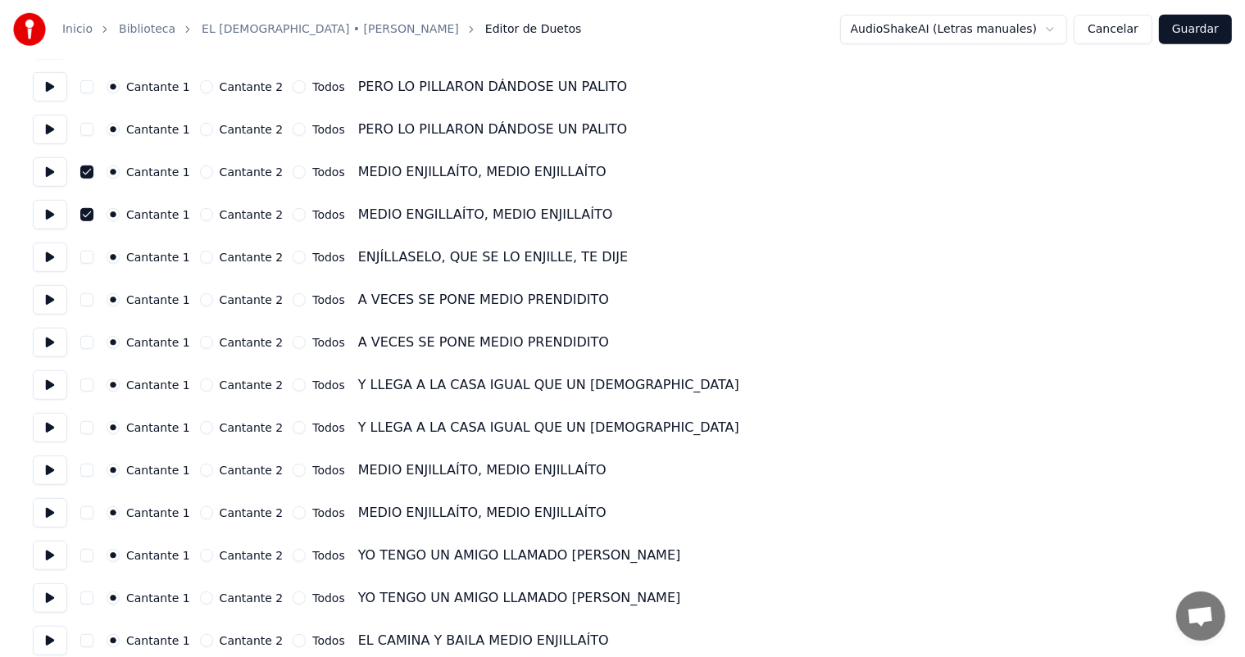
click at [86, 472] on button "button" at bounding box center [86, 470] width 13 height 13
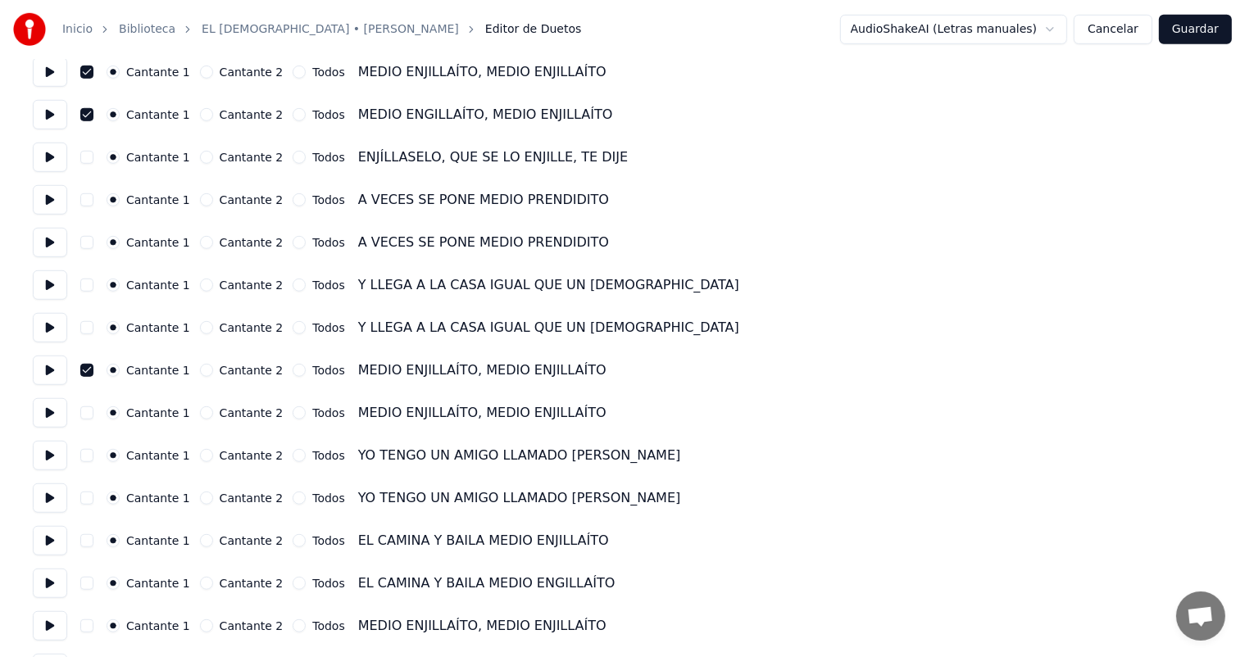
scroll to position [1230, 0]
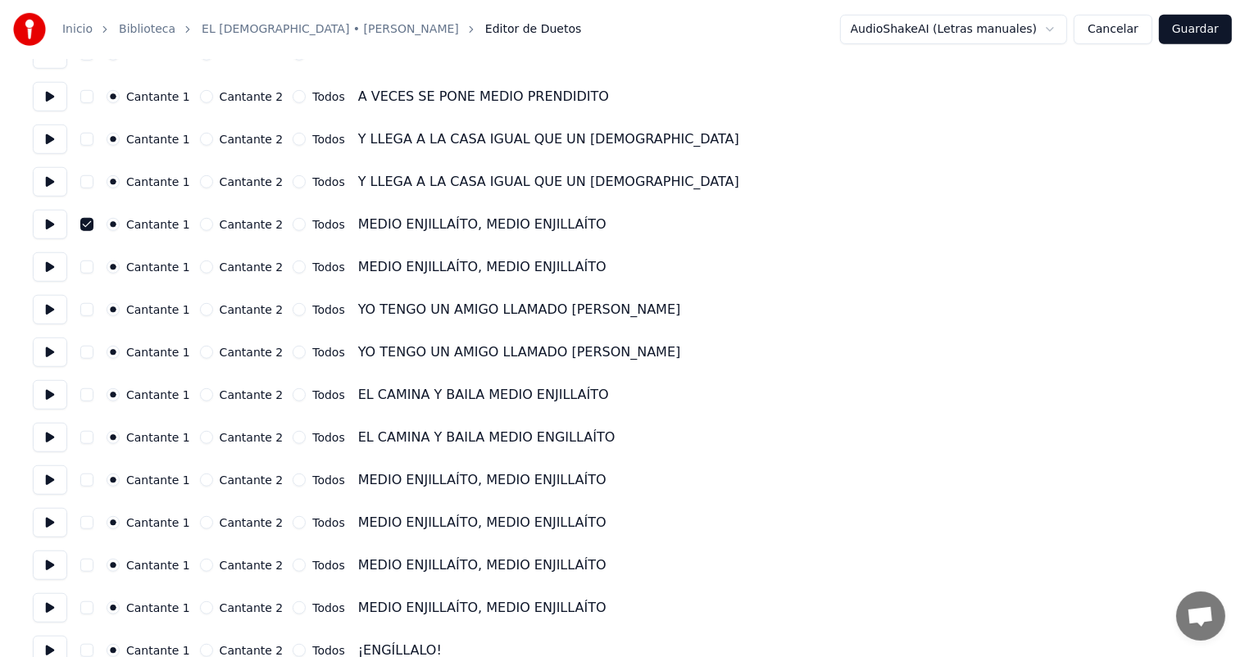
click at [85, 268] on button "button" at bounding box center [86, 267] width 13 height 13
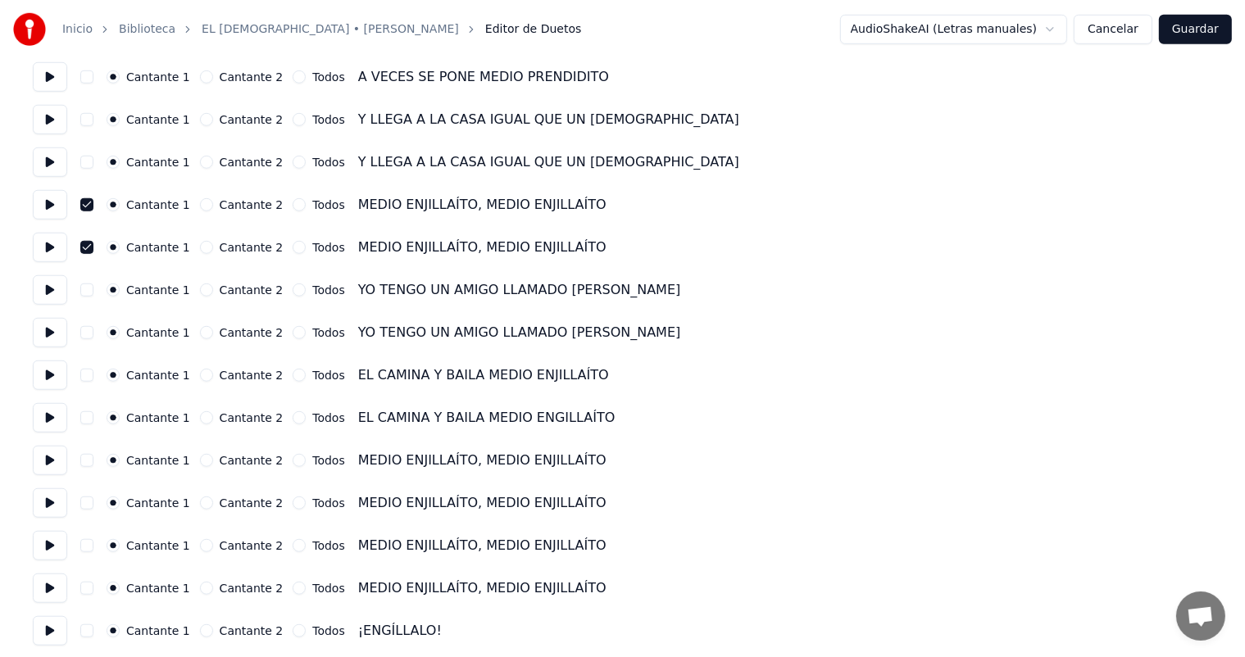
scroll to position [1312, 0]
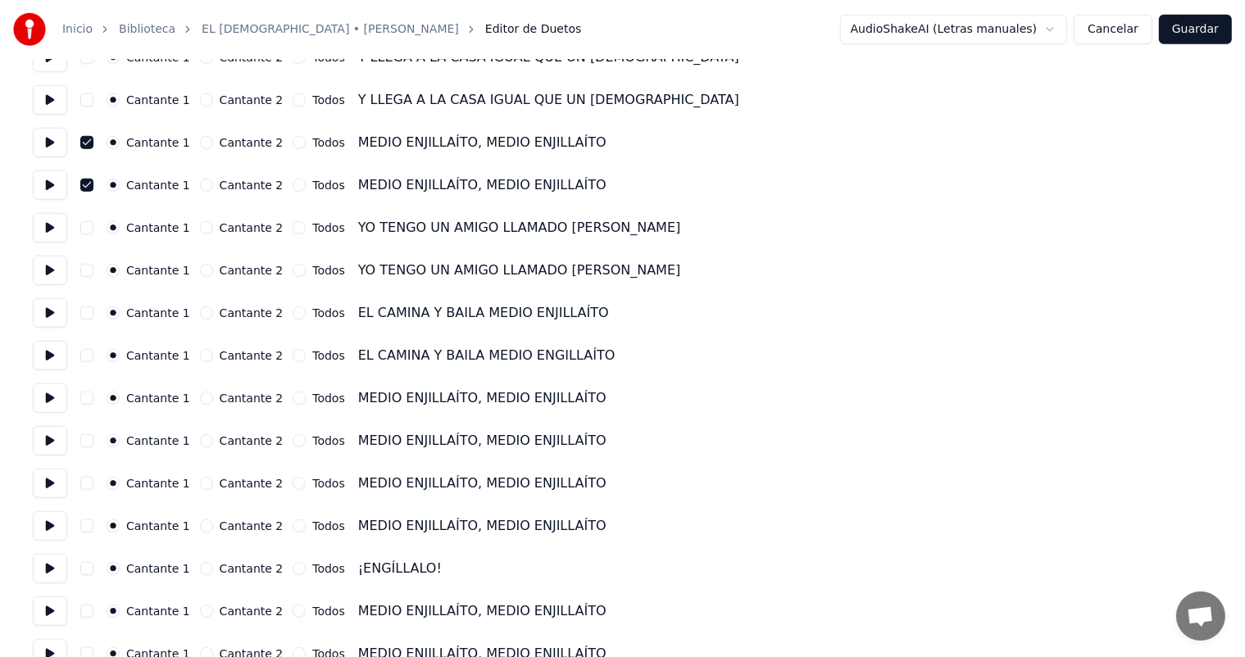
click at [85, 439] on button "button" at bounding box center [86, 440] width 13 height 13
click at [84, 400] on button "button" at bounding box center [86, 398] width 13 height 13
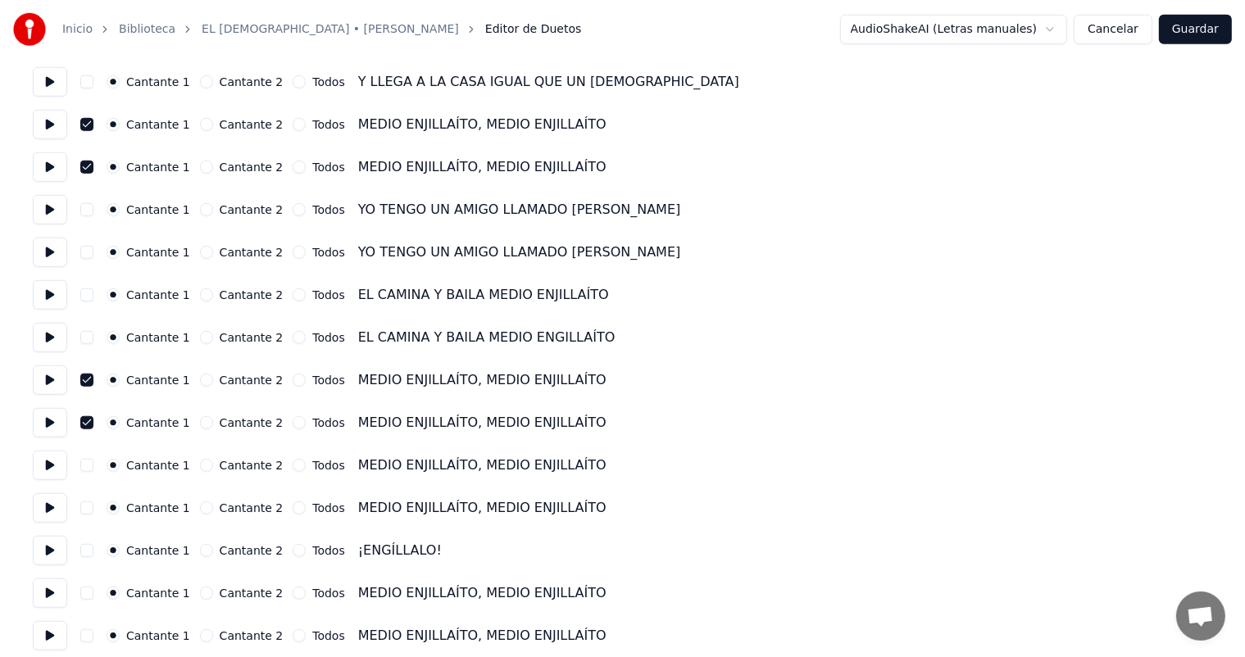
scroll to position [1340, 0]
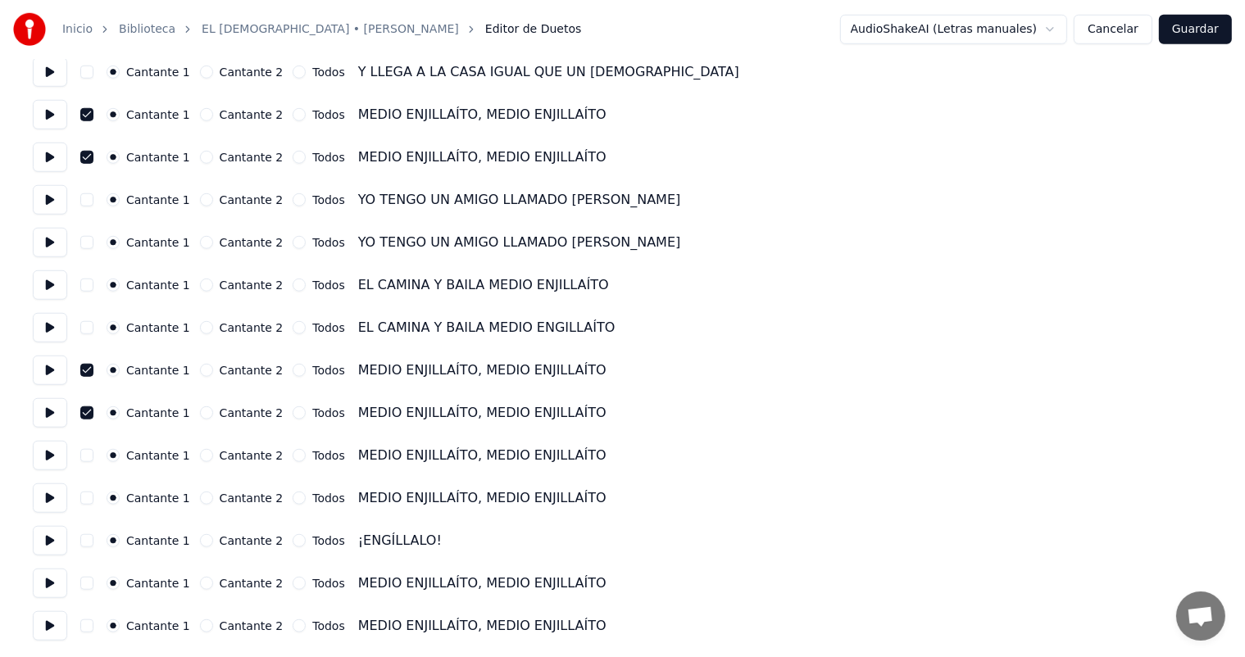
click at [83, 456] on button "button" at bounding box center [86, 455] width 13 height 13
click at [85, 503] on button "button" at bounding box center [86, 498] width 13 height 13
click at [87, 586] on button "button" at bounding box center [86, 583] width 13 height 13
click at [87, 630] on button "button" at bounding box center [86, 626] width 13 height 13
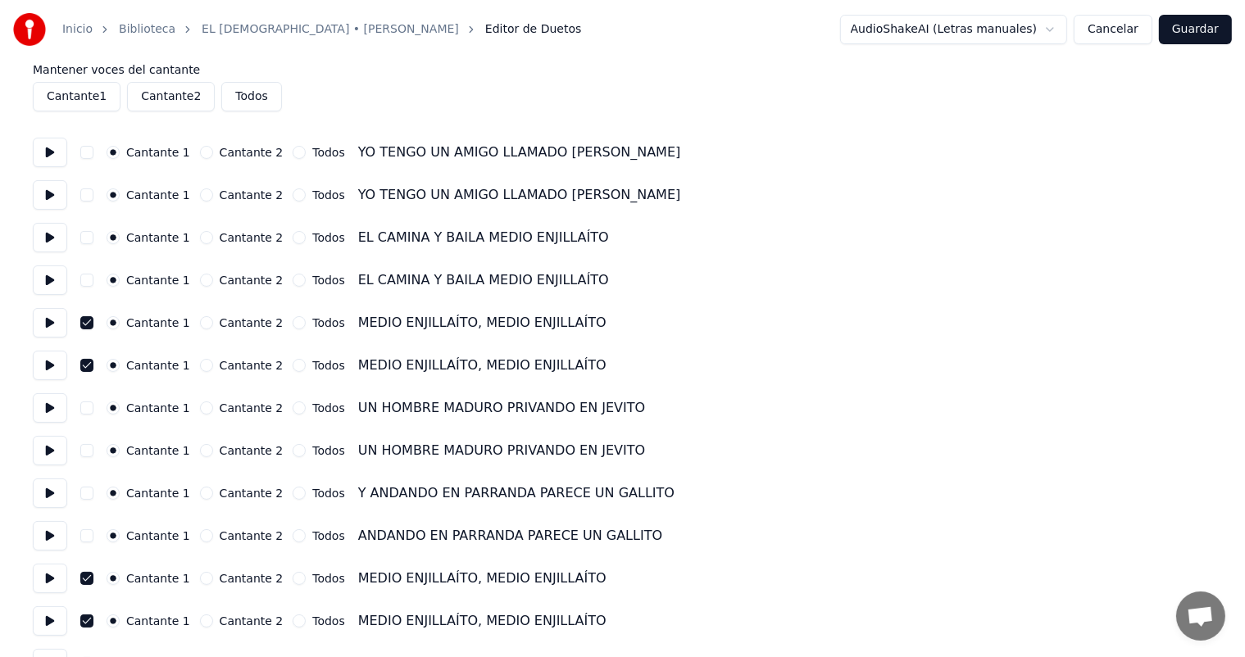
scroll to position [0, 0]
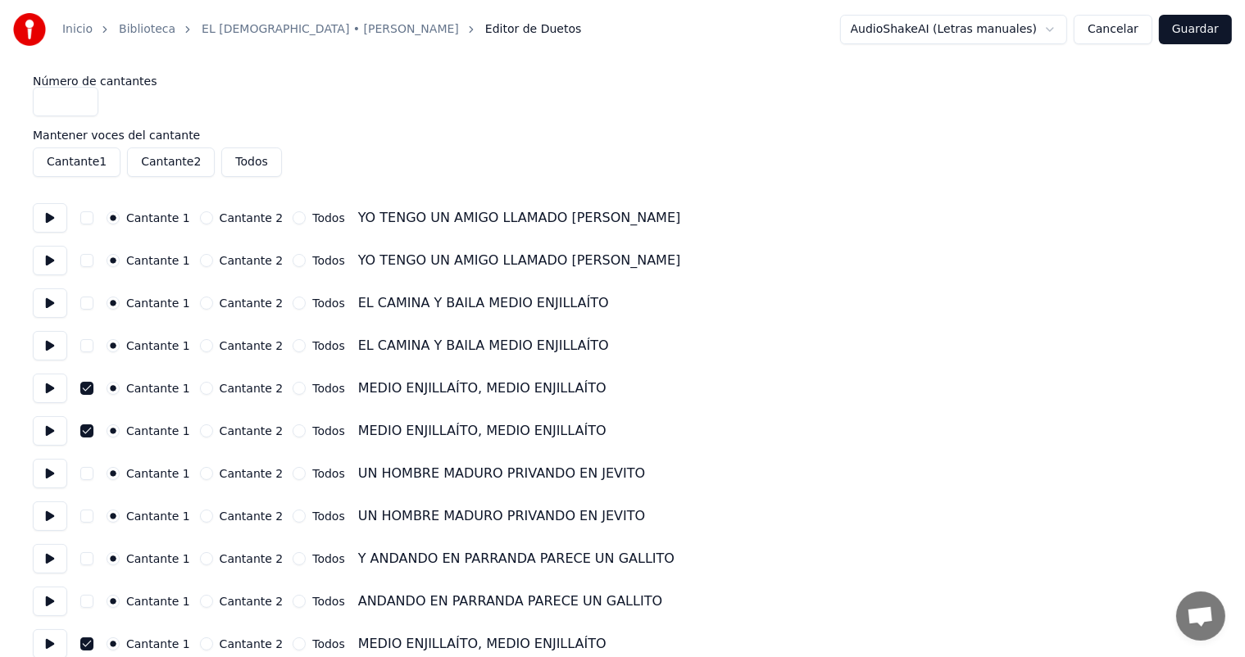
click at [1199, 30] on button "Guardar" at bounding box center [1195, 30] width 73 height 30
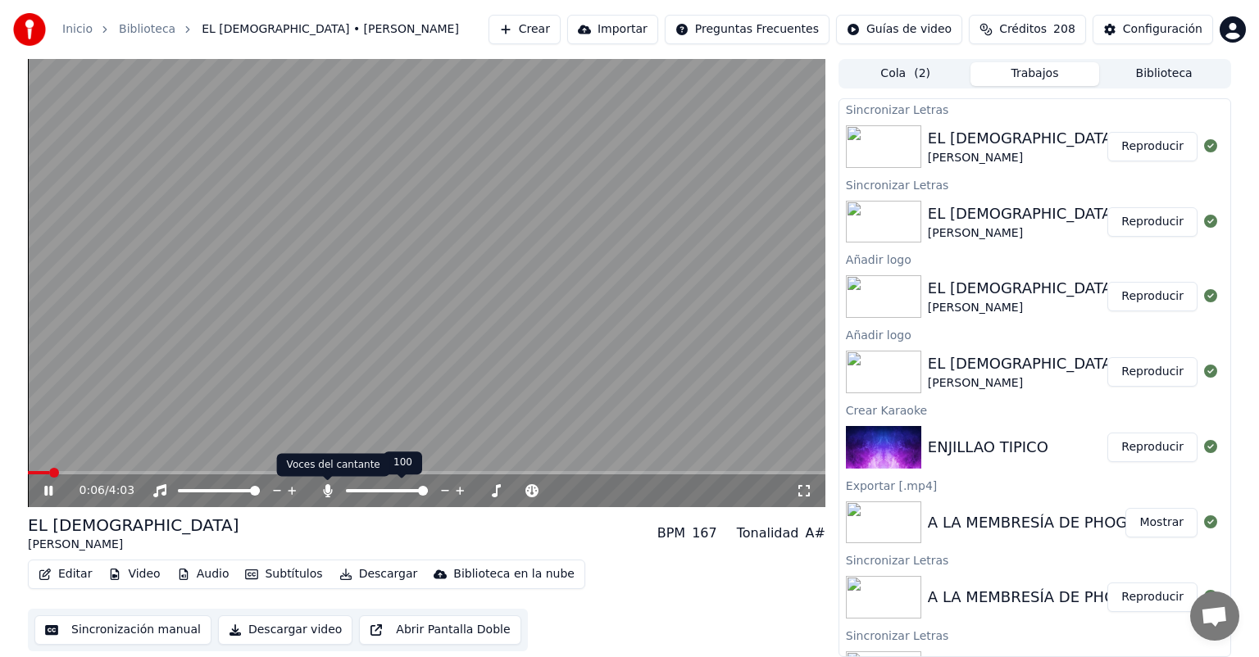
click at [327, 494] on icon at bounding box center [328, 491] width 16 height 13
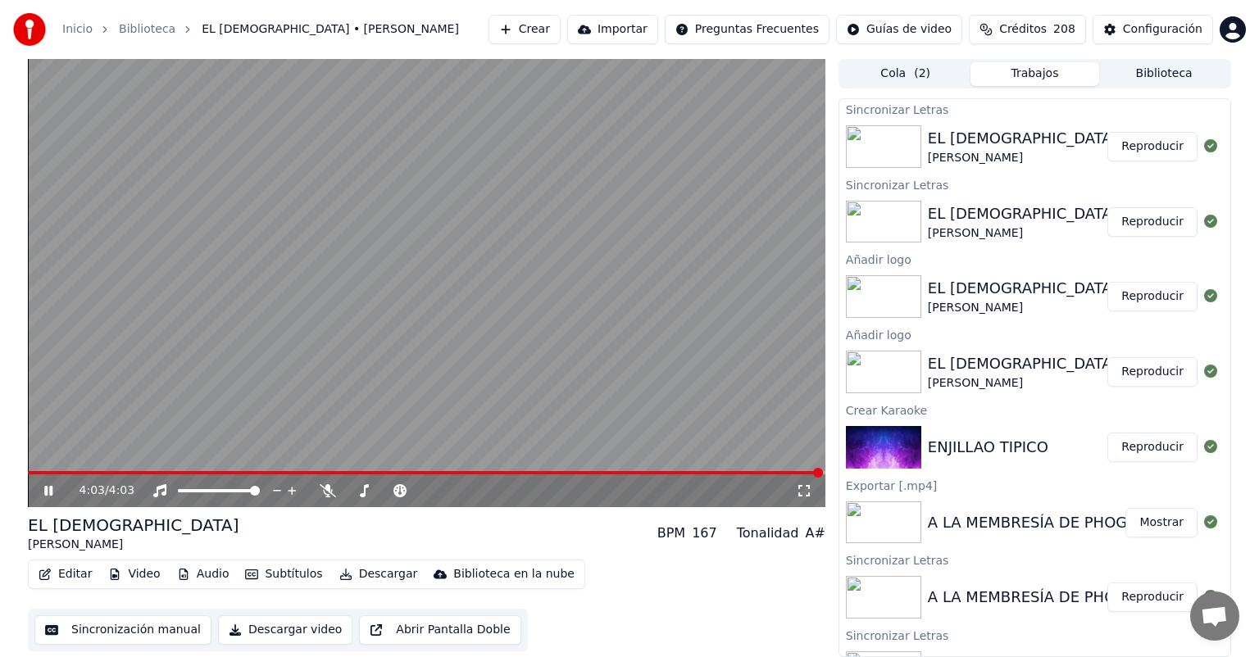
click at [47, 491] on icon at bounding box center [48, 491] width 8 height 10
click at [430, 492] on span at bounding box center [423, 490] width 82 height 3
click at [424, 490] on span at bounding box center [429, 491] width 10 height 10
click at [532, 489] on icon at bounding box center [532, 491] width 8 height 8
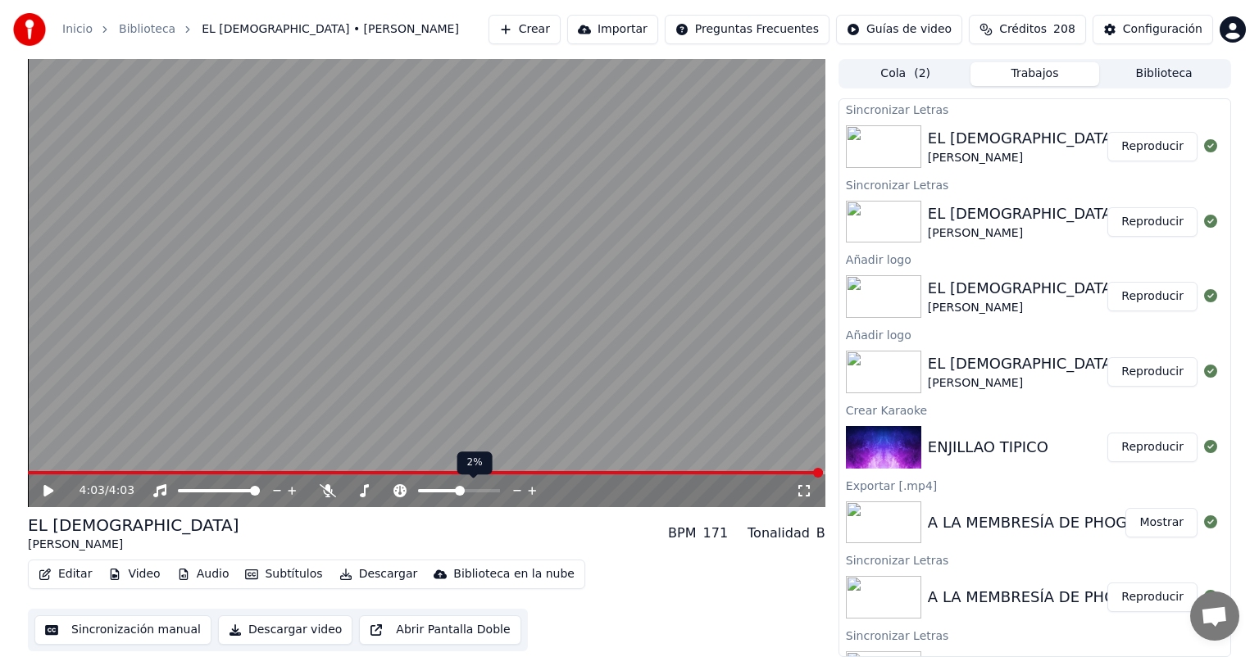
click at [532, 489] on icon at bounding box center [532, 491] width 8 height 8
click at [47, 486] on icon at bounding box center [60, 491] width 39 height 13
click at [48, 492] on icon at bounding box center [48, 490] width 10 height 11
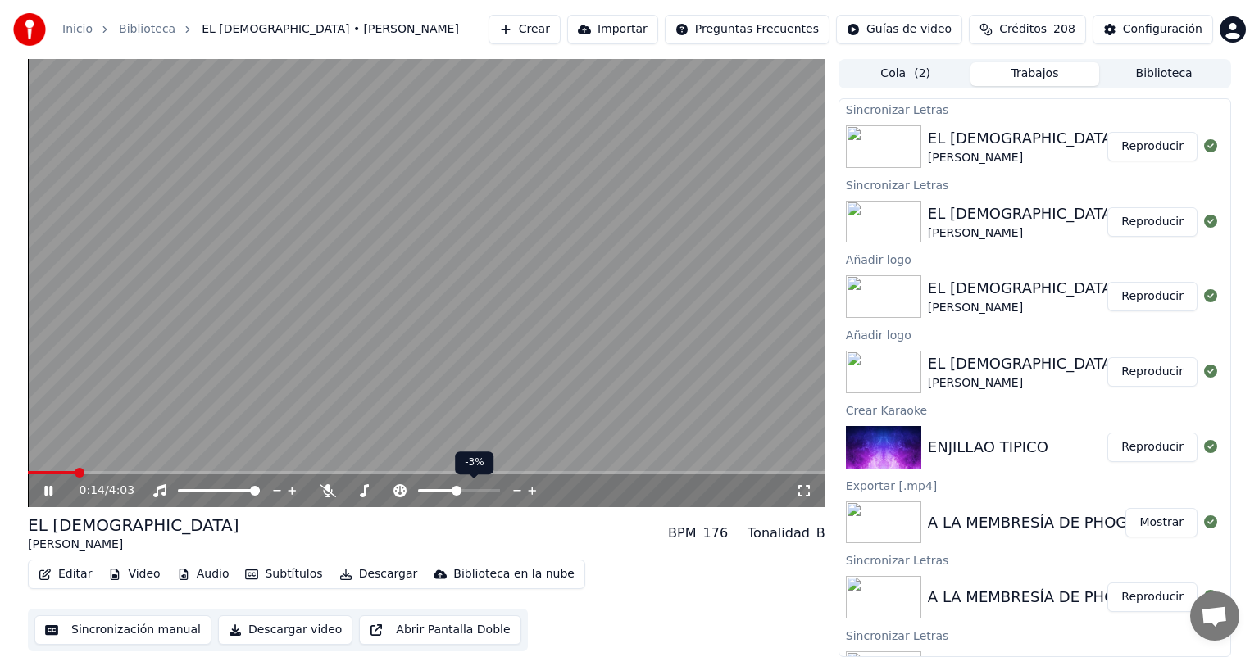
click at [456, 491] on span at bounding box center [437, 490] width 39 height 3
click at [452, 492] on span at bounding box center [457, 491] width 10 height 10
click at [449, 492] on span at bounding box center [437, 490] width 39 height 3
click at [455, 492] on span at bounding box center [459, 490] width 82 height 3
click at [462, 491] on span at bounding box center [459, 490] width 82 height 3
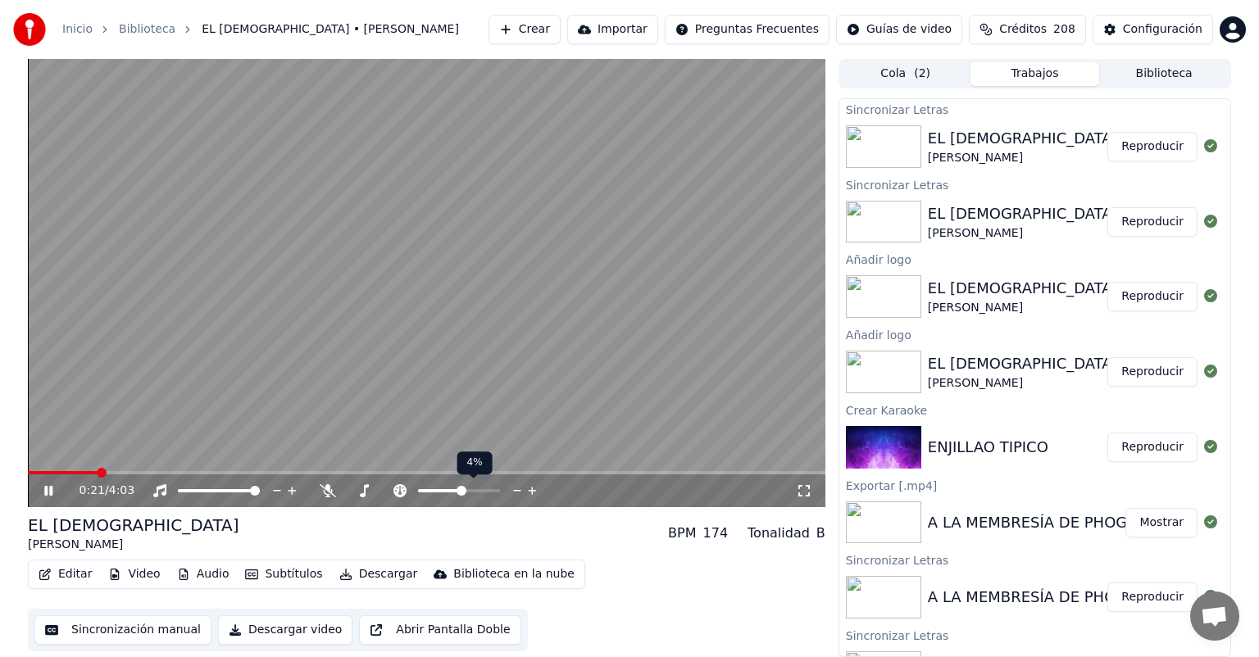
click at [465, 491] on span at bounding box center [462, 491] width 10 height 10
click at [469, 490] on span at bounding box center [459, 490] width 82 height 3
click at [516, 486] on icon at bounding box center [518, 491] width 16 height 16
click at [515, 489] on icon at bounding box center [518, 491] width 16 height 16
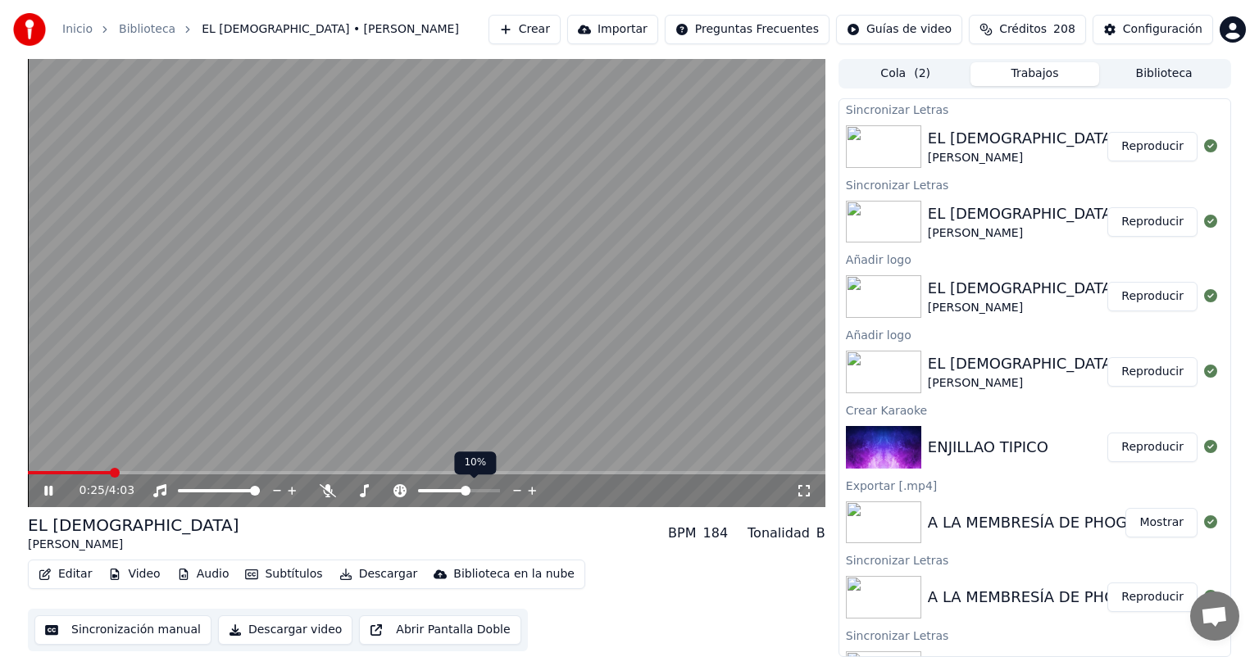
click at [515, 489] on icon at bounding box center [518, 491] width 16 height 16
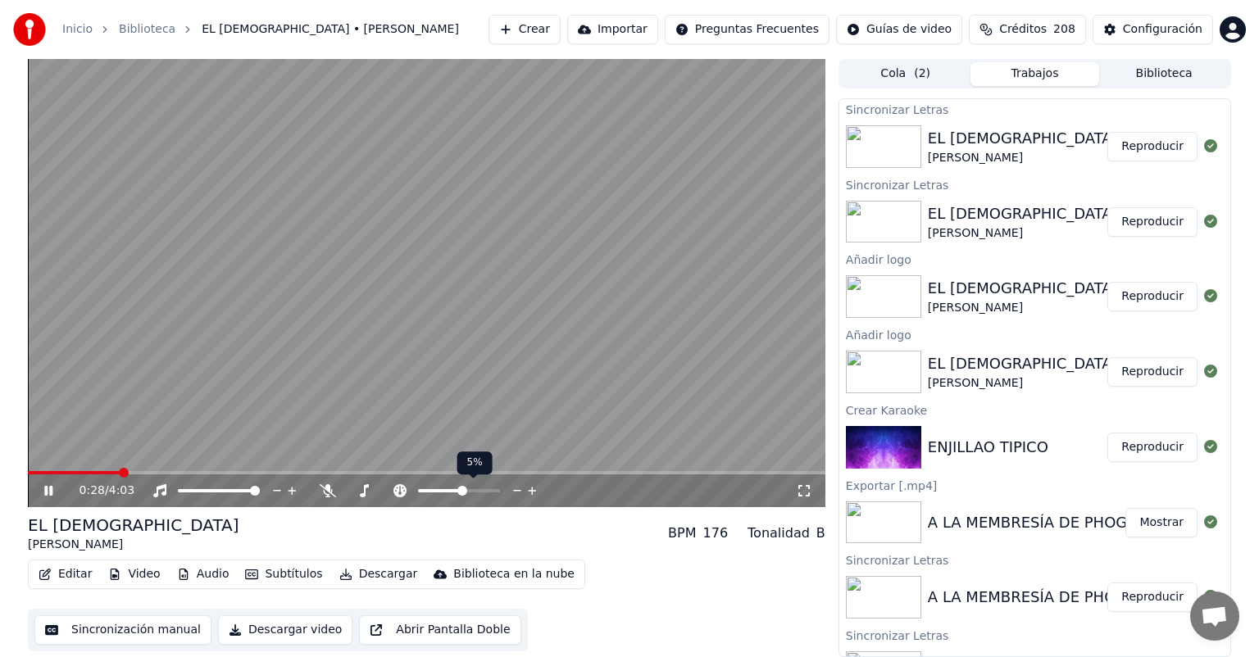
click at [515, 489] on icon at bounding box center [518, 491] width 16 height 16
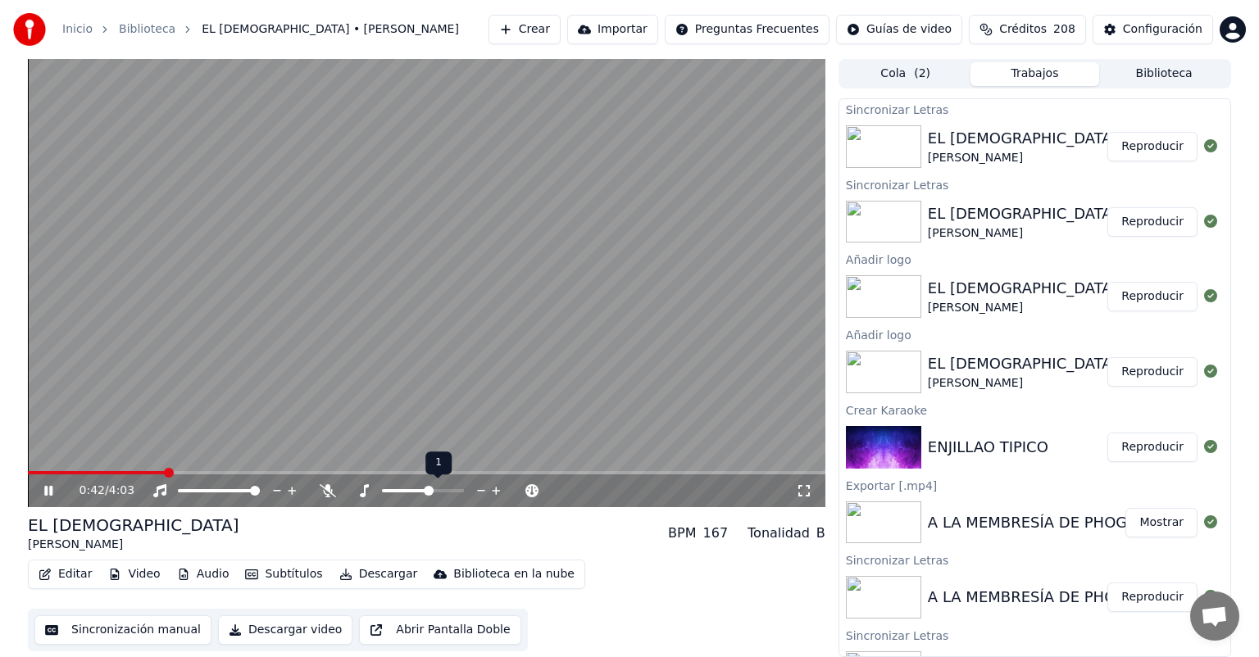
click at [479, 492] on icon at bounding box center [482, 491] width 16 height 16
click at [46, 490] on icon at bounding box center [48, 491] width 8 height 10
click at [70, 575] on button "Editar" at bounding box center [65, 574] width 66 height 23
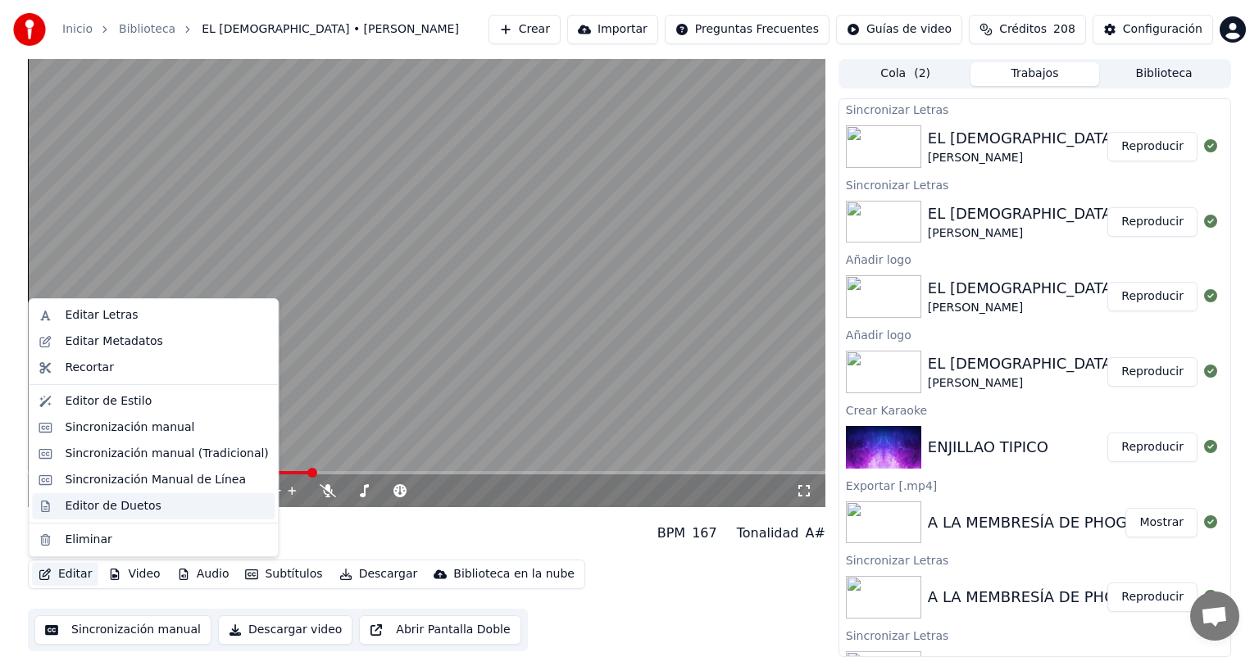
click at [84, 507] on div "Editor de Duetos" at bounding box center [113, 506] width 96 height 16
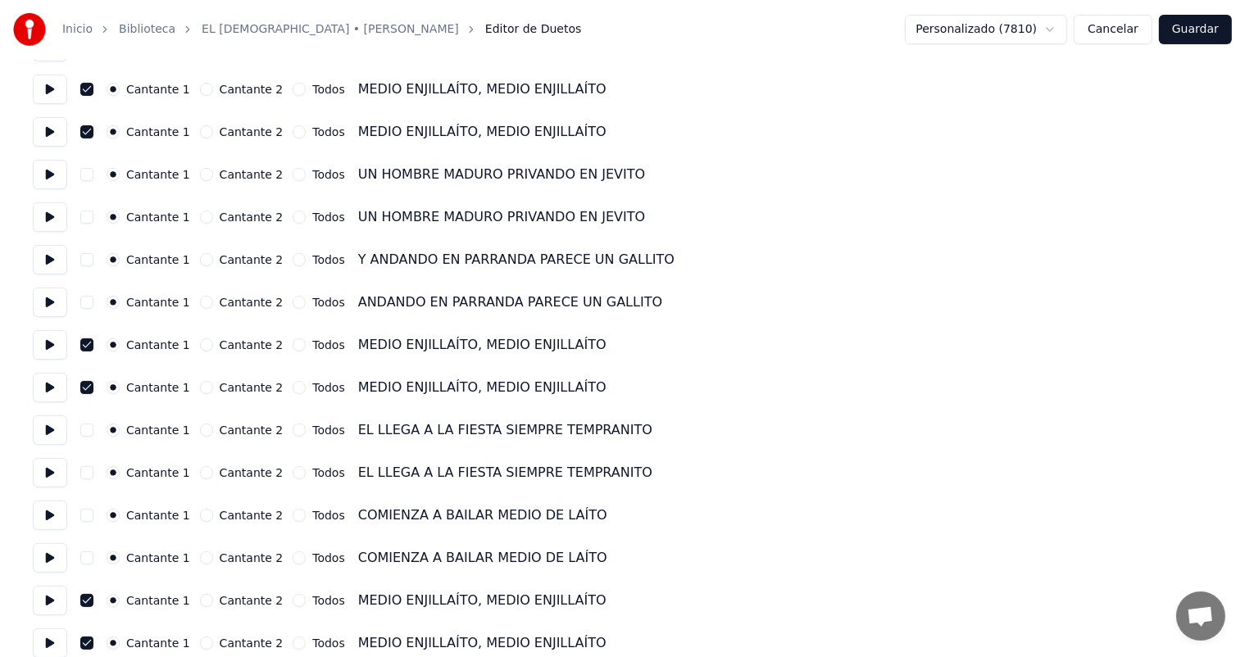
scroll to position [328, 0]
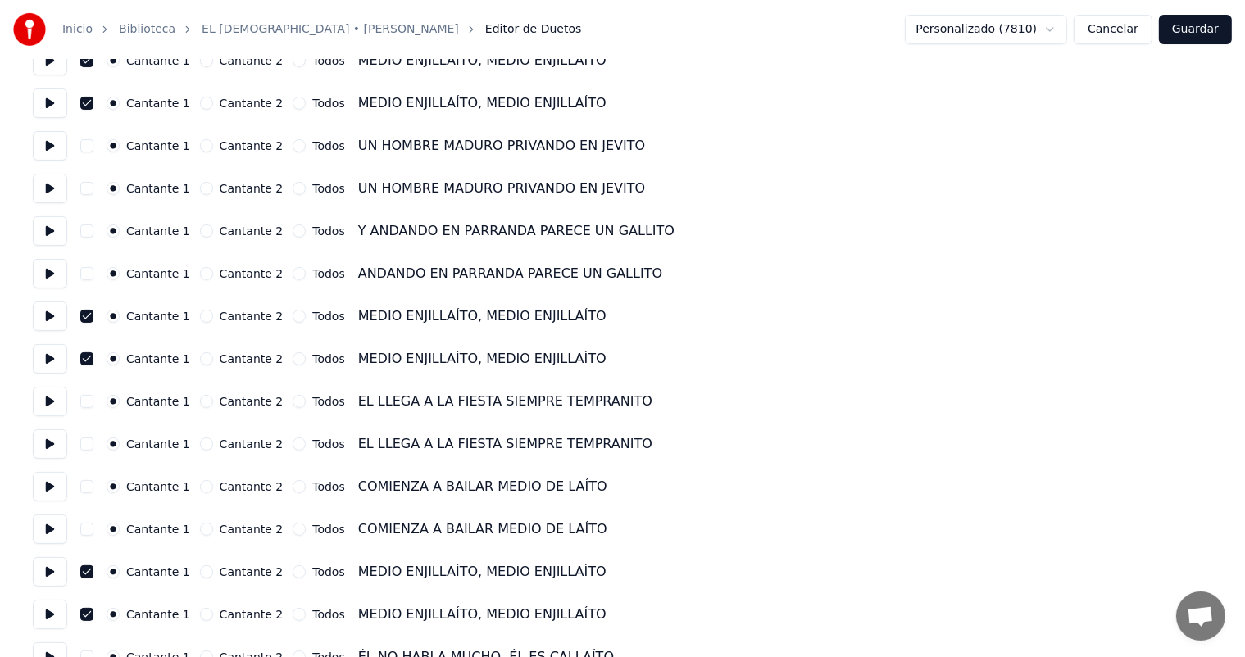
click at [85, 358] on button "button" at bounding box center [86, 359] width 13 height 13
click at [1195, 30] on button "Guardar" at bounding box center [1195, 30] width 73 height 30
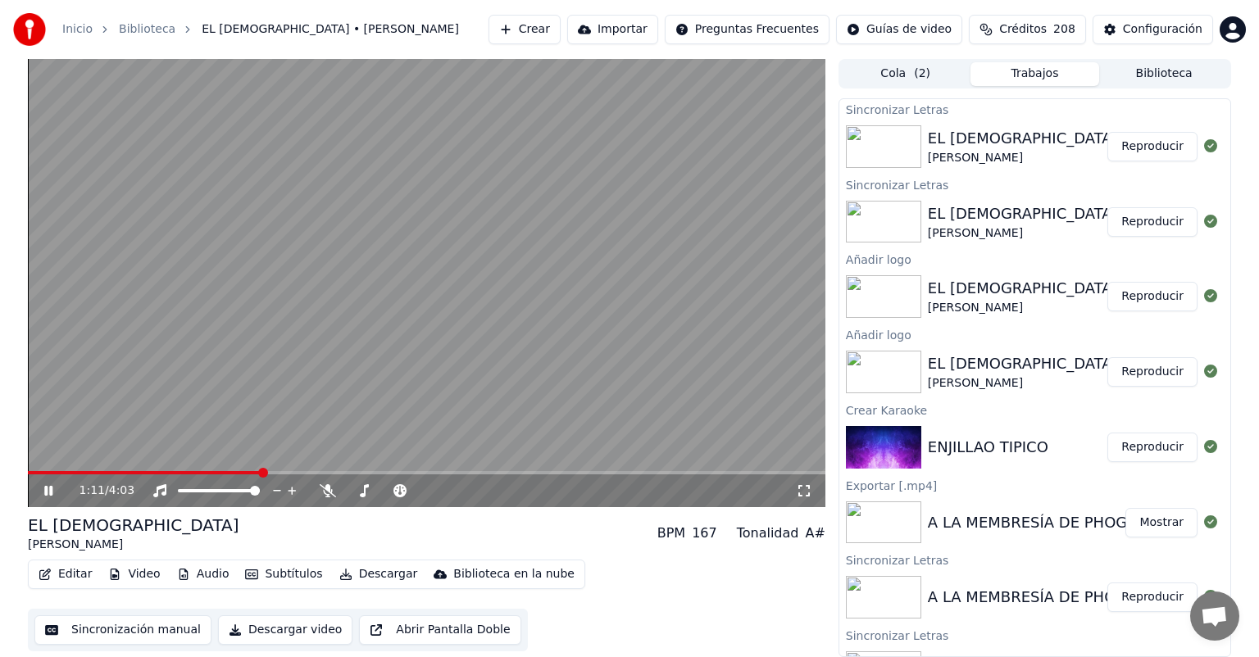
click at [47, 492] on icon at bounding box center [48, 491] width 8 height 10
click at [69, 571] on button "Editar" at bounding box center [65, 574] width 66 height 23
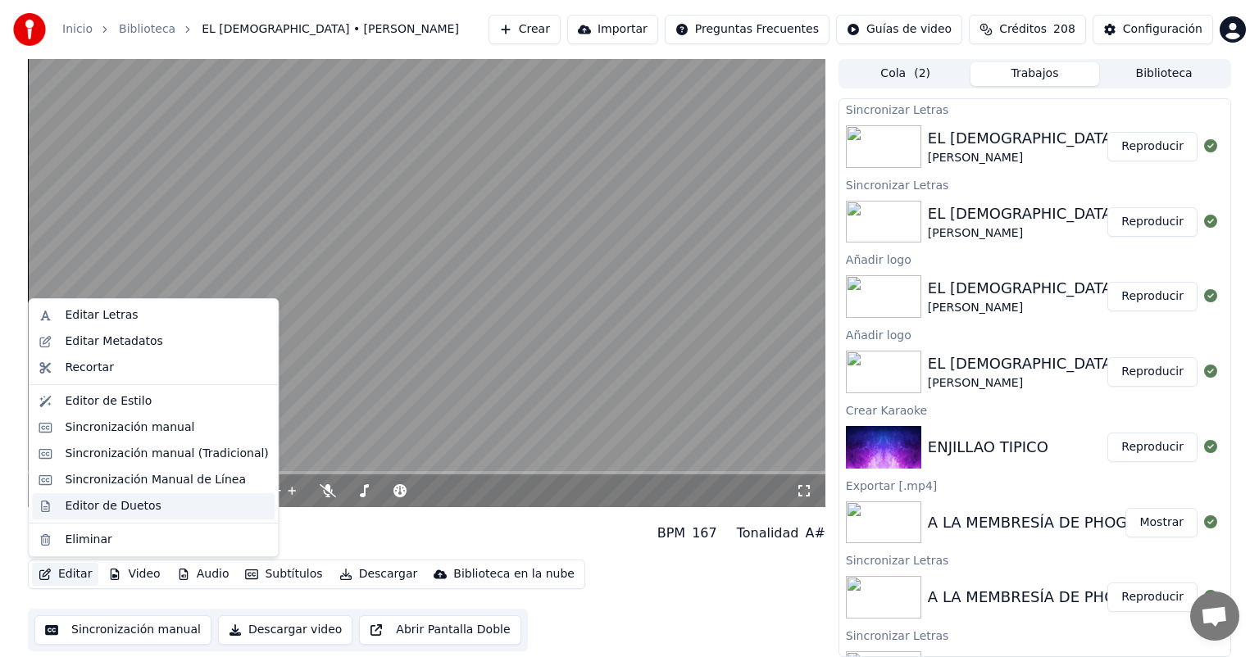
click at [102, 507] on div "Editor de Duetos" at bounding box center [113, 506] width 96 height 16
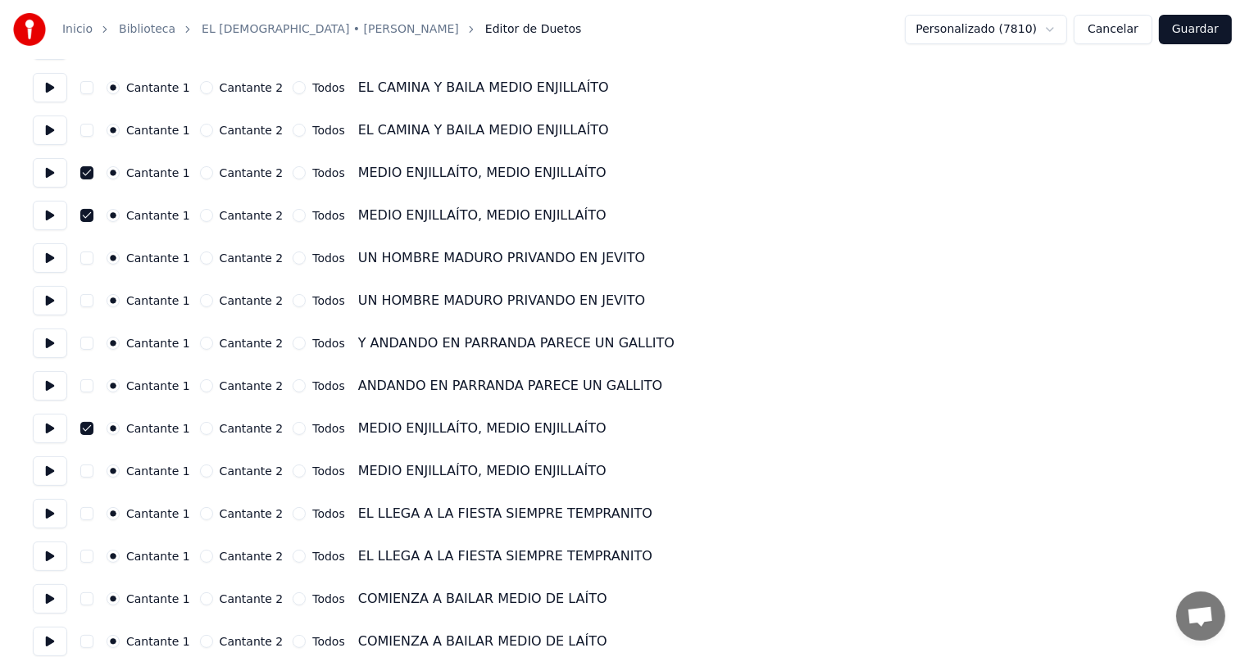
scroll to position [246, 0]
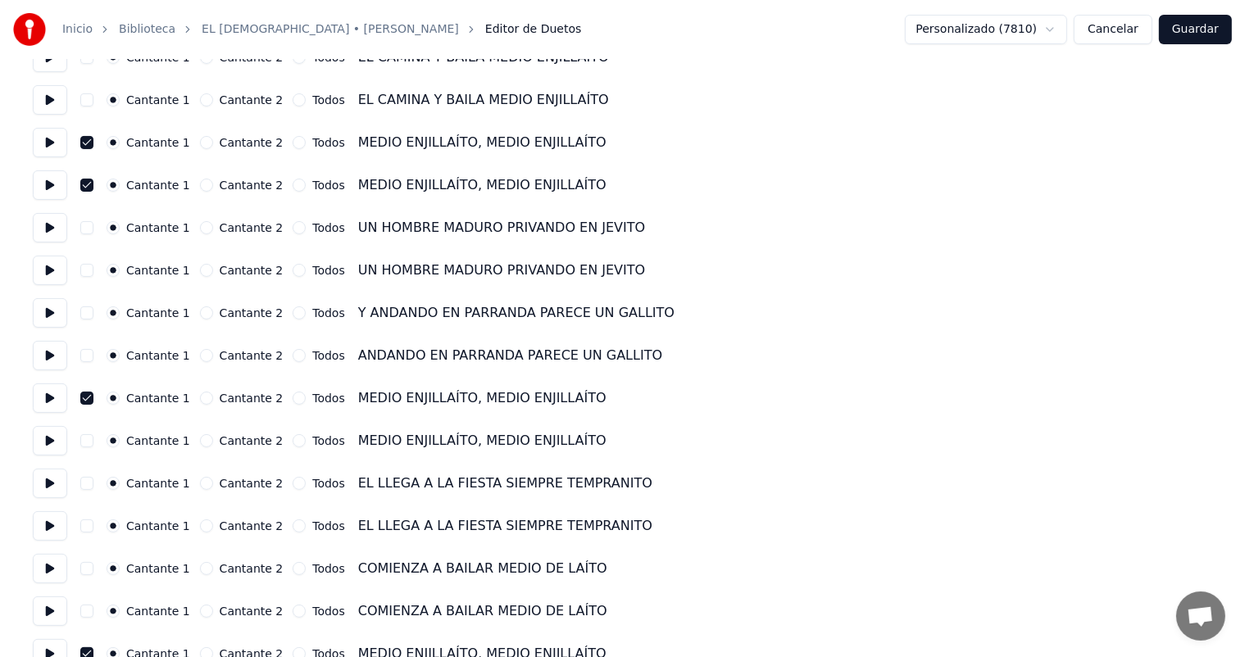
click at [88, 443] on button "button" at bounding box center [86, 440] width 13 height 13
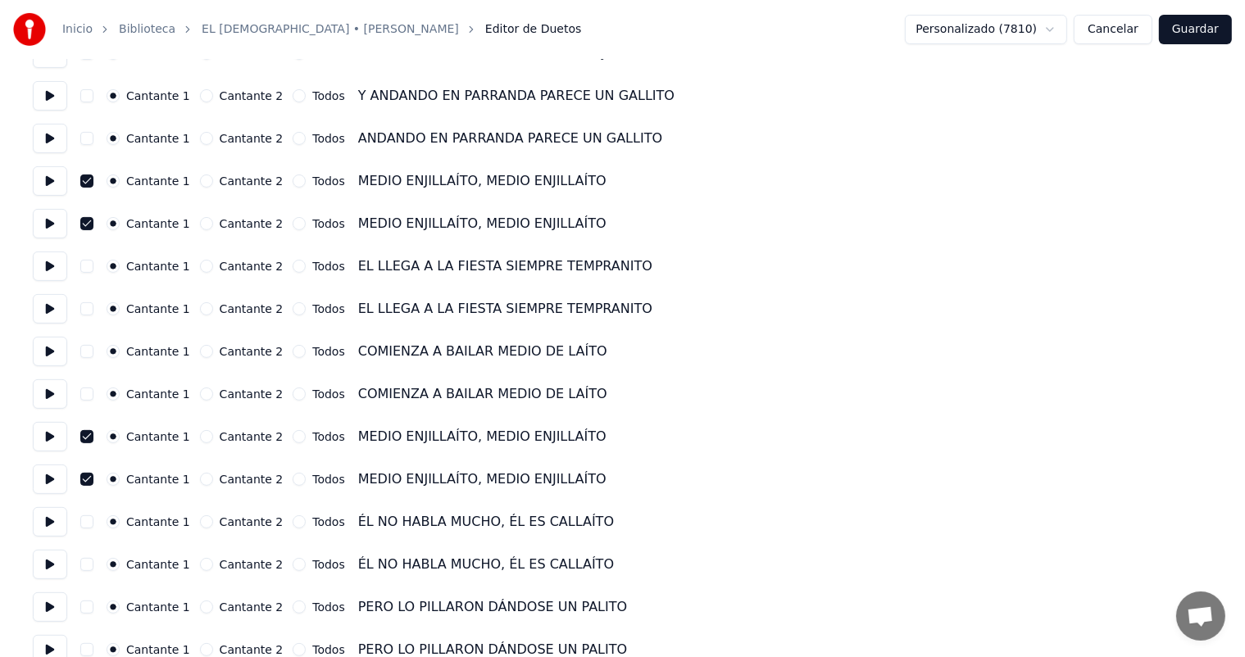
scroll to position [492, 0]
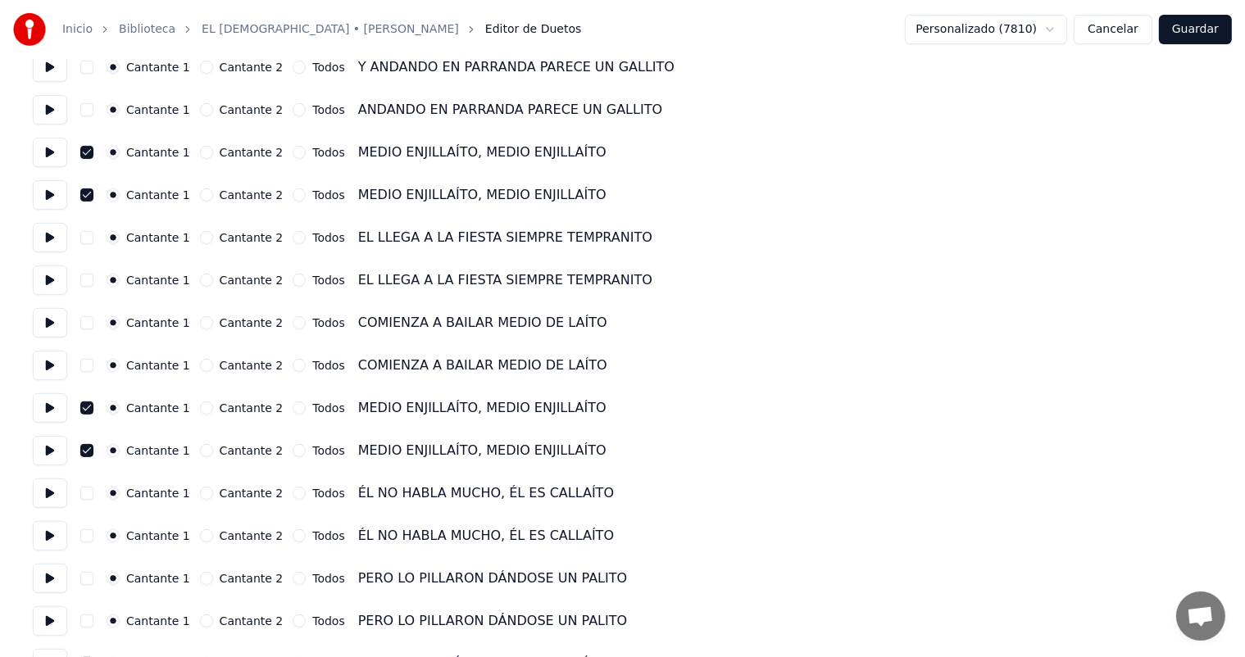
click at [84, 449] on button "button" at bounding box center [86, 450] width 13 height 13
click at [1197, 26] on button "Guardar" at bounding box center [1195, 30] width 73 height 30
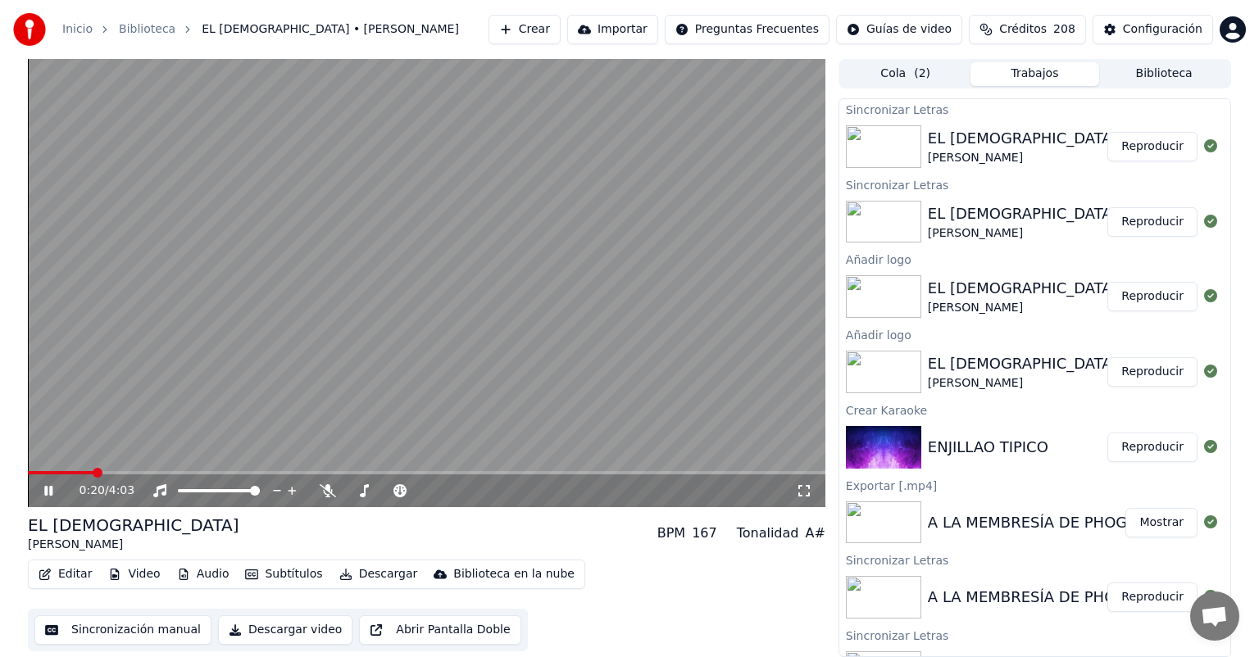
click at [49, 489] on icon at bounding box center [48, 491] width 8 height 10
click at [49, 489] on icon at bounding box center [48, 490] width 10 height 11
click at [51, 489] on icon at bounding box center [48, 491] width 8 height 10
click at [256, 471] on span at bounding box center [153, 472] width 250 height 3
click at [238, 471] on video at bounding box center [427, 283] width 798 height 448
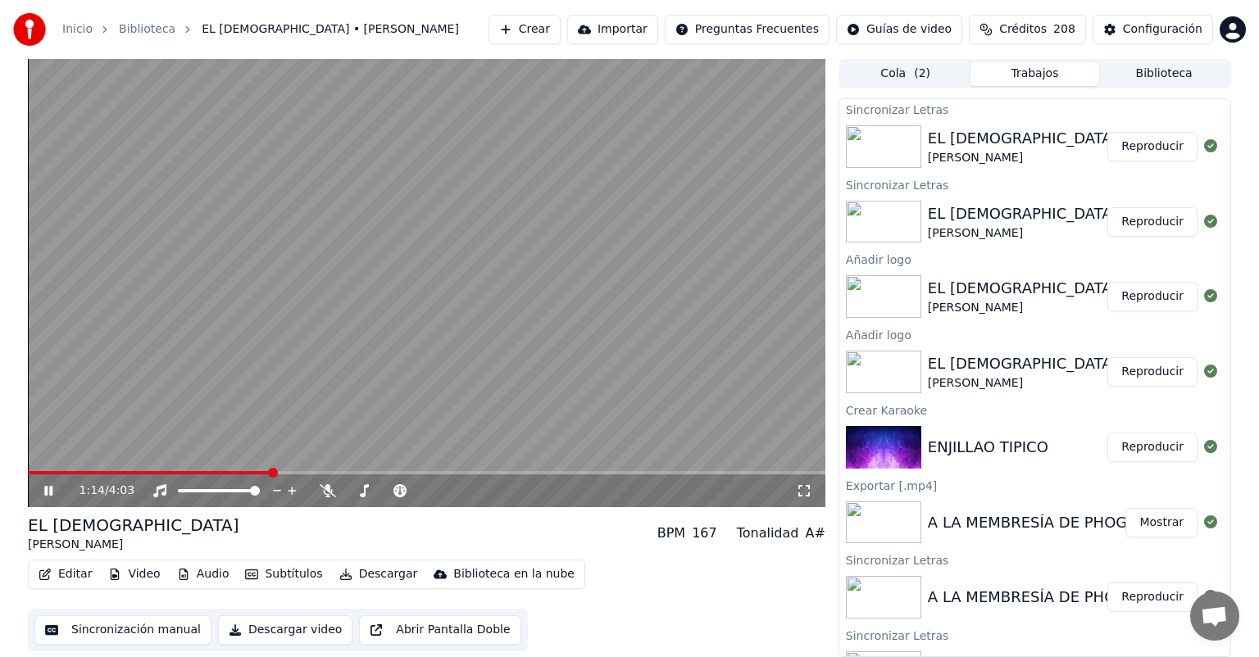
click at [230, 470] on video at bounding box center [427, 283] width 798 height 448
click at [232, 474] on span at bounding box center [149, 472] width 243 height 3
click at [210, 472] on span at bounding box center [129, 472] width 202 height 3
click at [52, 490] on icon at bounding box center [48, 490] width 10 height 11
click at [52, 490] on icon at bounding box center [48, 491] width 8 height 10
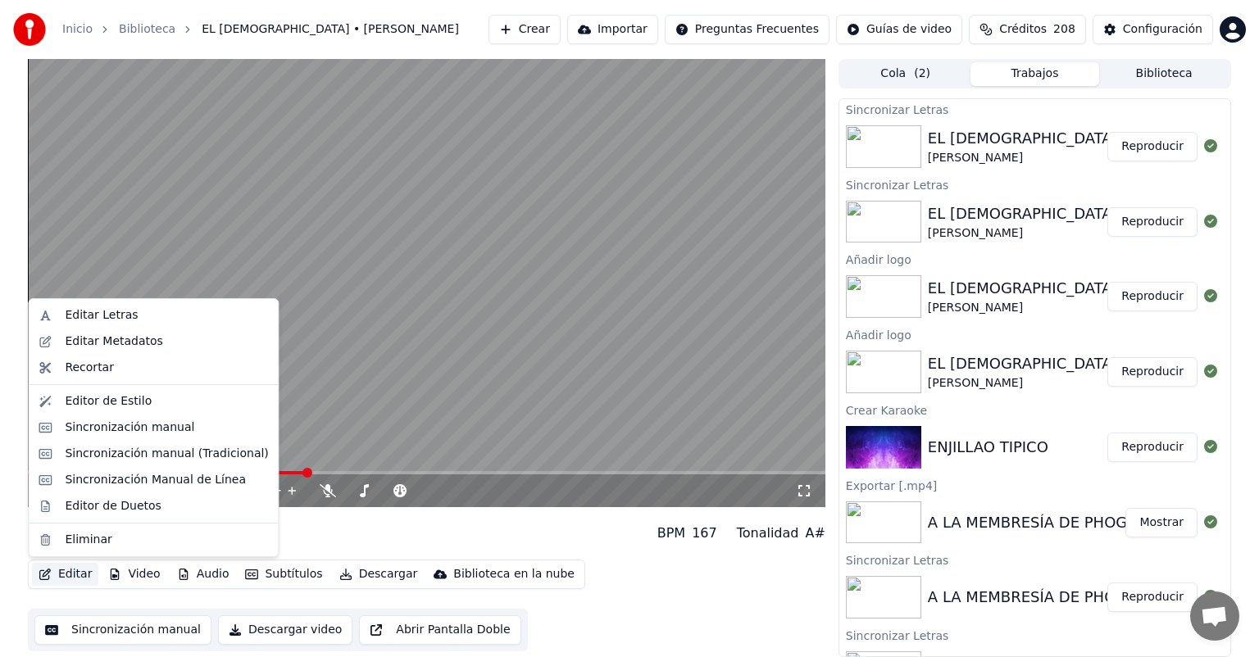
click at [72, 573] on button "Editar" at bounding box center [65, 574] width 66 height 23
click at [105, 313] on div "Editar Letras" at bounding box center [101, 315] width 73 height 16
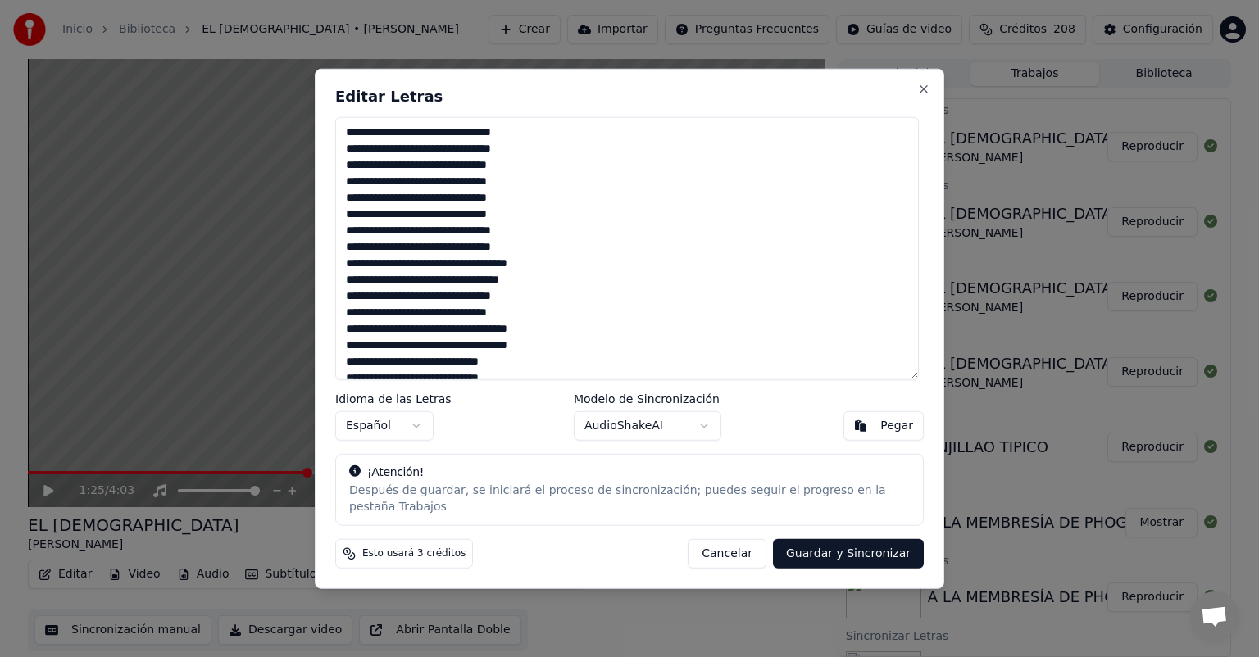
scroll to position [82, 0]
click at [357, 192] on textarea at bounding box center [627, 248] width 584 height 263
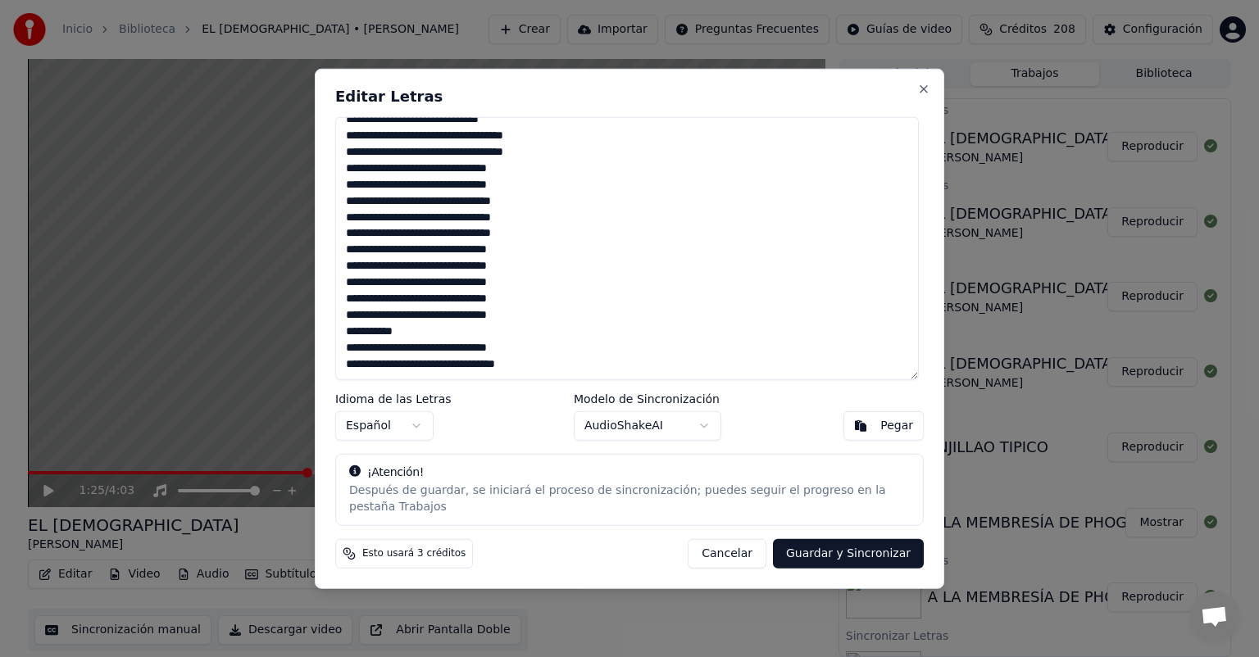
scroll to position [472, 0]
click at [371, 305] on textarea at bounding box center [627, 248] width 584 height 263
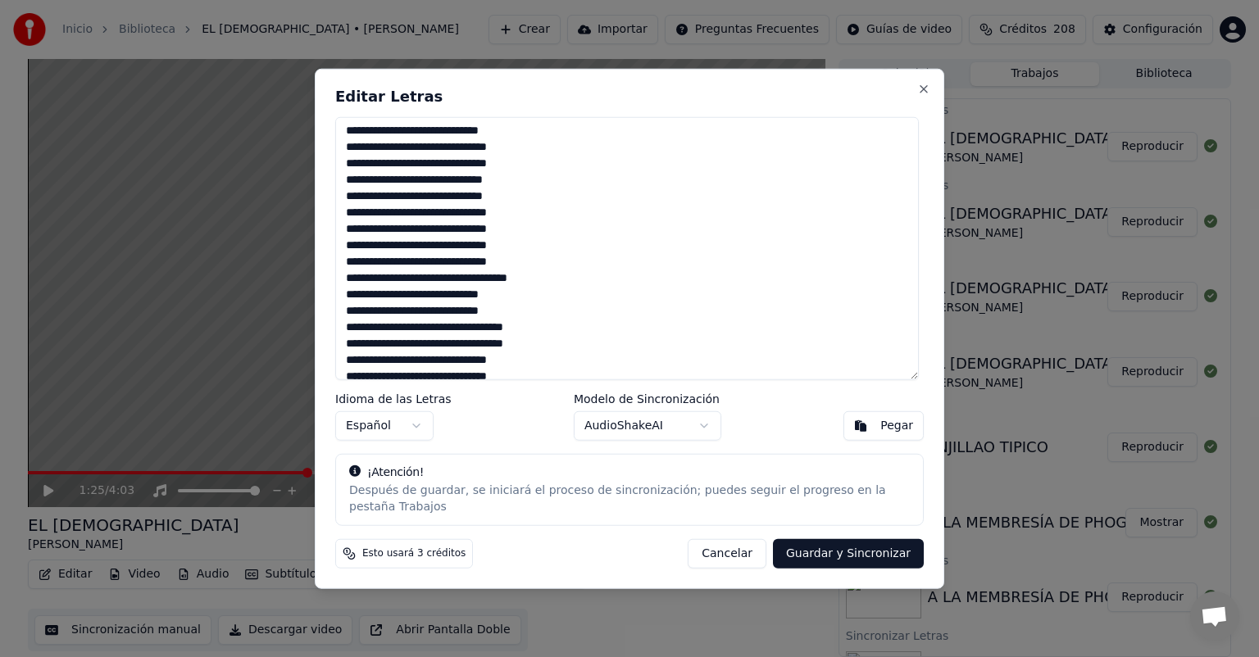
scroll to position [226, 0]
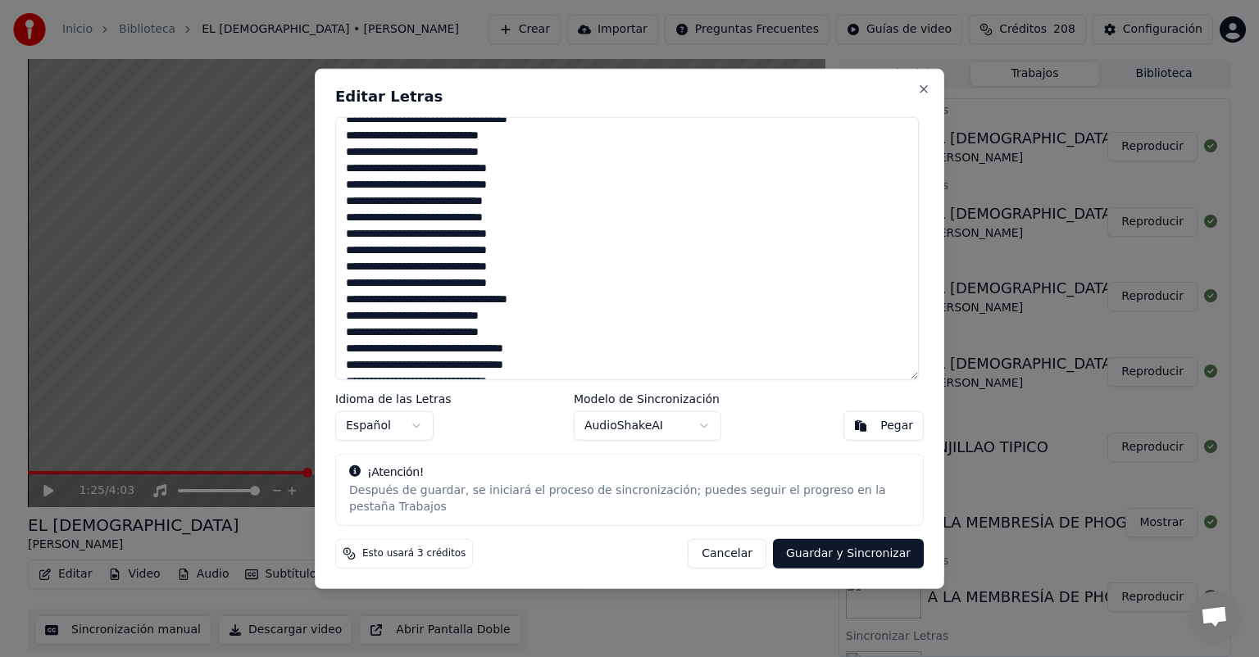
type textarea "**********"
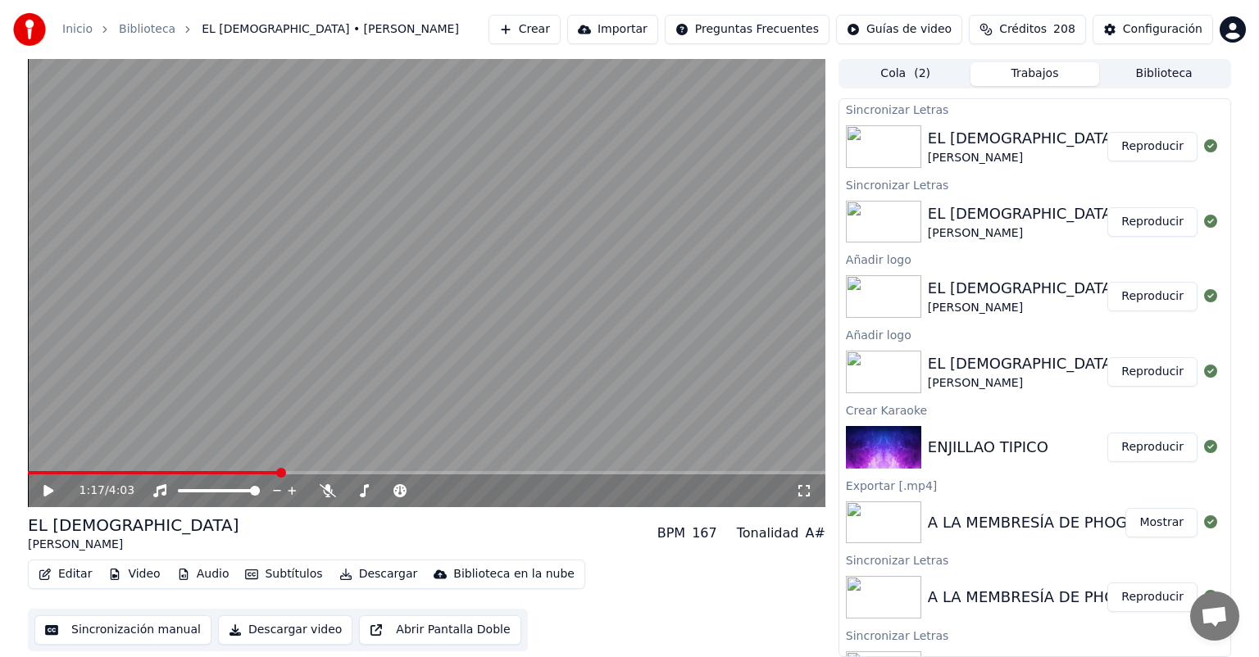
click at [280, 473] on span at bounding box center [154, 472] width 252 height 3
click at [247, 471] on video at bounding box center [427, 283] width 798 height 448
click at [240, 475] on span at bounding box center [134, 472] width 212 height 3
click at [48, 493] on icon at bounding box center [60, 491] width 39 height 13
click at [70, 573] on button "Editar" at bounding box center [65, 574] width 66 height 23
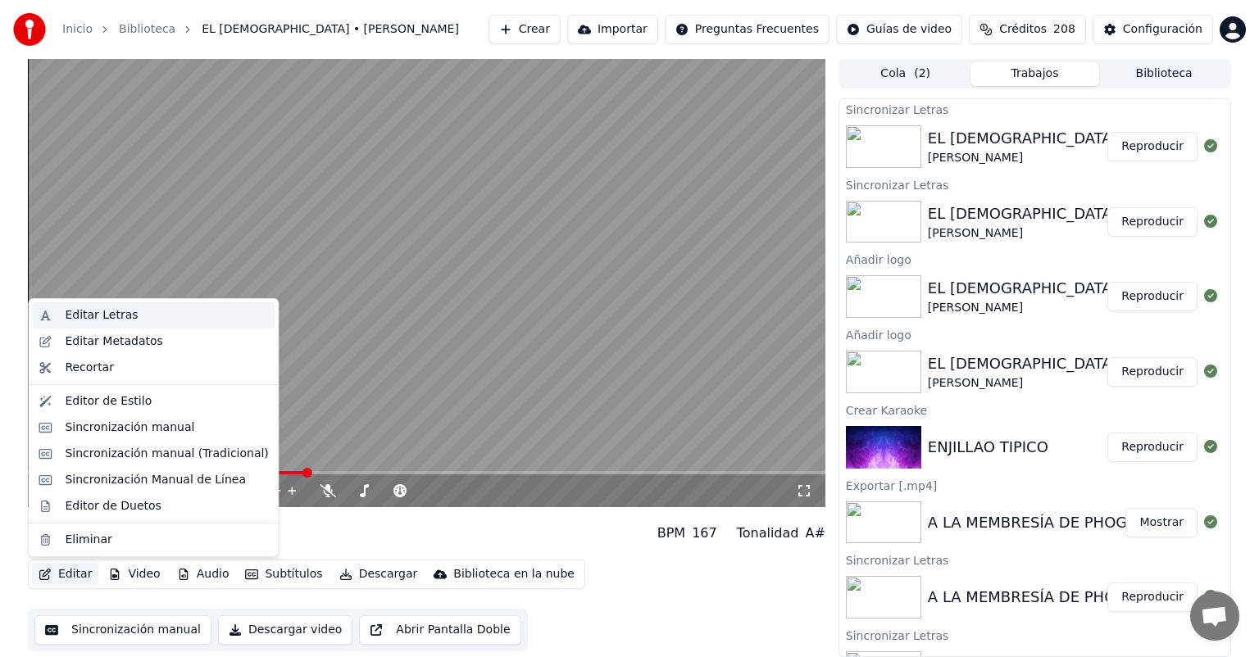
click at [105, 312] on div "Editar Letras" at bounding box center [101, 315] width 73 height 16
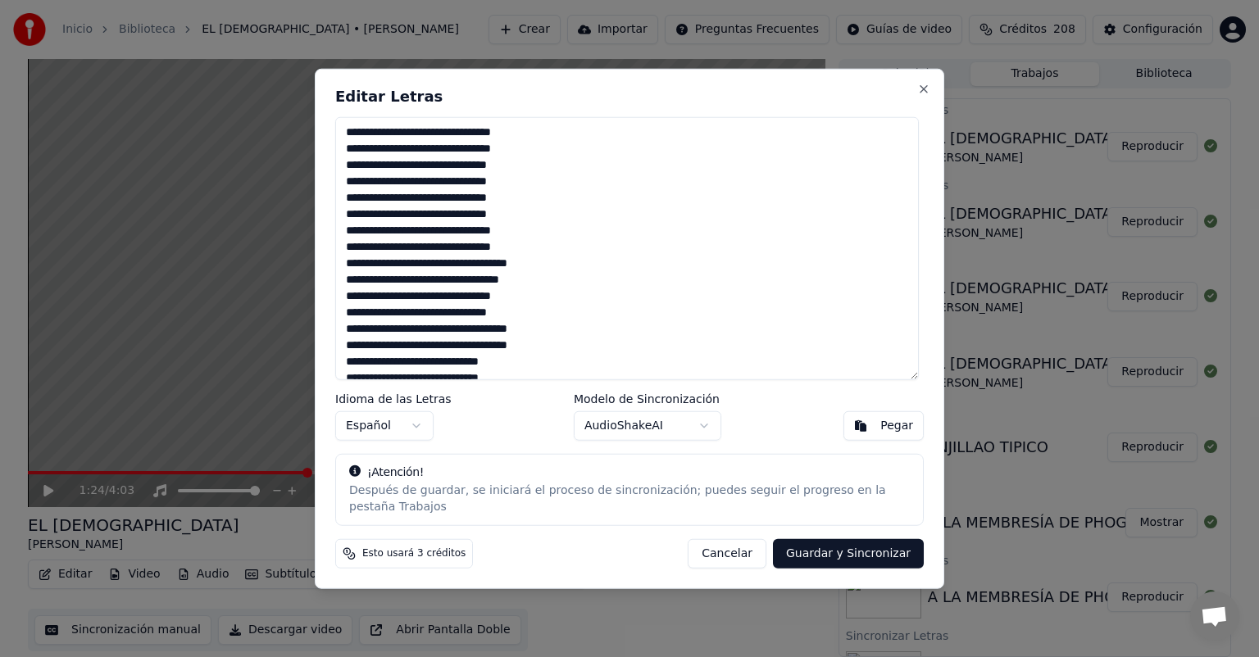
click at [360, 271] on textarea at bounding box center [627, 248] width 584 height 263
drag, startPoint x: 348, startPoint y: 253, endPoint x: 551, endPoint y: 256, distance: 203.3
click at [551, 256] on textarea at bounding box center [627, 248] width 584 height 263
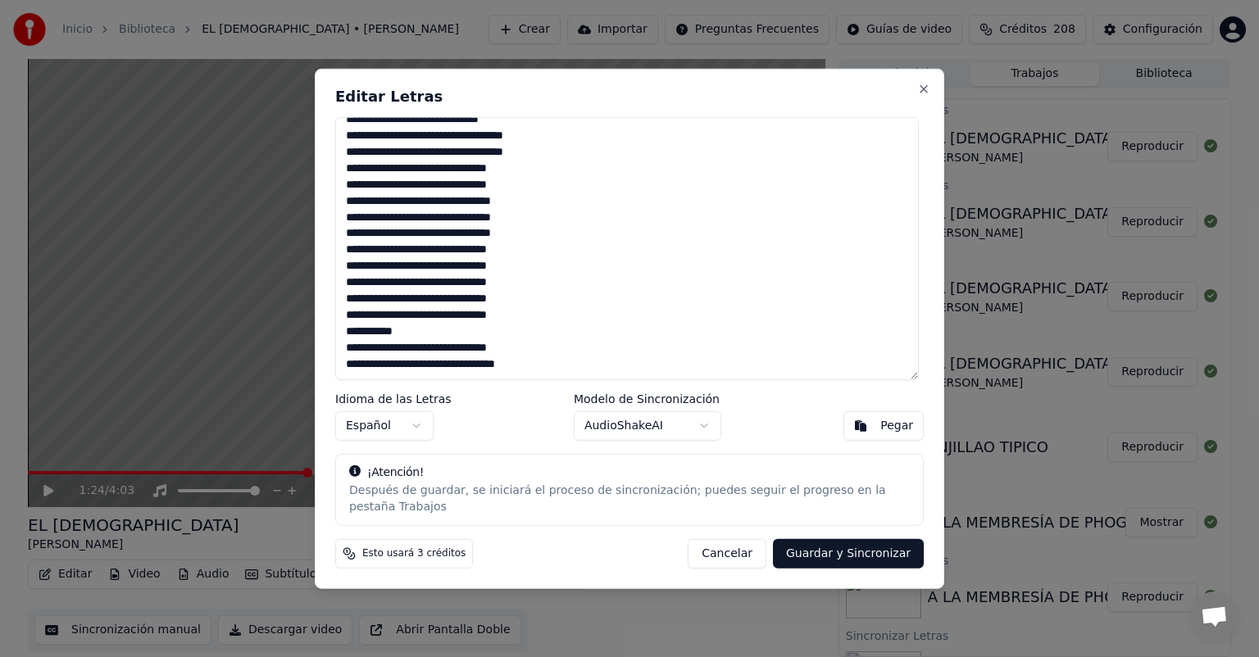
click at [371, 306] on textarea at bounding box center [627, 248] width 584 height 263
click at [849, 548] on button "Guardar y Sincronizar" at bounding box center [848, 554] width 151 height 30
type textarea "**********"
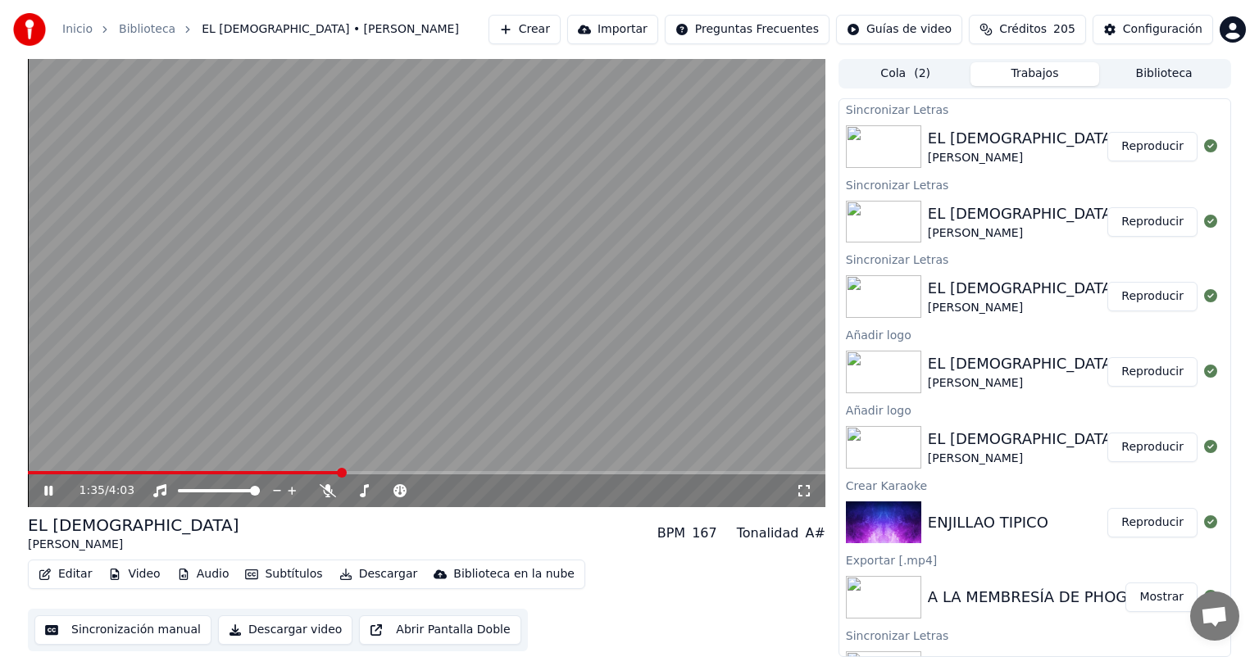
click at [52, 490] on icon at bounding box center [48, 491] width 8 height 10
click at [163, 475] on span at bounding box center [185, 472] width 314 height 3
click at [46, 490] on icon at bounding box center [48, 490] width 10 height 11
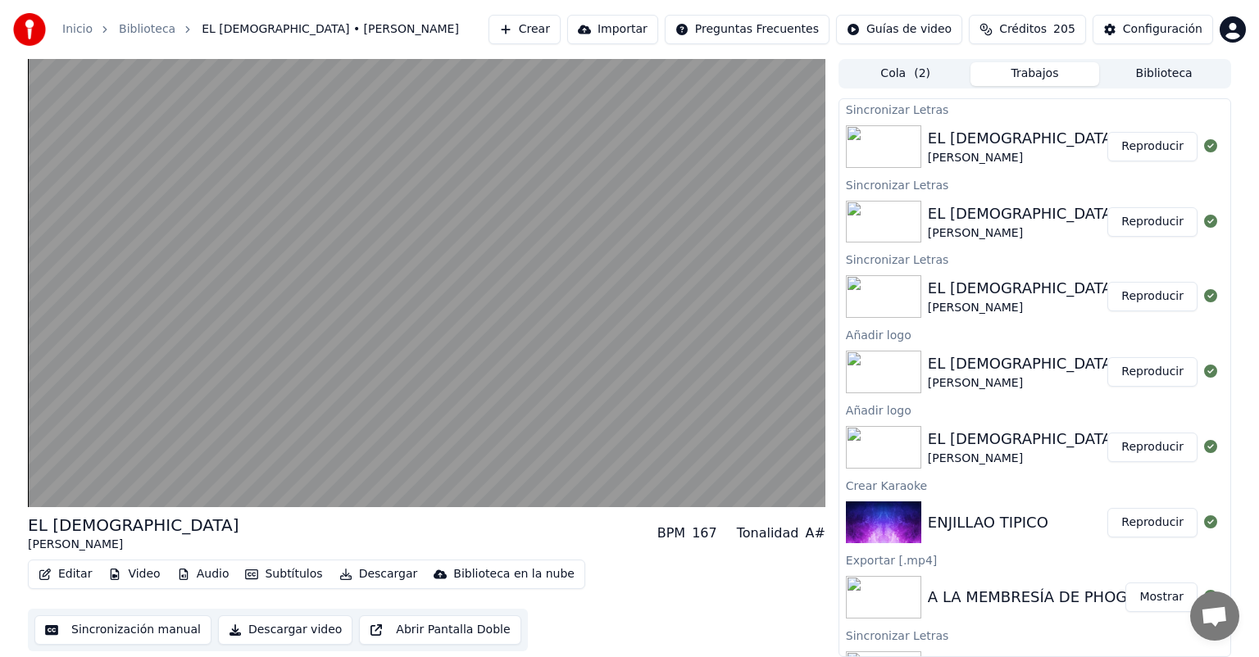
click at [266, 631] on button "Descargar video" at bounding box center [285, 631] width 134 height 30
